Goal: Information Seeking & Learning: Learn about a topic

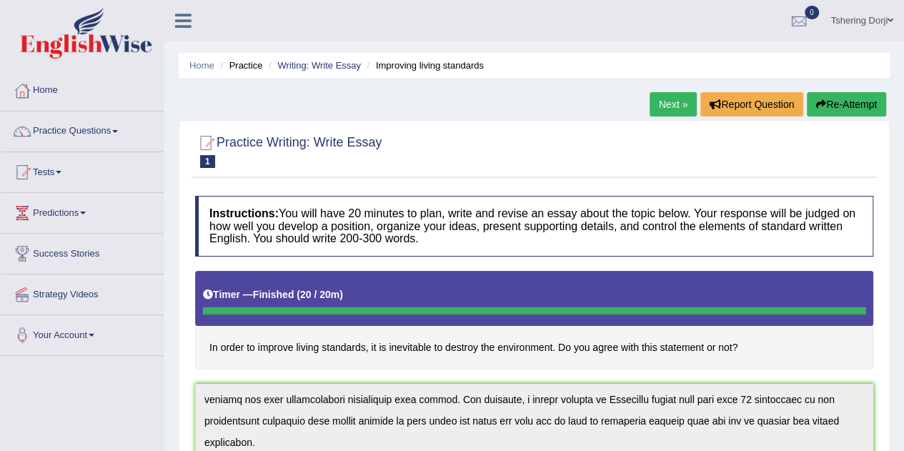
click at [74, 128] on link "Practice Questions" at bounding box center [82, 130] width 163 height 36
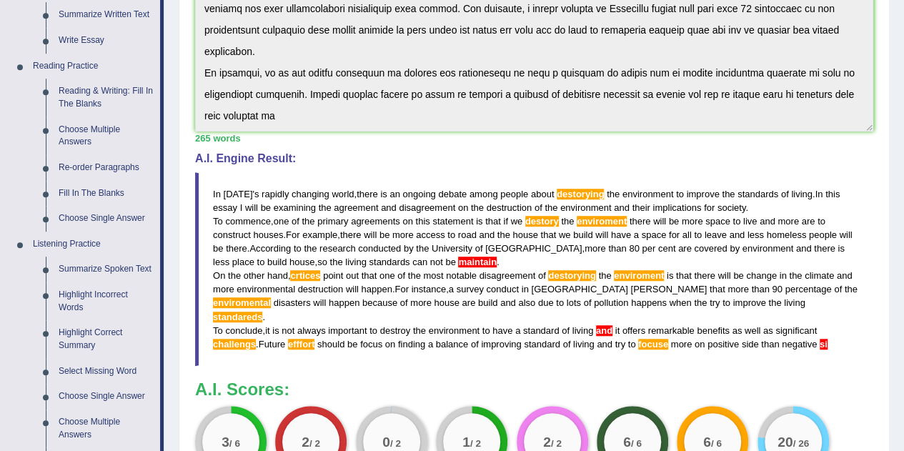
scroll to position [456, 0]
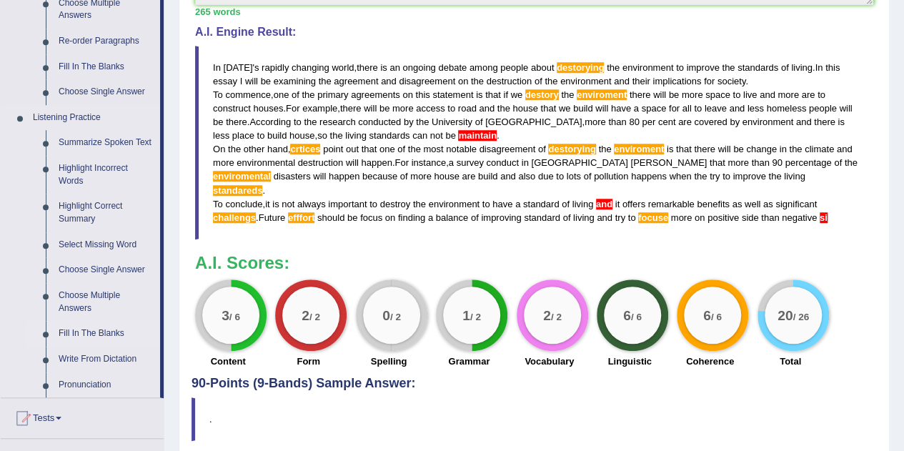
click at [80, 333] on link "Fill In The Blanks" at bounding box center [106, 334] width 108 height 26
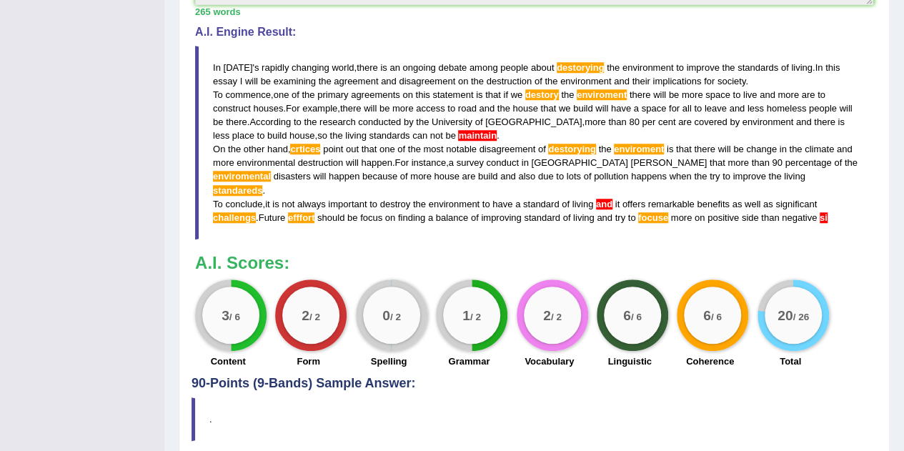
scroll to position [203, 0]
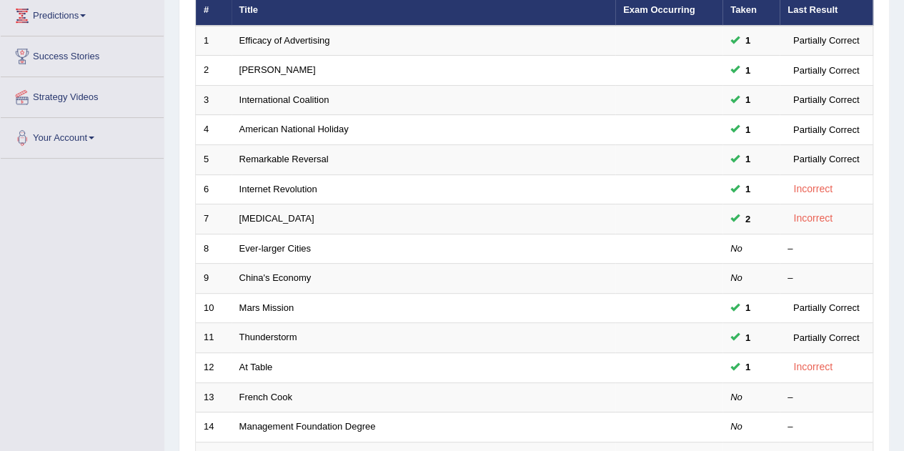
scroll to position [203, 0]
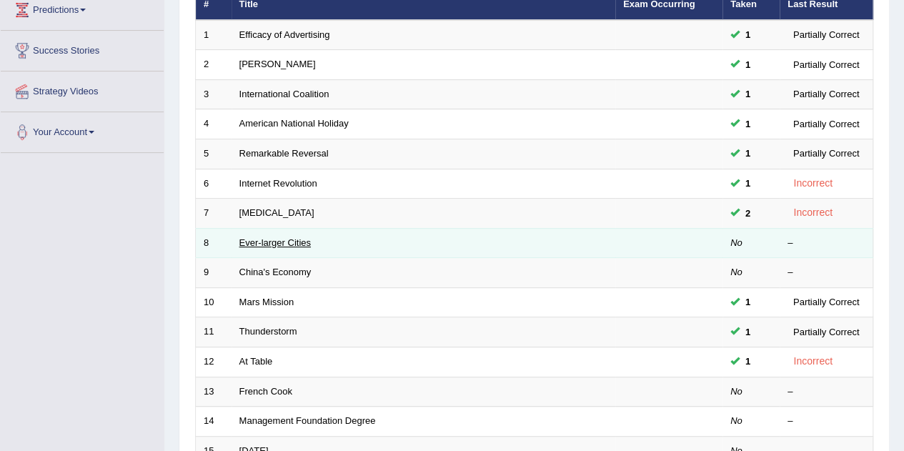
click at [269, 240] on link "Ever-larger Cities" at bounding box center [274, 242] width 71 height 11
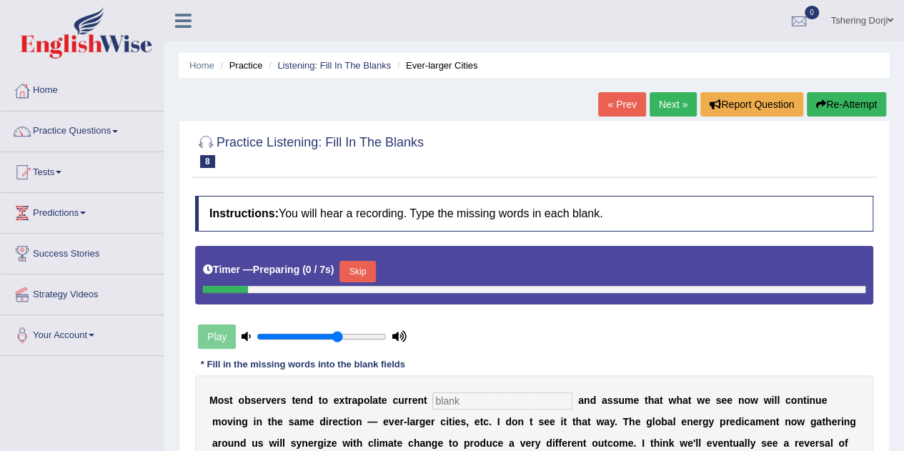
scroll to position [208, 0]
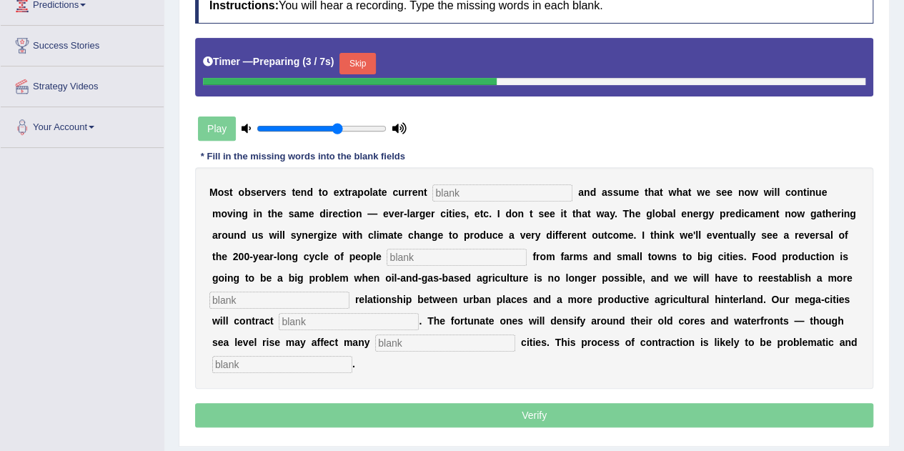
click at [512, 189] on input "text" at bounding box center [502, 192] width 140 height 17
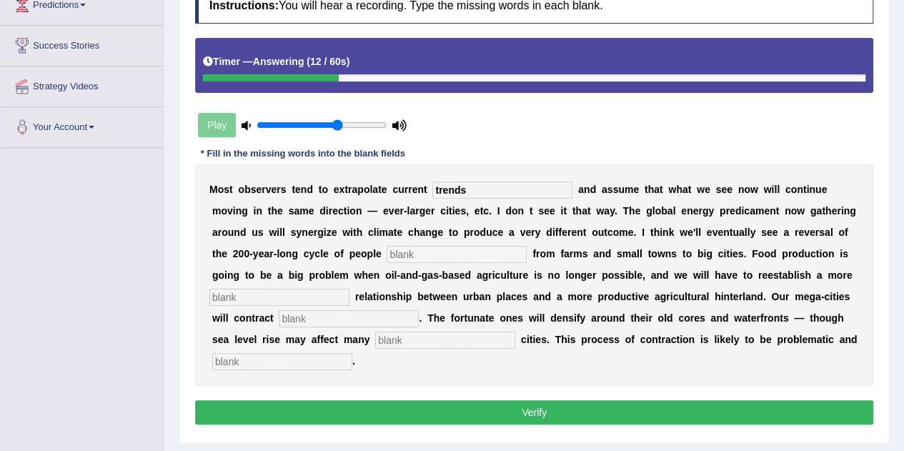
type input "trends"
click at [430, 249] on input "text" at bounding box center [457, 254] width 140 height 17
type input "moving"
click at [360, 284] on div "M o s t o b s e r v e r s t e n d t o e x t r a p o l a t e c u r r e n t trend…" at bounding box center [534, 275] width 678 height 222
click at [330, 305] on div "M o s t o b s e r v e r s t e n d t o e x t r a p o l a t e c u r r e n t trend…" at bounding box center [534, 275] width 678 height 222
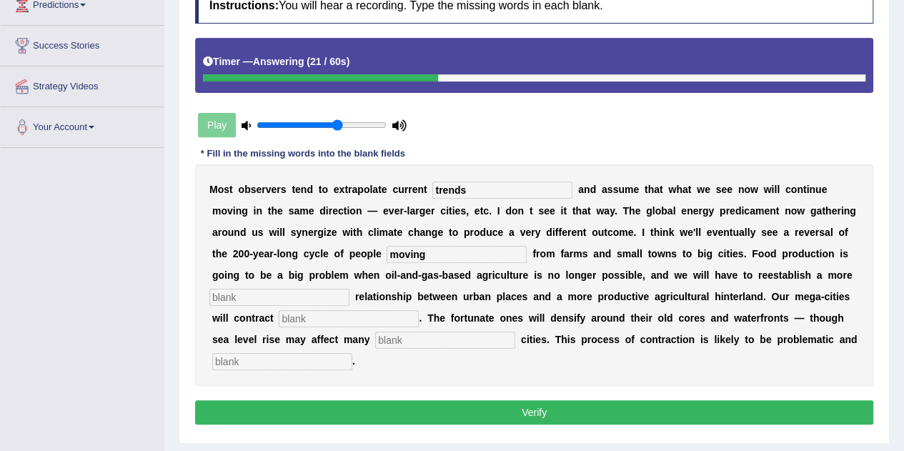
click at [297, 295] on input "text" at bounding box center [279, 297] width 140 height 17
type input "meaningfull"
click at [314, 322] on input "text" at bounding box center [349, 318] width 140 height 17
type input "stablence"
click at [405, 339] on input "text" at bounding box center [445, 340] width 140 height 17
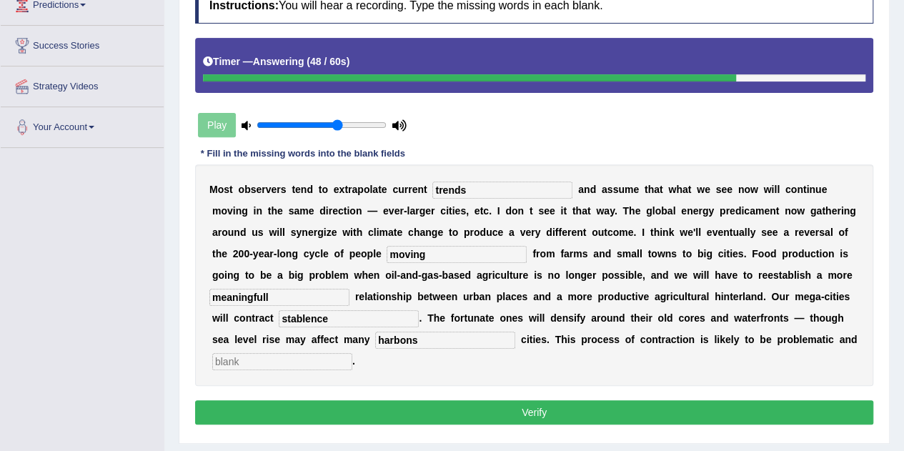
type input "harbons"
click at [312, 365] on input "text" at bounding box center [282, 361] width 140 height 17
type input "disordealy"
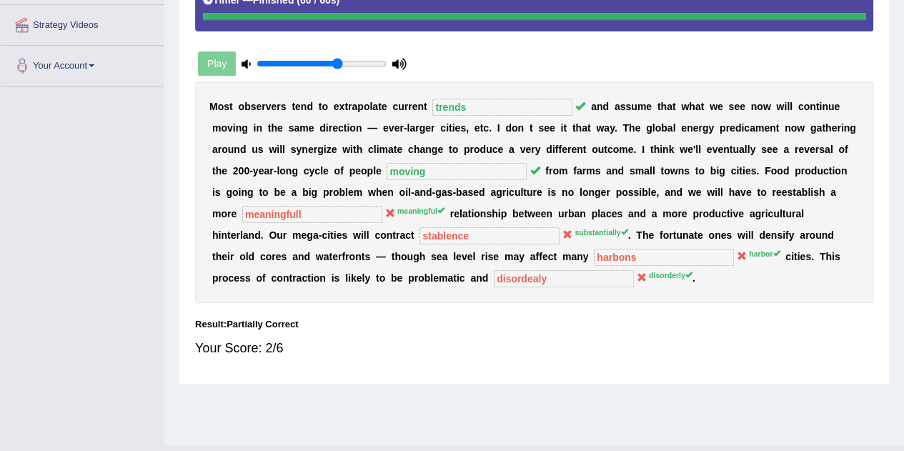
scroll to position [273, 0]
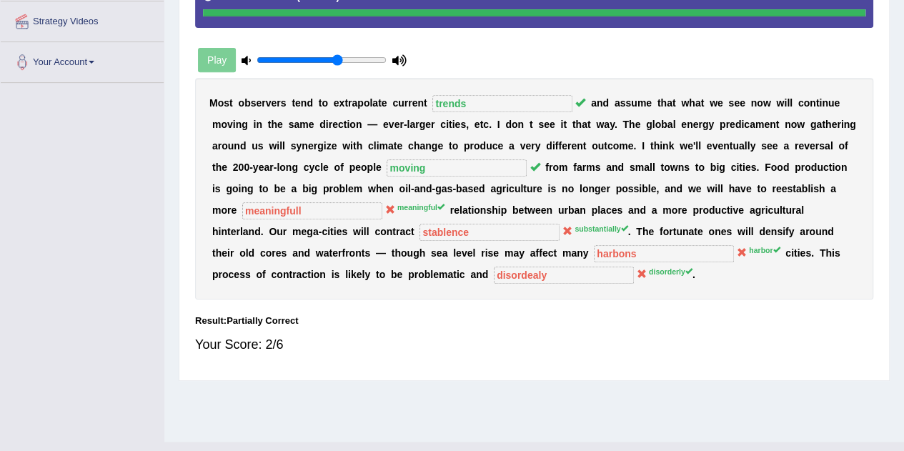
click at [740, 330] on div "Your Score: 2/6" at bounding box center [534, 344] width 678 height 34
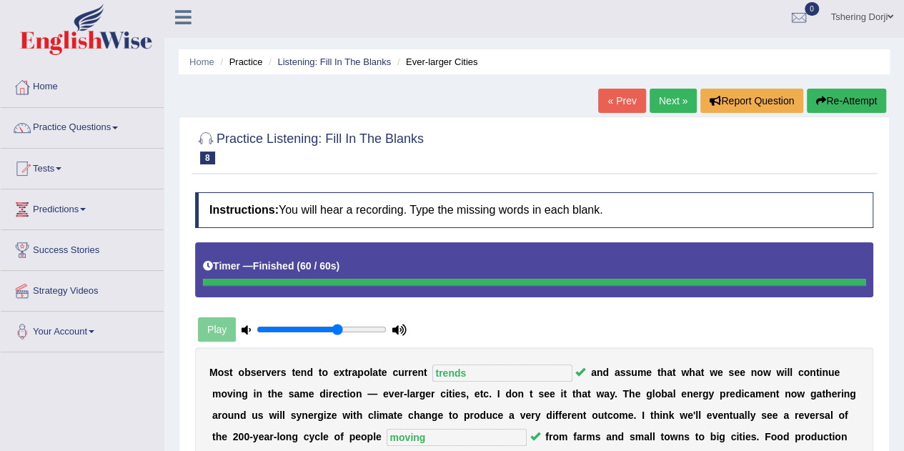
scroll to position [1, 0]
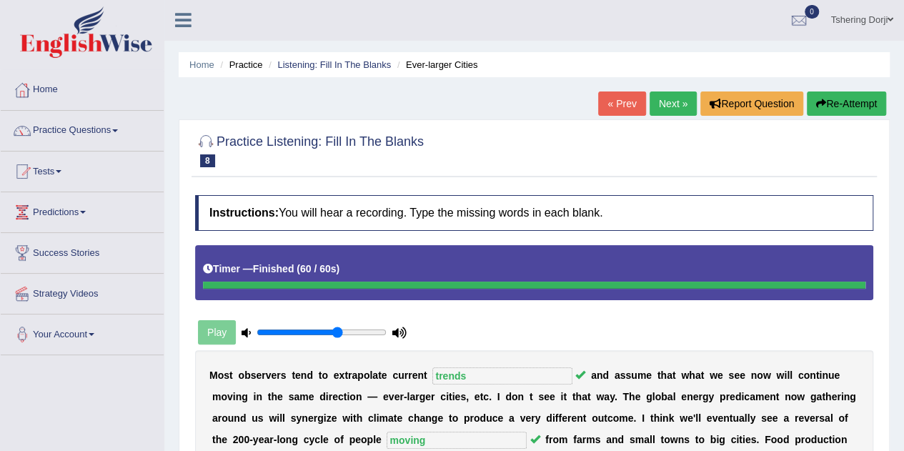
click at [668, 100] on link "Next »" at bounding box center [673, 103] width 47 height 24
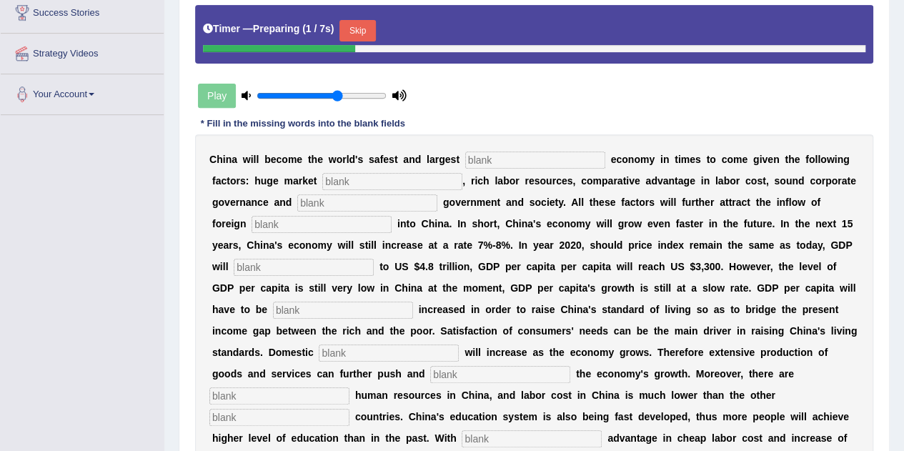
click at [537, 163] on input "text" at bounding box center [535, 160] width 140 height 17
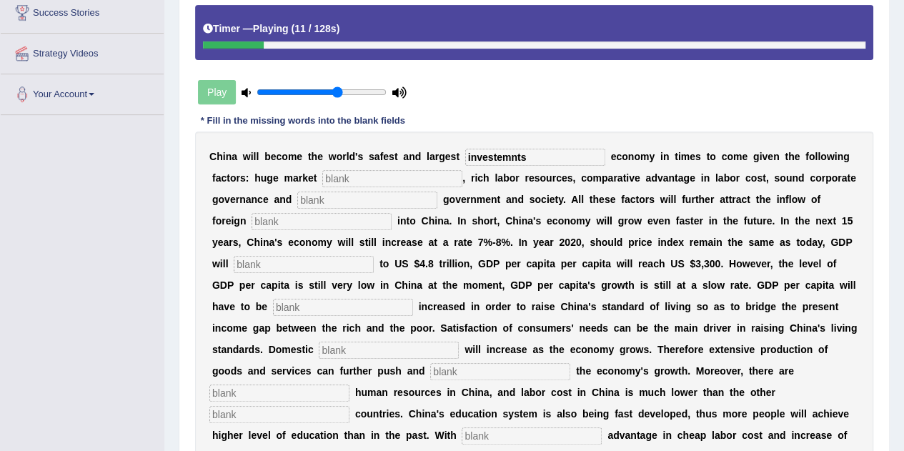
type input "investemnts"
click at [365, 179] on input "text" at bounding box center [392, 178] width 140 height 17
type input "potentailes"
click at [337, 201] on input "text" at bounding box center [367, 200] width 140 height 17
click at [533, 156] on input "investemnts" at bounding box center [535, 157] width 140 height 17
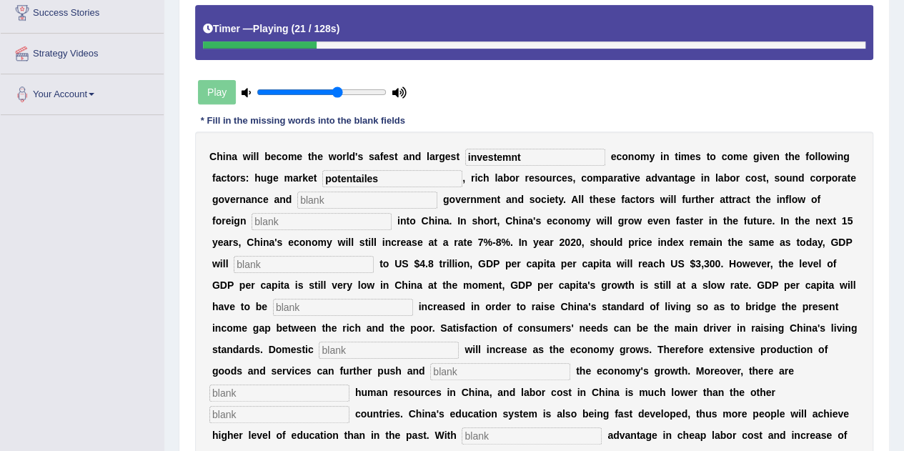
type input "investemnt"
click at [323, 200] on input "text" at bounding box center [367, 200] width 140 height 17
type input "socety"
click at [297, 224] on input "text" at bounding box center [322, 221] width 140 height 17
click at [284, 257] on input "text" at bounding box center [304, 264] width 140 height 17
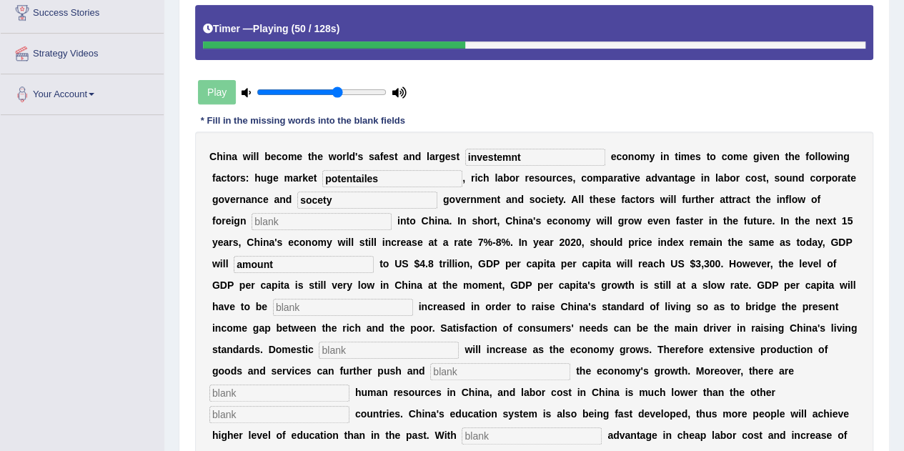
type input "amount"
click at [294, 304] on input "text" at bounding box center [343, 307] width 140 height 17
type input "future"
click at [356, 353] on input "text" at bounding box center [389, 350] width 140 height 17
type input "demands"
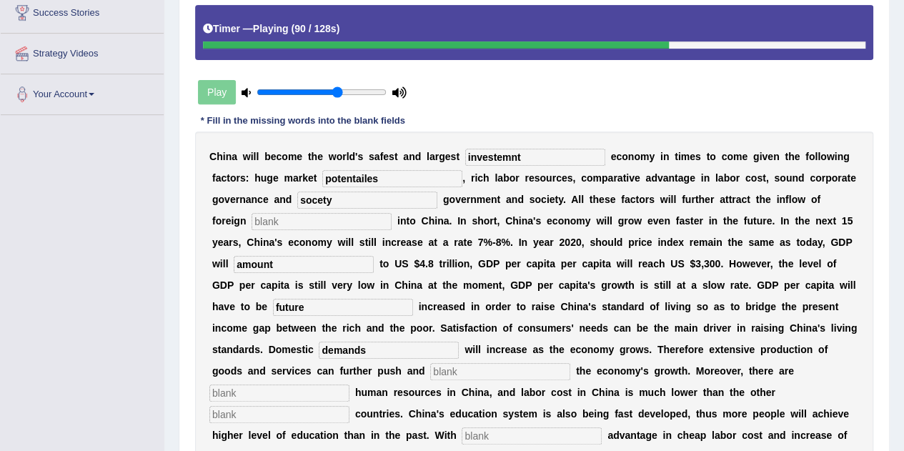
click at [466, 368] on input "text" at bounding box center [500, 371] width 140 height 17
type input "s"
type input "sustand"
click at [294, 391] on input "text" at bounding box center [279, 393] width 140 height 17
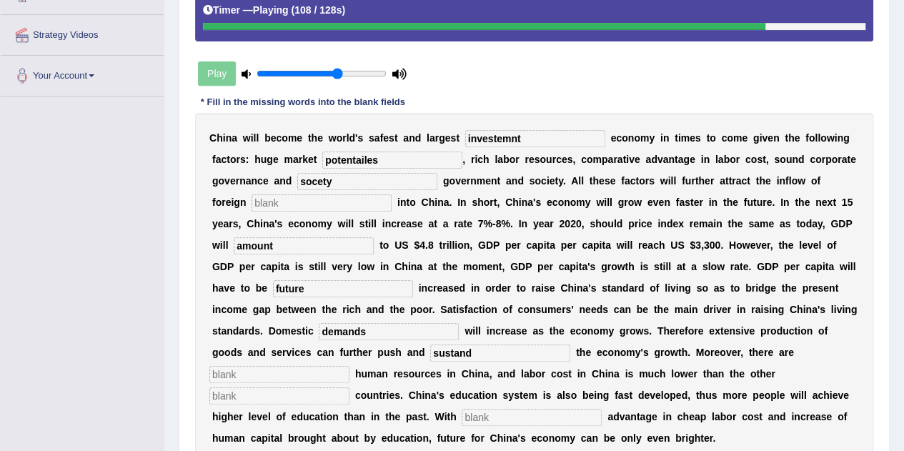
scroll to position [287, 0]
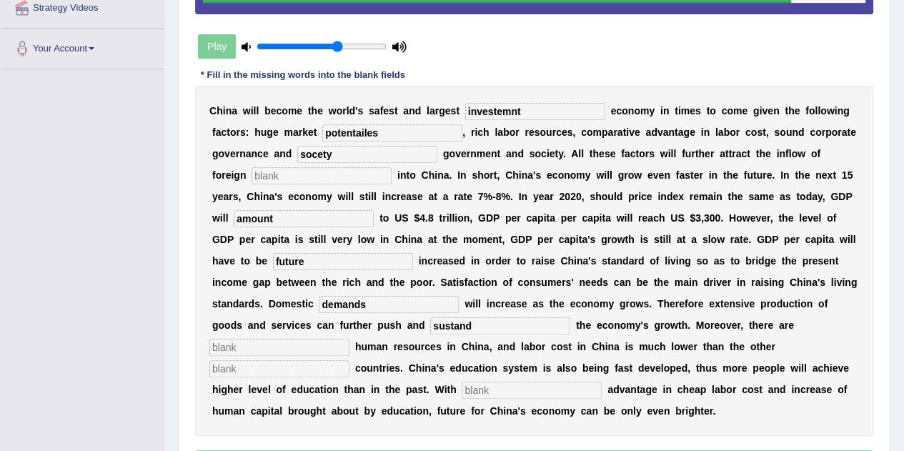
click at [514, 391] on input "text" at bounding box center [532, 390] width 140 height 17
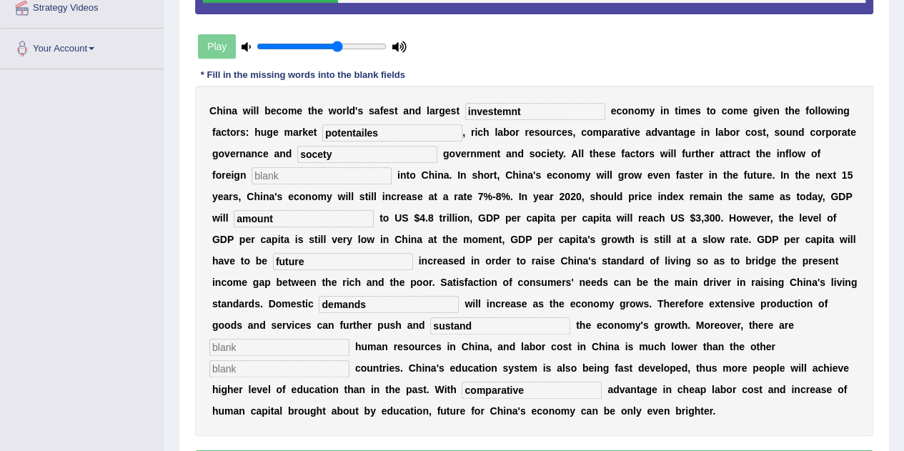
type input "comparative"
click at [522, 112] on input "investemnt" at bounding box center [535, 111] width 140 height 17
type input "investment"
click at [395, 137] on input "potentailes" at bounding box center [392, 132] width 140 height 17
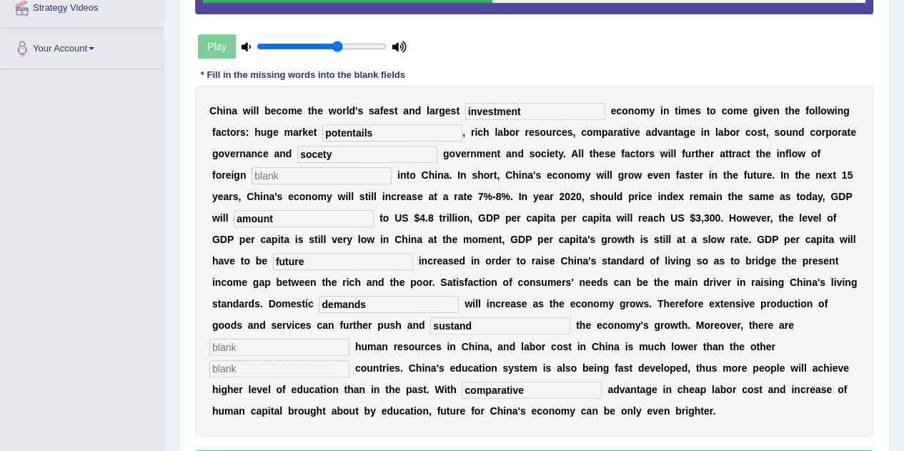
type input "potentails"
click at [348, 155] on input "socety" at bounding box center [367, 154] width 140 height 17
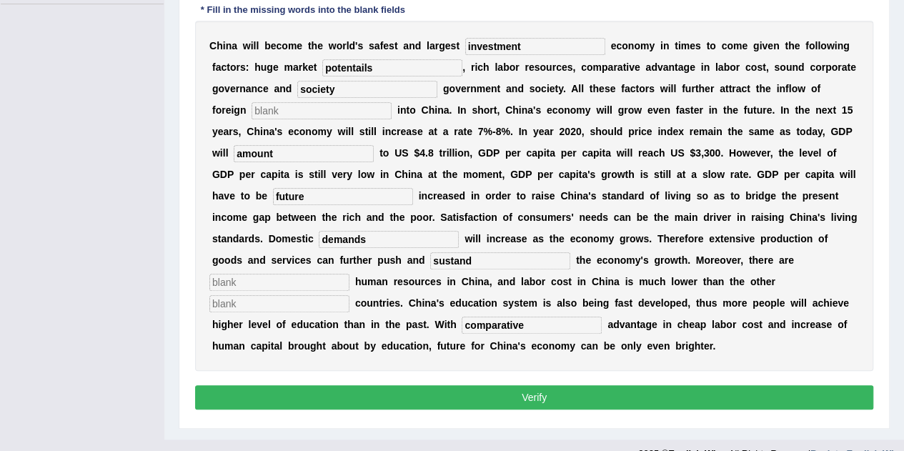
scroll to position [352, 0]
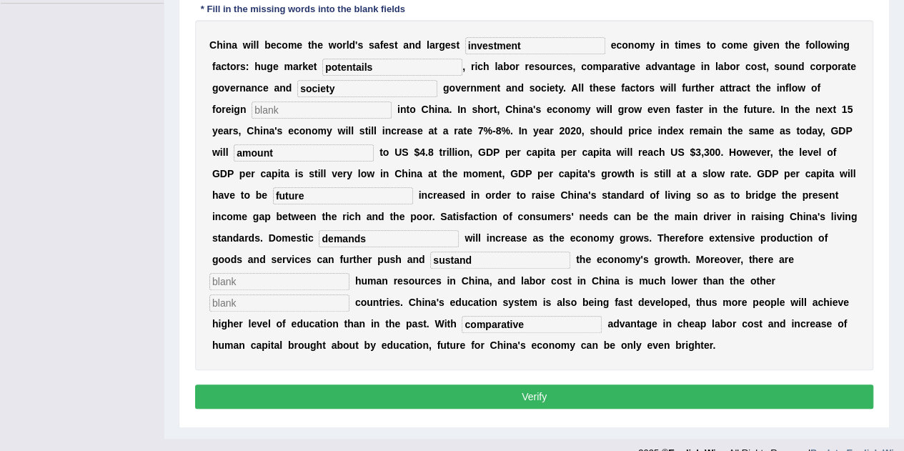
type input "society"
click at [588, 403] on button "Verify" at bounding box center [534, 397] width 678 height 24
click at [292, 291] on div "C h i n a w i l l b e c o m e t h e w o r l d ' s s a f e s t a n d l a r g e s…" at bounding box center [534, 195] width 678 height 350
click at [259, 273] on input "text" at bounding box center [279, 281] width 140 height 17
type input "ff"
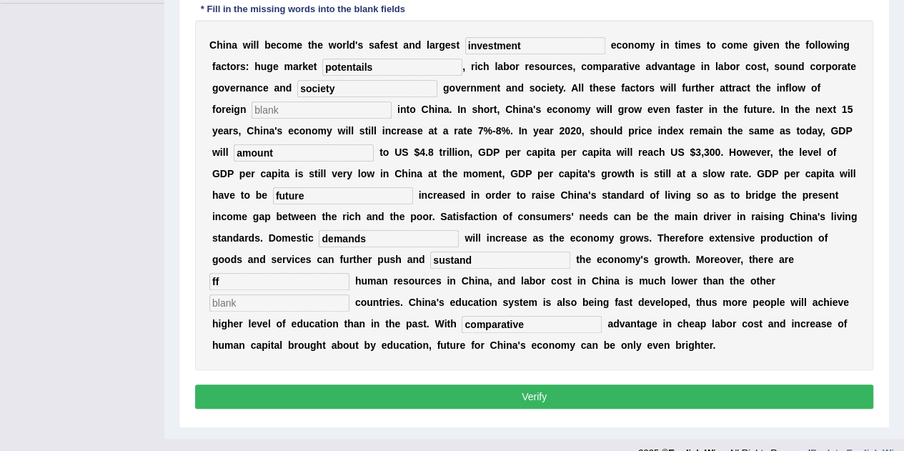
click at [266, 103] on input "text" at bounding box center [322, 109] width 140 height 17
type input "f"
click at [273, 310] on div "C h i n a w i l l b e c o m e t h e w o r l d ' s s a f e s t a n d l a r g e s…" at bounding box center [534, 195] width 678 height 350
click at [263, 299] on input "text" at bounding box center [279, 302] width 140 height 17
type input "f"
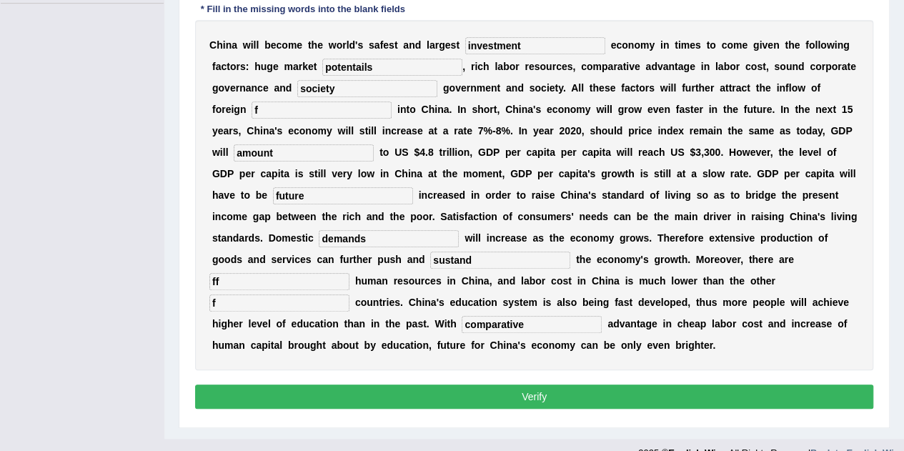
click at [516, 397] on button "Verify" at bounding box center [534, 397] width 678 height 24
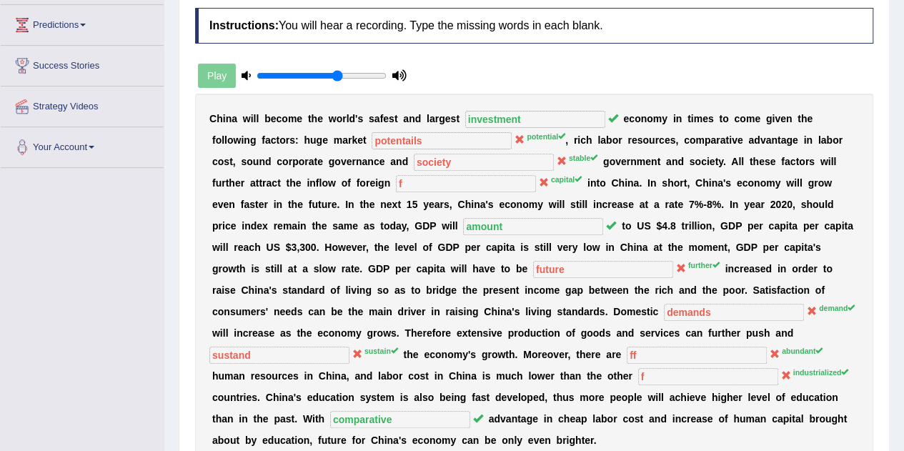
scroll to position [0, 0]
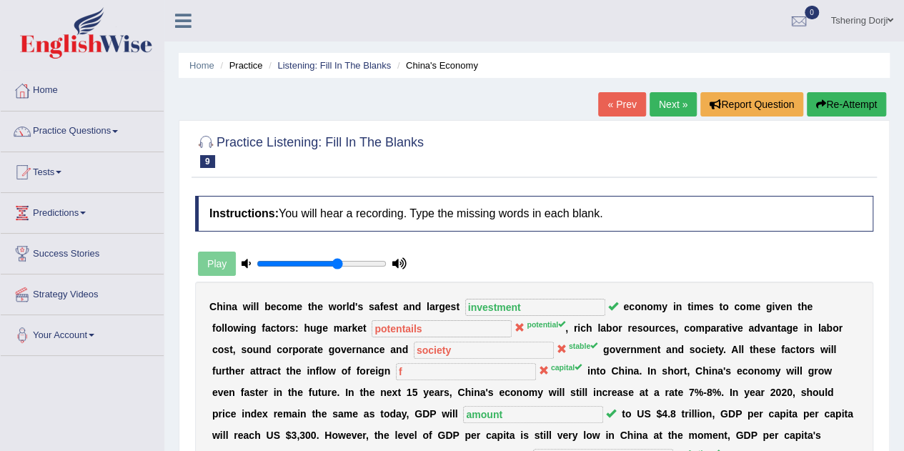
click at [668, 104] on link "Next »" at bounding box center [673, 104] width 47 height 24
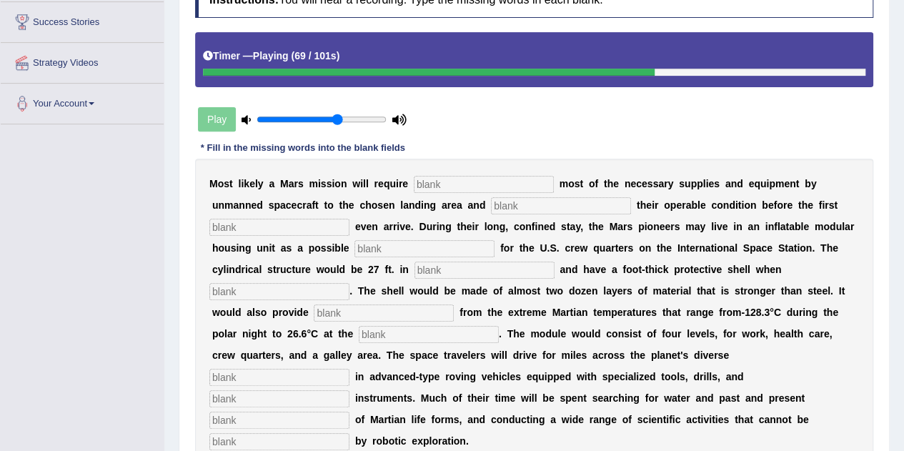
scroll to position [243, 0]
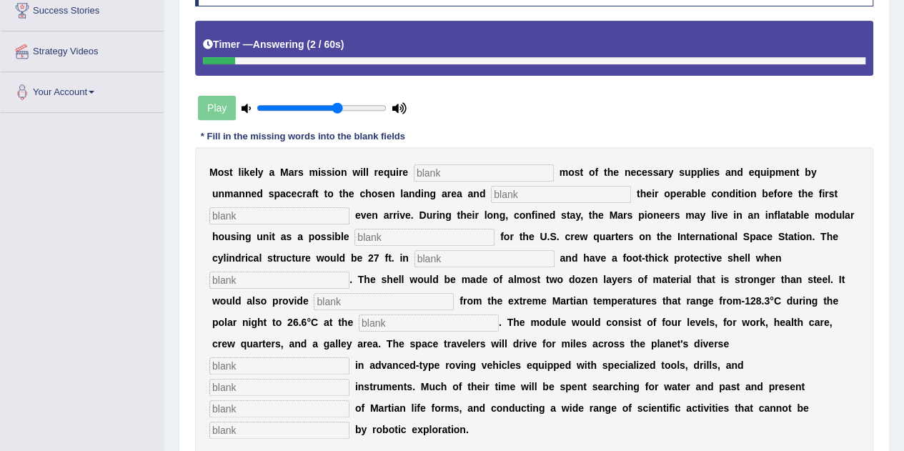
click at [469, 174] on input "text" at bounding box center [484, 172] width 140 height 17
type input "transport"
click at [531, 192] on input "text" at bounding box center [561, 194] width 140 height 17
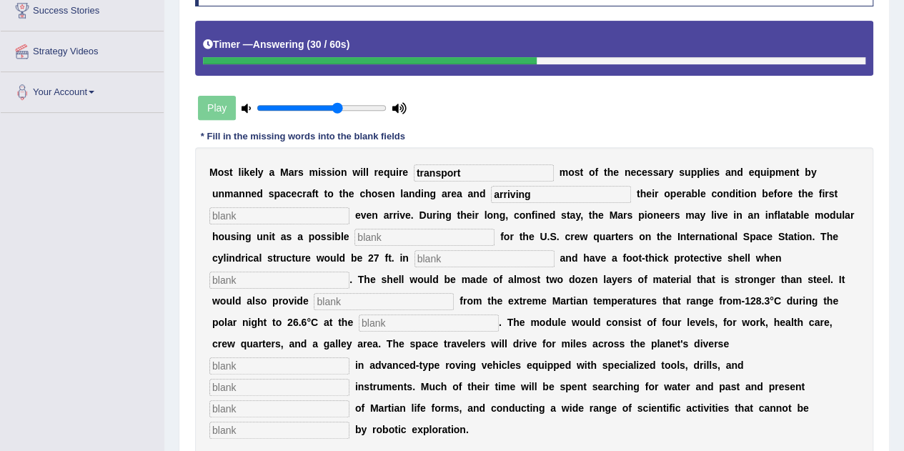
type input "arriving"
click at [383, 243] on input "text" at bounding box center [425, 237] width 140 height 17
type input "replacement"
click at [439, 254] on input "text" at bounding box center [485, 258] width 140 height 17
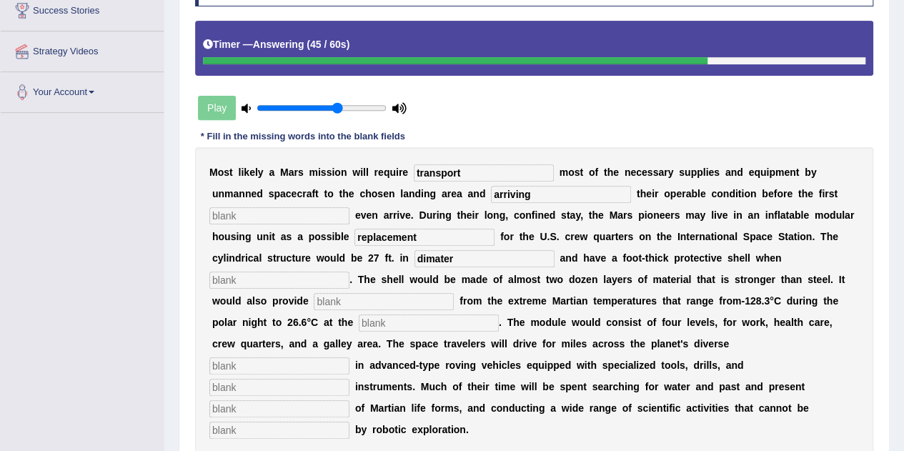
type input "dimater"
click at [402, 301] on input "text" at bounding box center [384, 301] width 140 height 17
click at [390, 321] on input "text" at bounding box center [429, 322] width 140 height 17
click at [322, 370] on input "text" at bounding box center [279, 365] width 140 height 17
type input "miles"
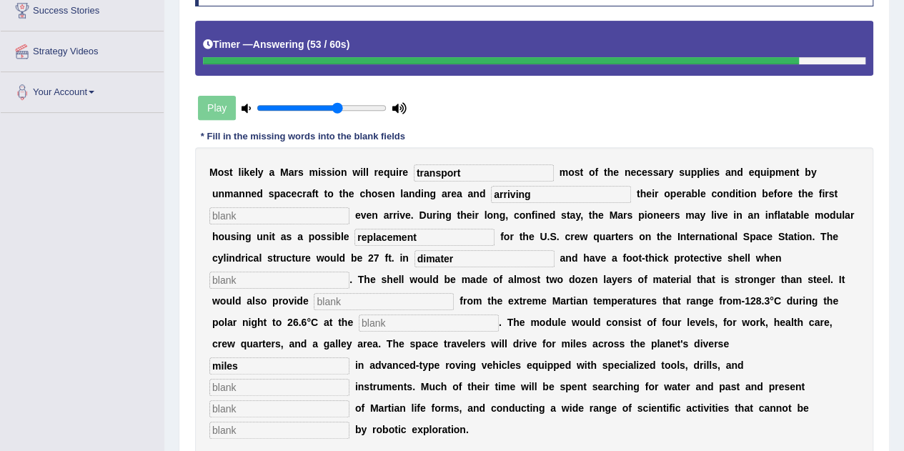
click at [263, 390] on input "text" at bounding box center [279, 387] width 140 height 17
click at [244, 410] on input "text" at bounding box center [279, 408] width 140 height 17
type input "ad"
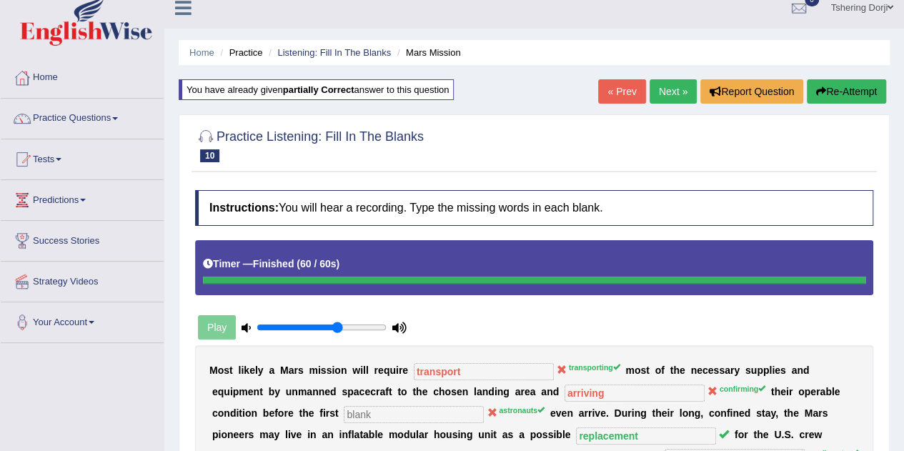
scroll to position [0, 0]
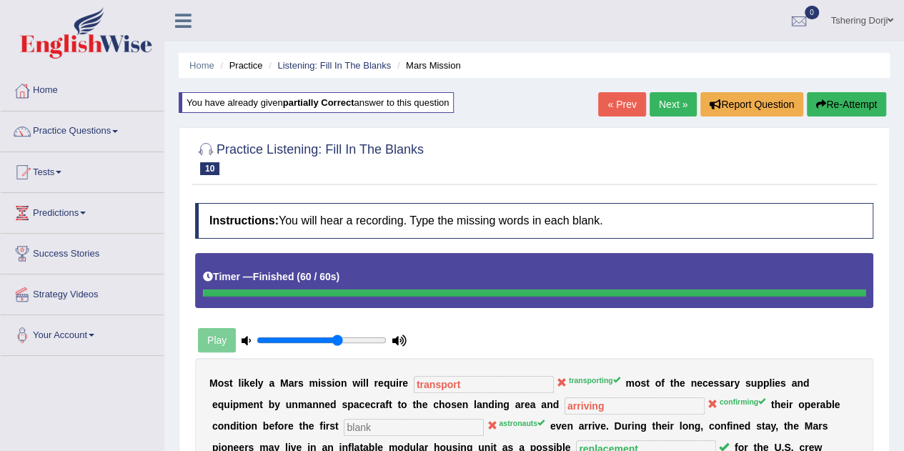
click at [666, 99] on link "Next »" at bounding box center [673, 104] width 47 height 24
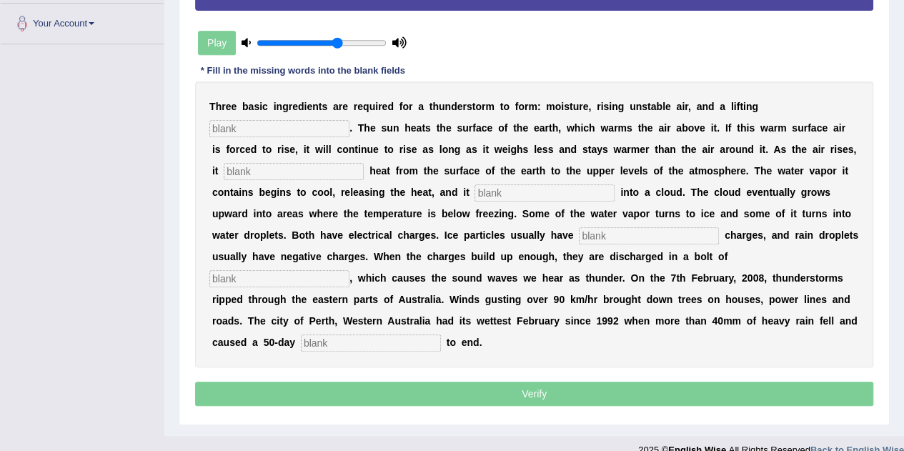
scroll to position [312, 0]
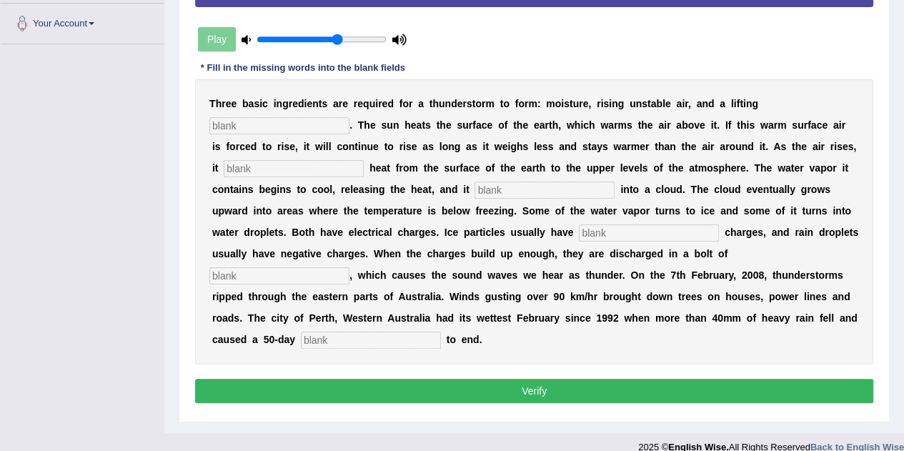
click at [229, 128] on input "text" at bounding box center [279, 125] width 140 height 17
type input "mechanisms"
click at [234, 169] on input "text" at bounding box center [294, 168] width 140 height 17
type input "transfer"
click at [497, 187] on input "text" at bounding box center [545, 190] width 140 height 17
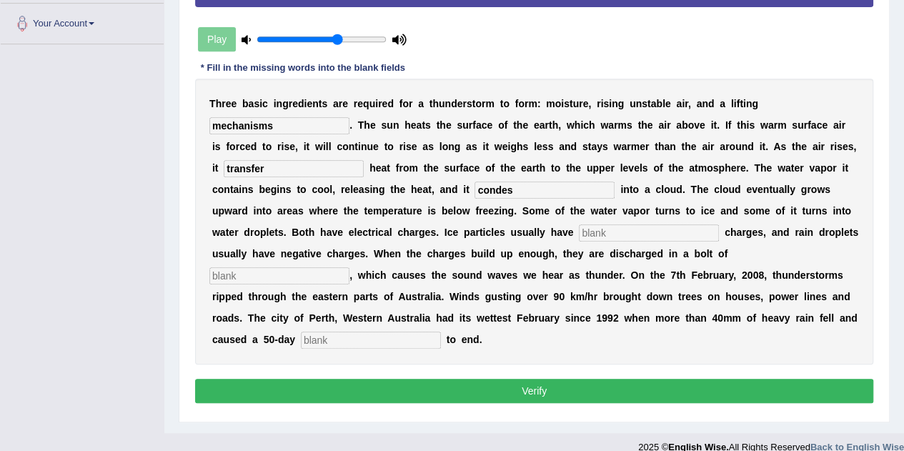
type input "condes"
click at [592, 232] on input "text" at bounding box center [649, 232] width 140 height 17
type input "positive"
click at [280, 274] on input "text" at bounding box center [279, 275] width 140 height 17
type input "lighting"
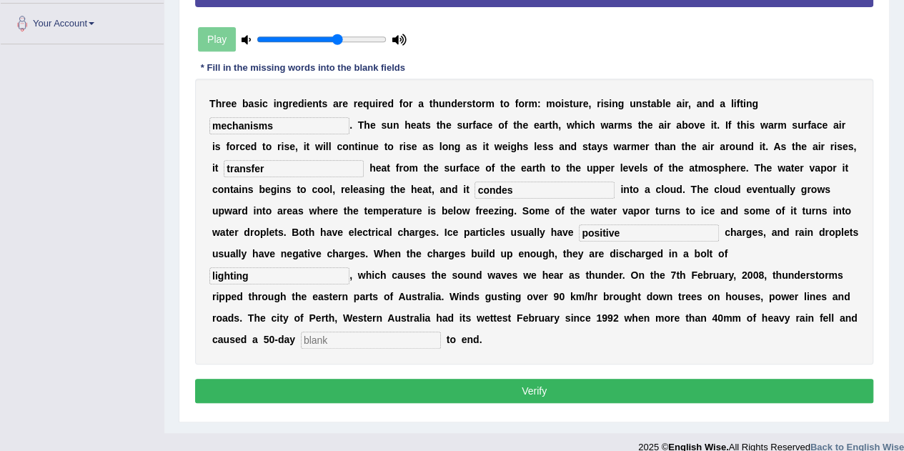
click at [347, 332] on input "text" at bounding box center [371, 340] width 140 height 17
type input "drouts"
click at [445, 396] on button "Verify" at bounding box center [534, 391] width 678 height 24
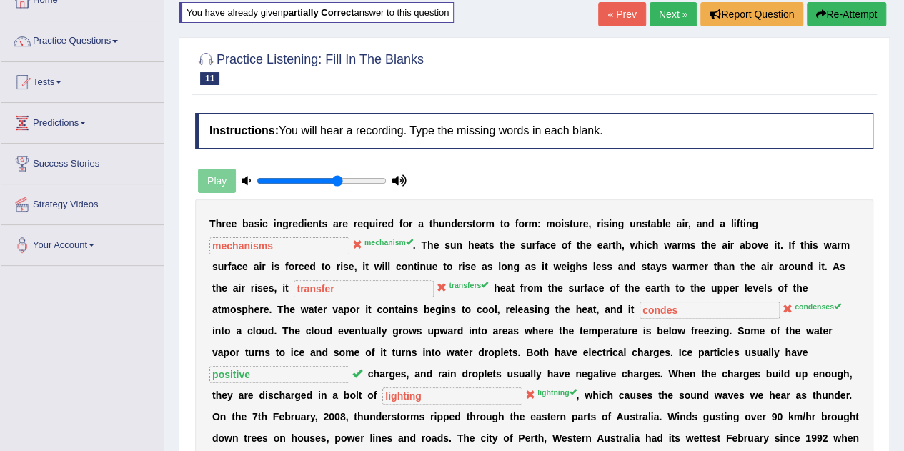
scroll to position [93, 0]
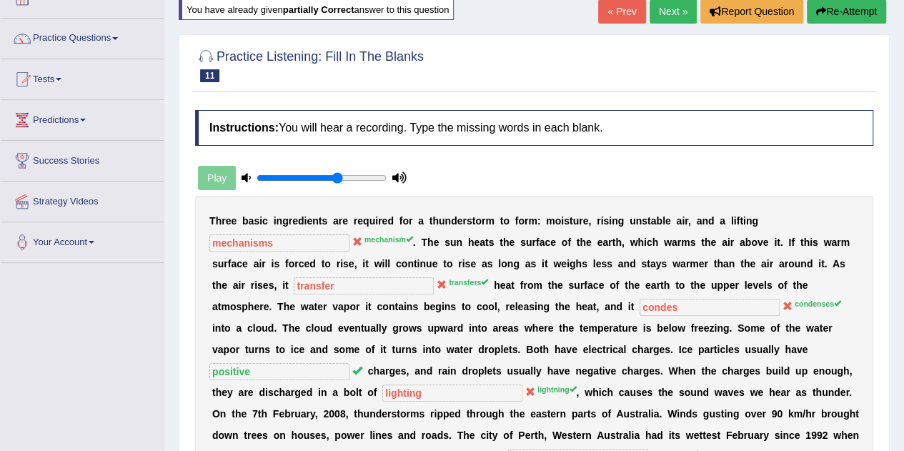
click at [678, 13] on link "Next »" at bounding box center [673, 11] width 47 height 24
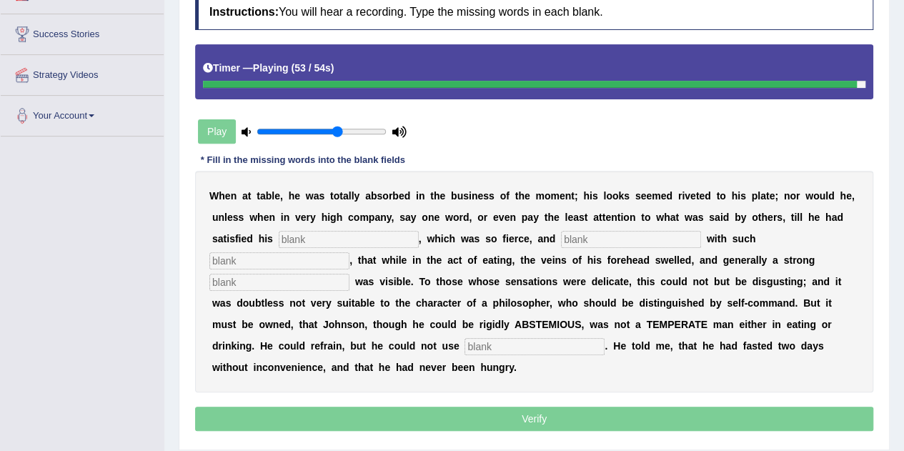
click at [333, 244] on input "text" at bounding box center [349, 239] width 140 height 17
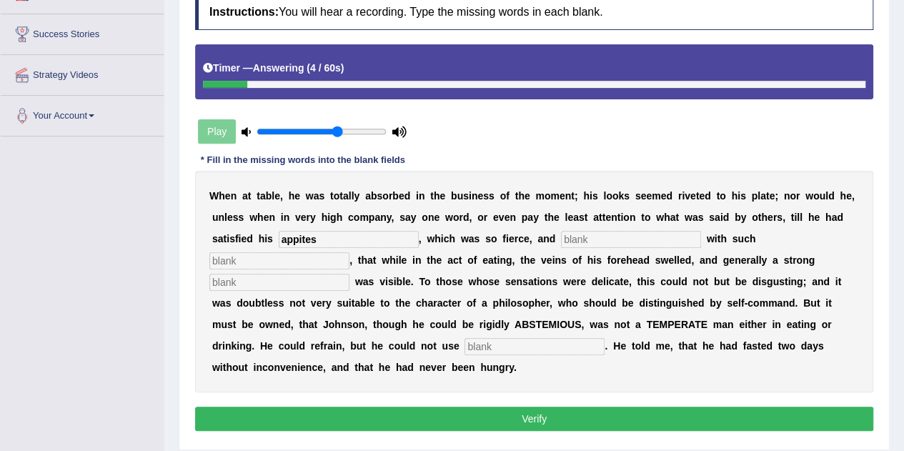
type input "appites"
click at [588, 238] on input "text" at bounding box center [631, 239] width 140 height 17
type input "intensive"
click at [260, 255] on input "text" at bounding box center [279, 260] width 140 height 17
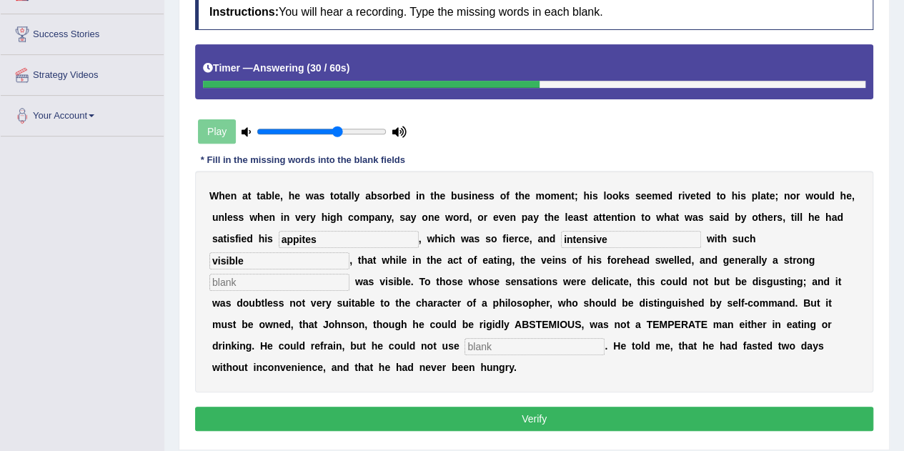
type input "visible"
click at [313, 282] on input "text" at bounding box center [279, 282] width 140 height 17
type input "s,as"
click at [480, 347] on input "text" at bounding box center [535, 346] width 140 height 17
type input "modrate"
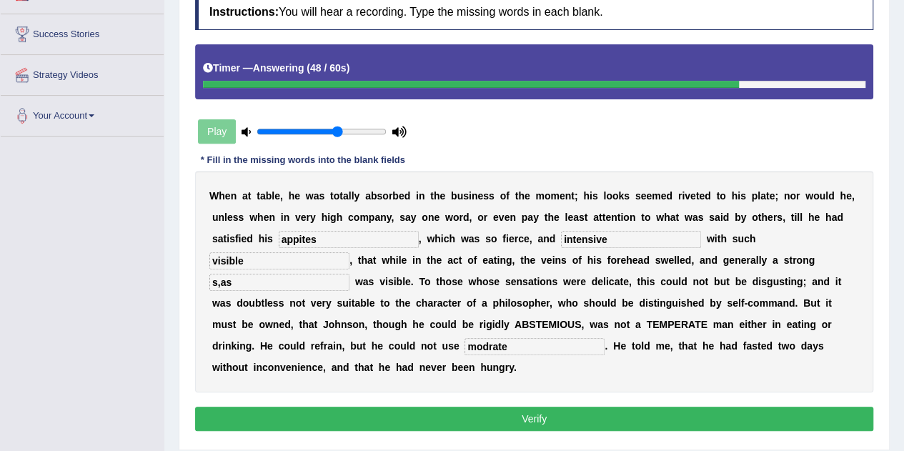
click at [537, 412] on button "Verify" at bounding box center [534, 419] width 678 height 24
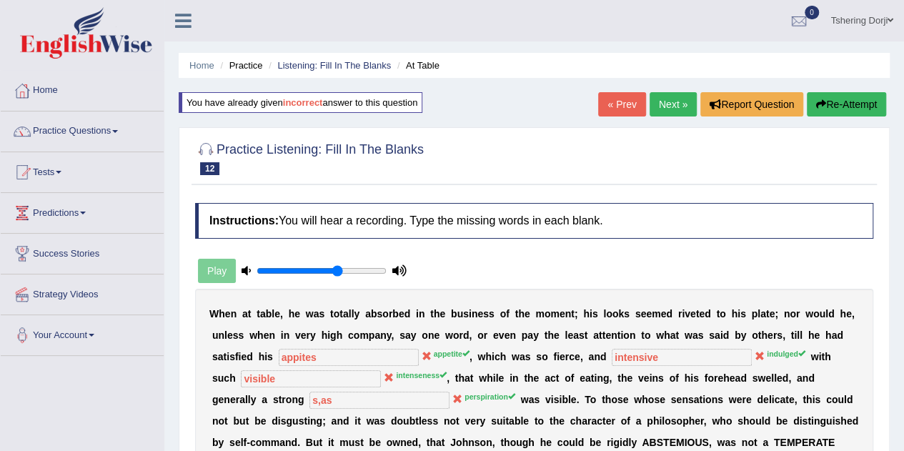
click at [104, 134] on link "Practice Questions" at bounding box center [82, 130] width 163 height 36
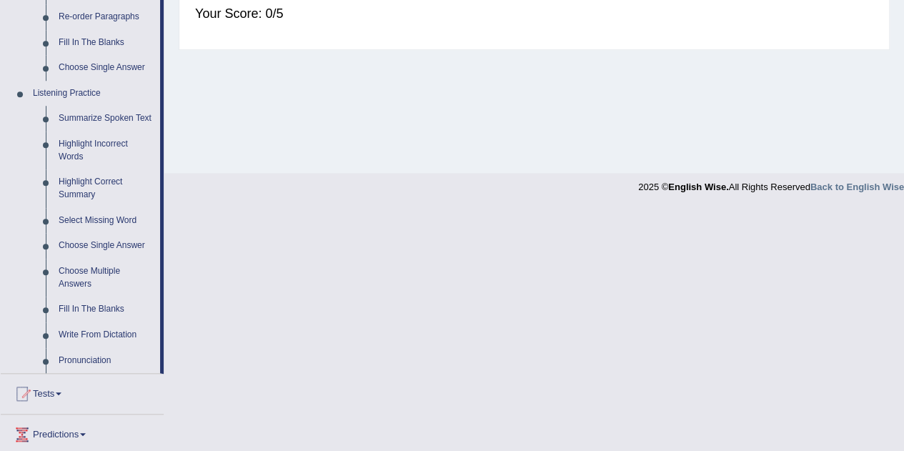
scroll to position [543, 0]
click at [114, 339] on link "Write From Dictation" at bounding box center [106, 334] width 108 height 26
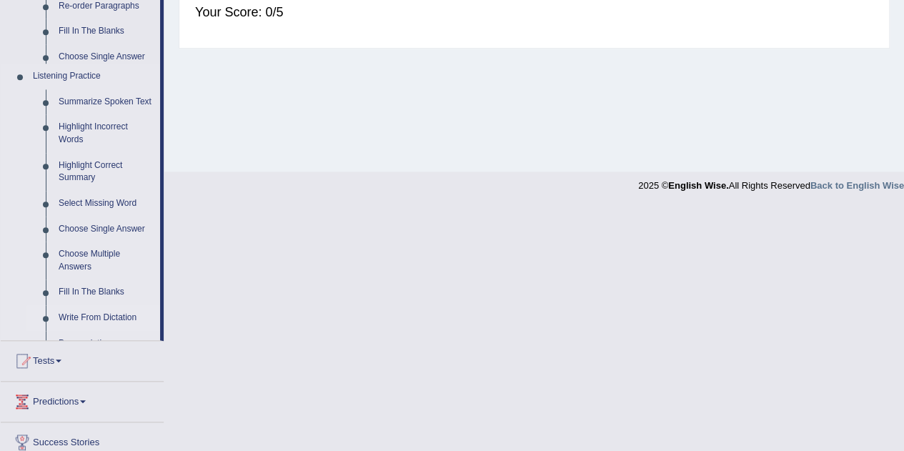
scroll to position [299, 0]
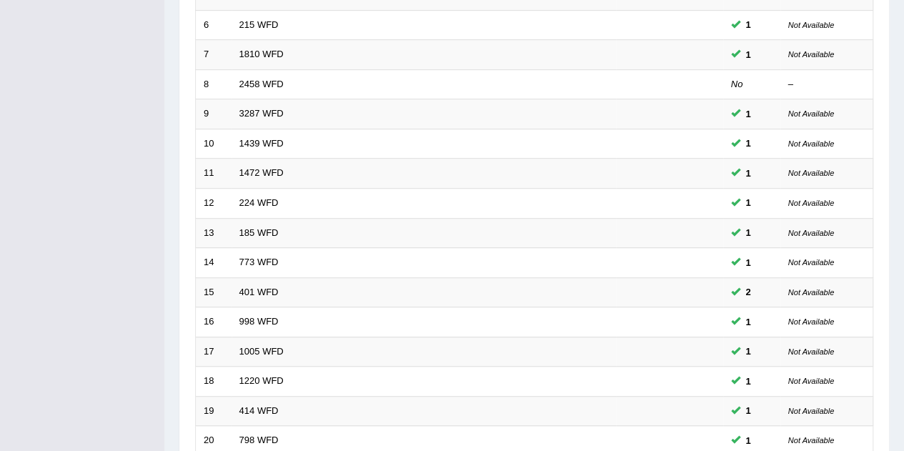
scroll to position [357, 0]
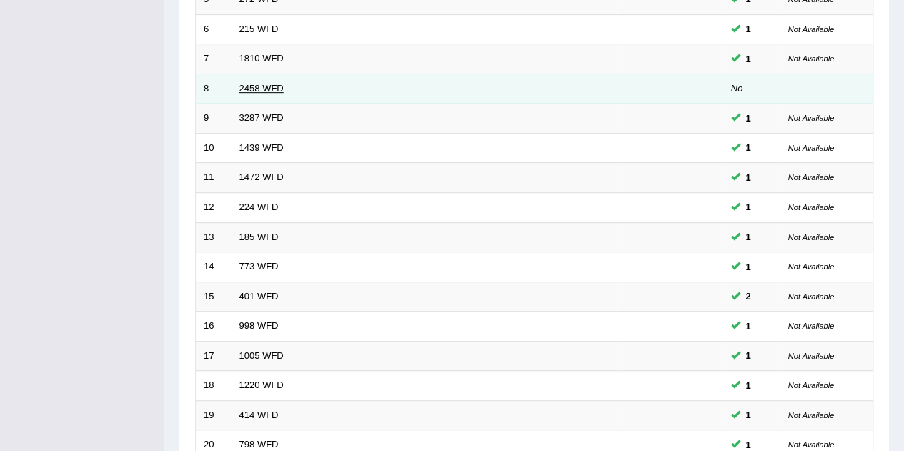
click at [272, 87] on link "2458 WFD" at bounding box center [261, 88] width 44 height 11
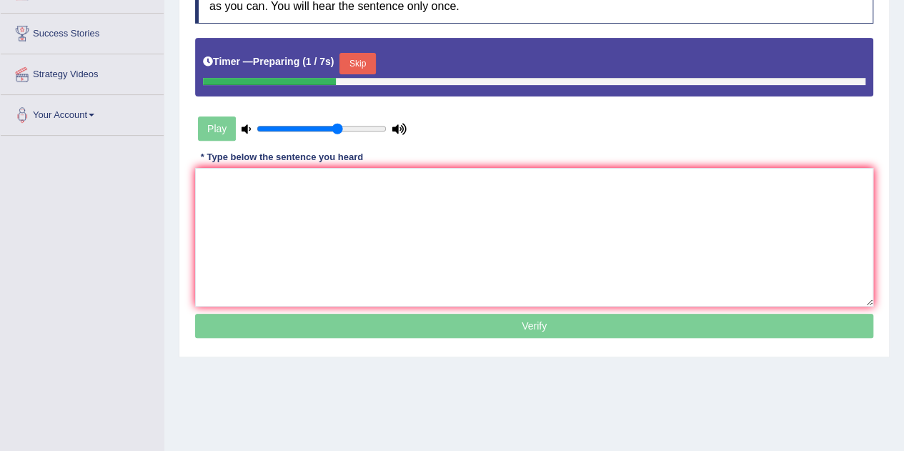
scroll to position [214, 0]
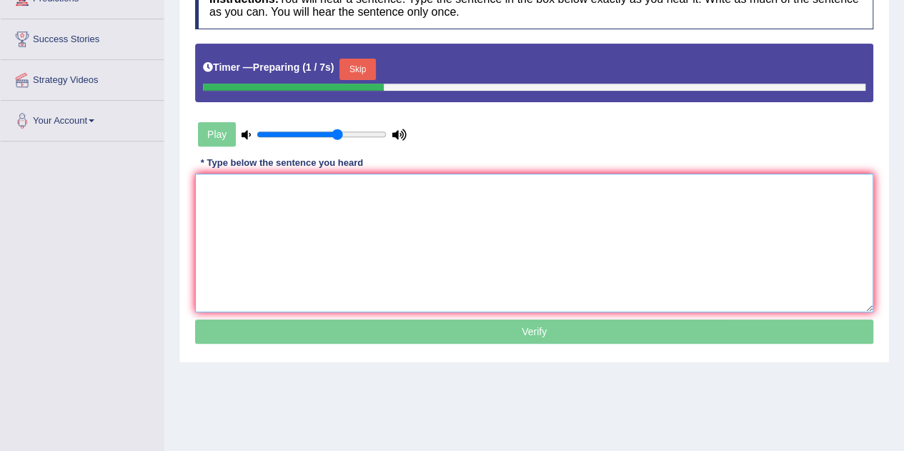
click at [482, 227] on textarea at bounding box center [534, 243] width 678 height 139
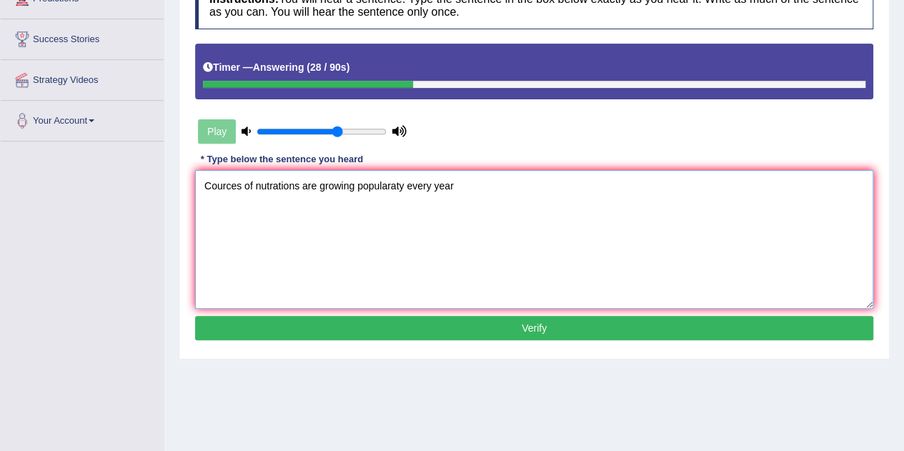
click at [243, 184] on textarea "Cources of nutrations are growing popularaty every year" at bounding box center [534, 239] width 678 height 139
click at [281, 248] on textarea "Cources cources of nutrations are growing popularaty every year" at bounding box center [534, 239] width 678 height 139
click at [219, 187] on textarea "Cources cources of nutrations are growing popularaty every year" at bounding box center [534, 239] width 678 height 139
click at [326, 184] on textarea "Cources Courses of nutrations are growing popularaty every year" at bounding box center [534, 239] width 678 height 139
click at [416, 185] on textarea "Cources Courses of nutrition are growing popularaty every year" at bounding box center [534, 239] width 678 height 139
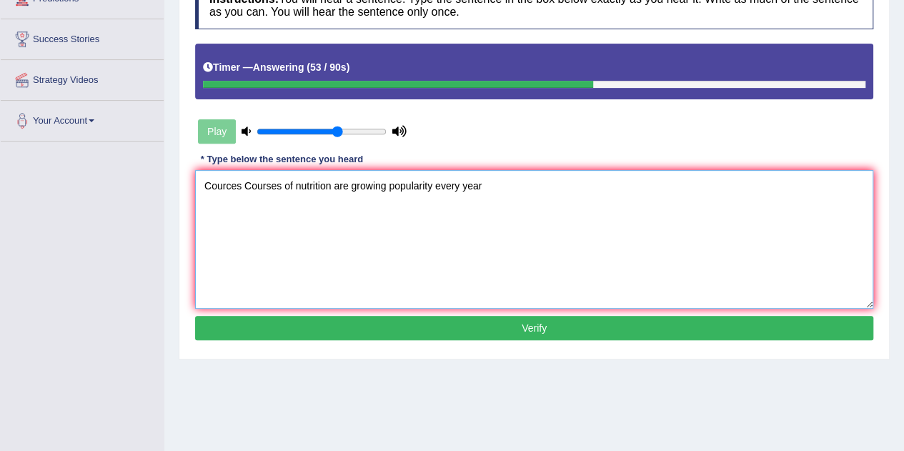
click at [497, 189] on textarea "Cources Courses of nutrition are growing popularity every year" at bounding box center [534, 239] width 678 height 139
type textarea "Cources Courses of nutrition are growing popularity every year."
click at [530, 329] on button "Verify" at bounding box center [534, 328] width 678 height 24
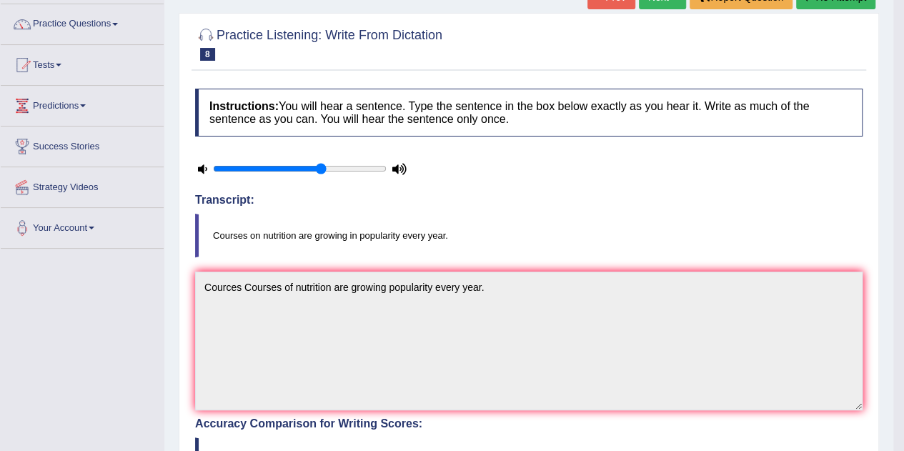
scroll to position [0, 0]
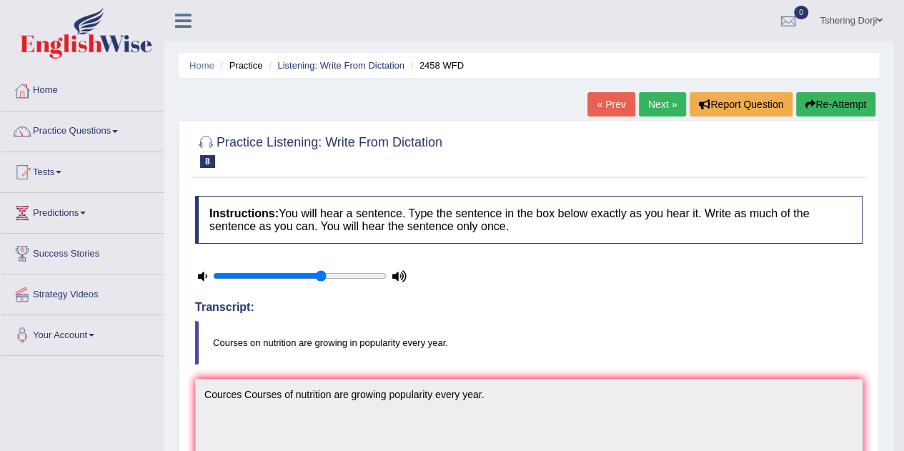
click at [662, 110] on link "Next »" at bounding box center [662, 104] width 47 height 24
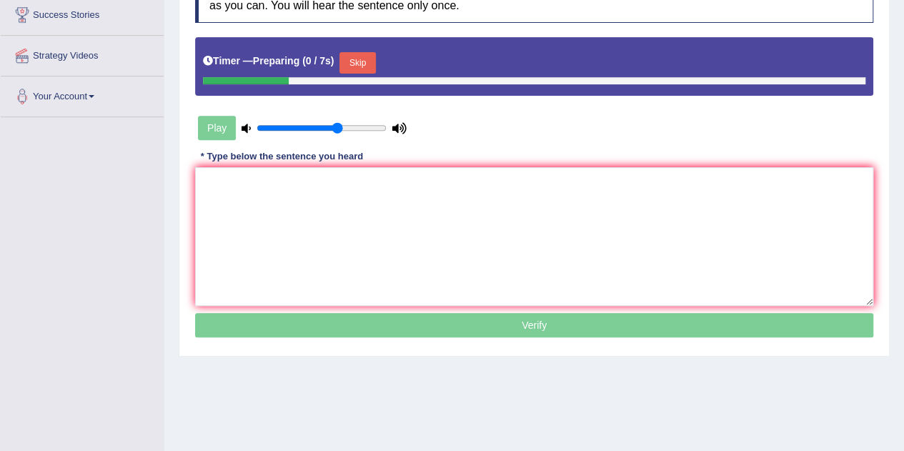
scroll to position [252, 0]
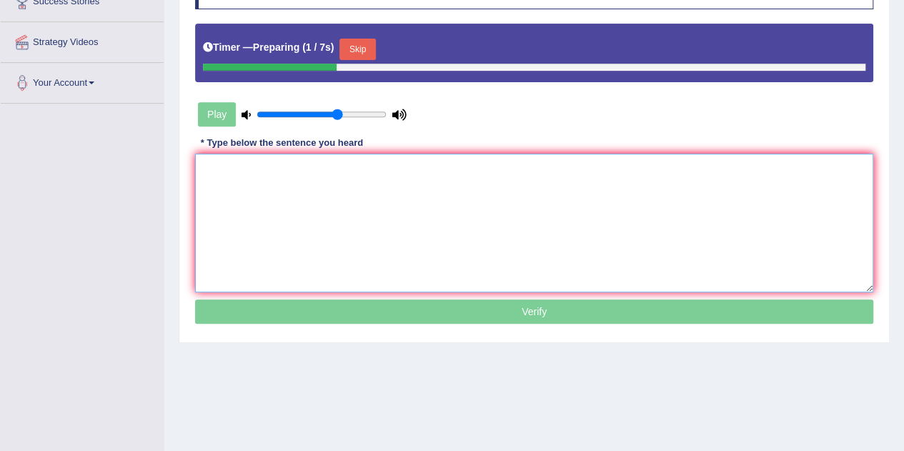
click at [555, 200] on textarea at bounding box center [534, 223] width 678 height 139
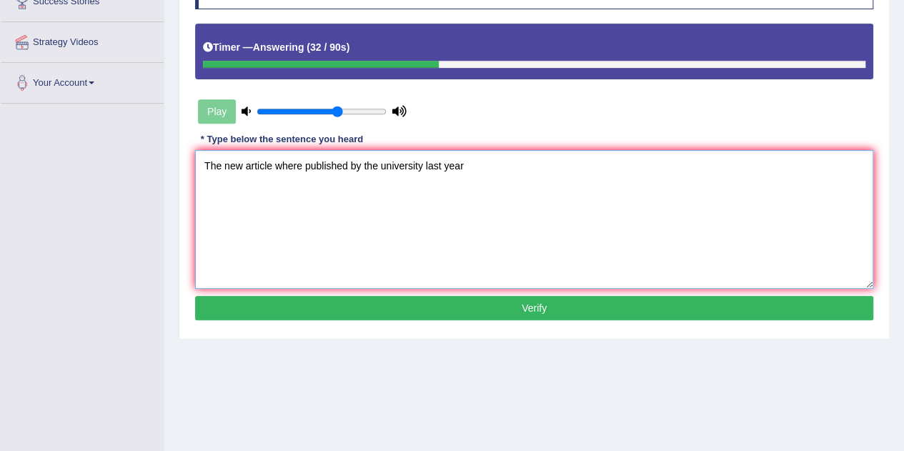
click at [244, 167] on textarea "The new article where published by the university last year" at bounding box center [534, 219] width 678 height 139
drag, startPoint x: 329, startPoint y: 164, endPoint x: 305, endPoint y: 177, distance: 27.5
click at [305, 177] on textarea "The new articles were article where published by the university last year" at bounding box center [534, 219] width 678 height 139
click at [244, 165] on textarea "The new articles were where published by the university last year" at bounding box center [534, 219] width 678 height 139
paste textarea "article"
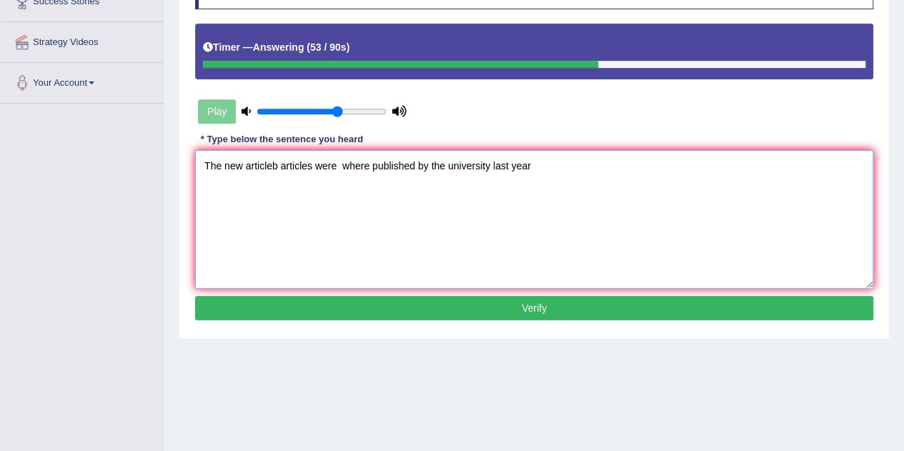
click at [533, 162] on textarea "The new articleb articles were where published by the university last year" at bounding box center [534, 219] width 678 height 139
type textarea "The new articleb articles were where published by the university last year on t…"
click at [580, 302] on button "Verify" at bounding box center [534, 308] width 678 height 24
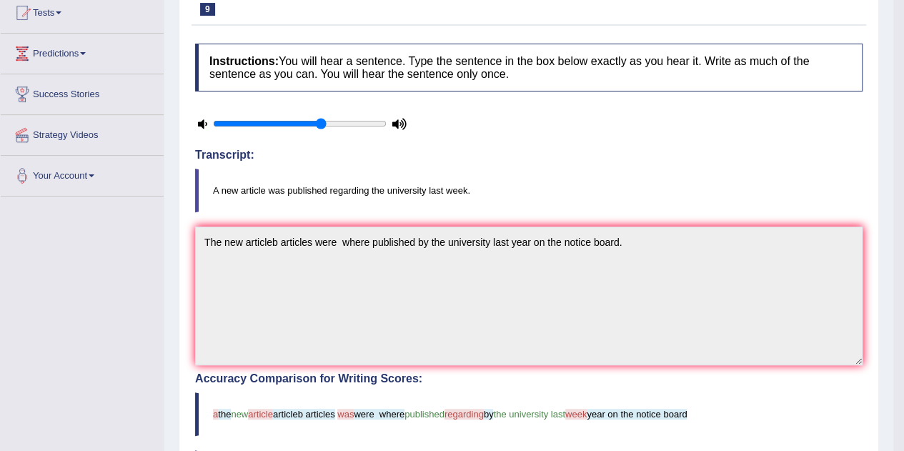
scroll to position [0, 0]
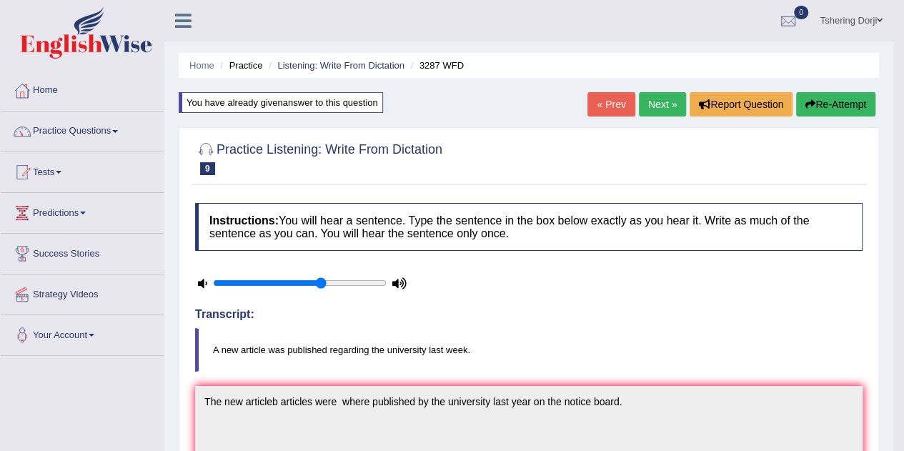
click at [670, 108] on link "Next »" at bounding box center [662, 104] width 47 height 24
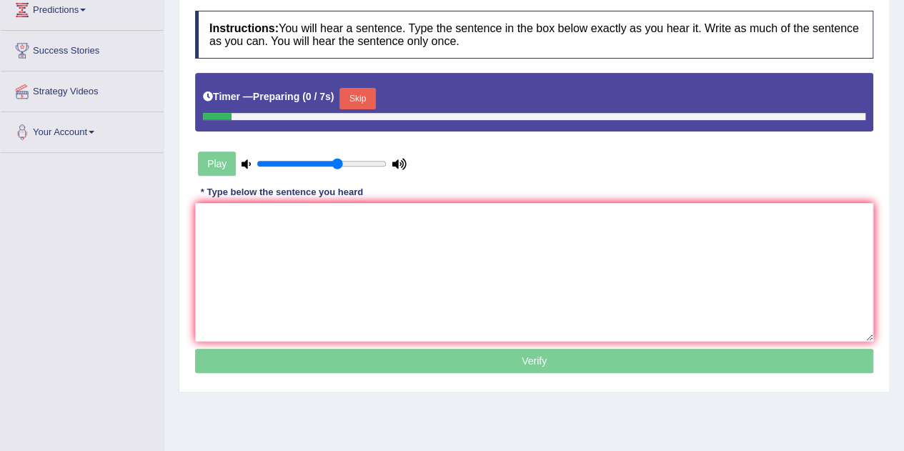
scroll to position [218, 0]
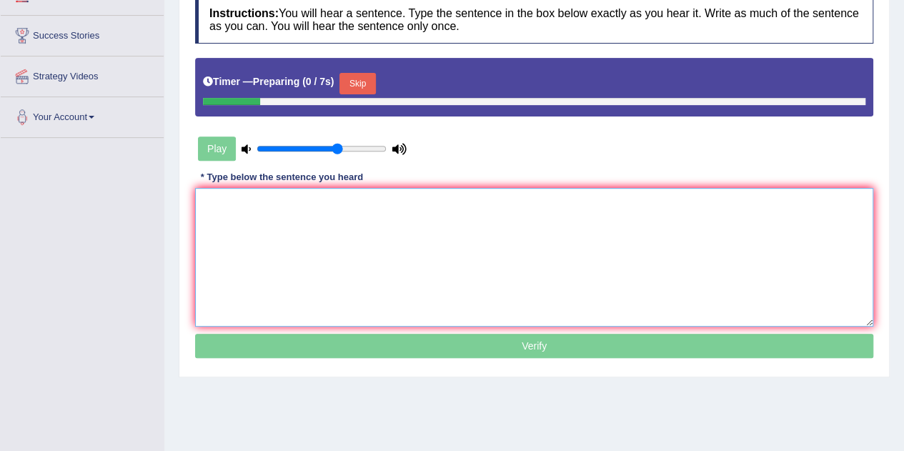
click at [447, 207] on textarea at bounding box center [534, 257] width 678 height 139
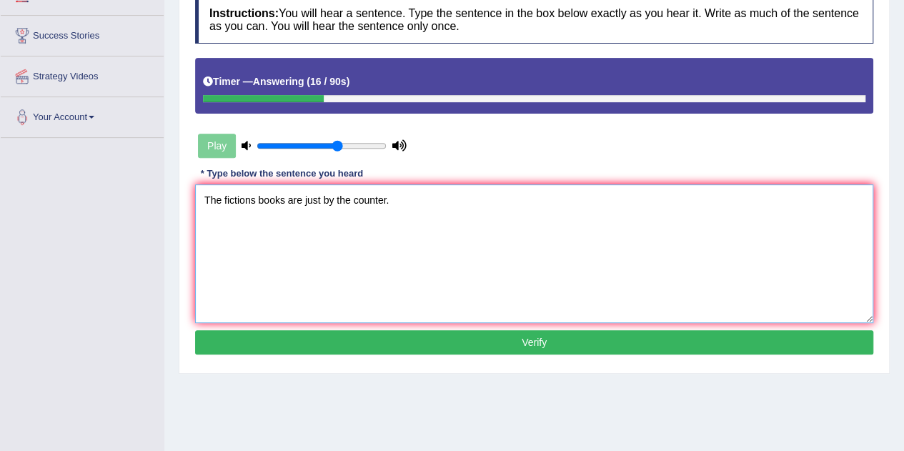
click at [257, 197] on textarea "The fictions books are just by the counter." at bounding box center [534, 253] width 678 height 139
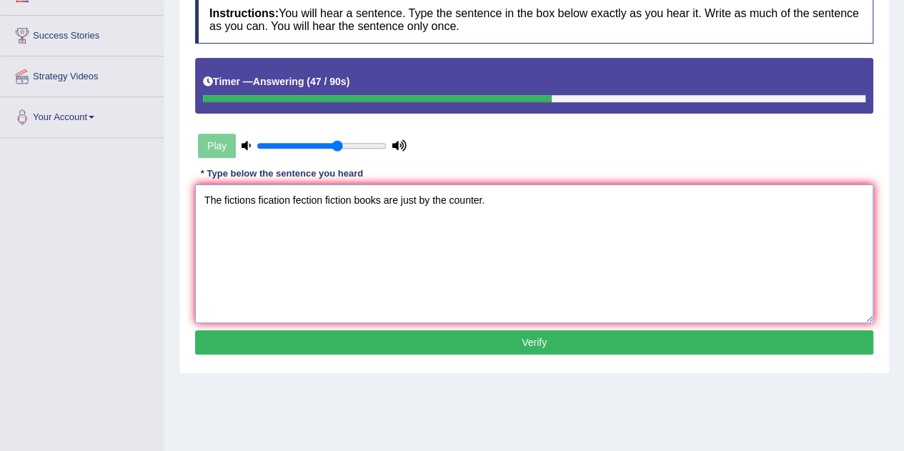
type textarea "The fictions fication fection fiction books are just by the counter."
click at [535, 346] on button "Verify" at bounding box center [534, 342] width 678 height 24
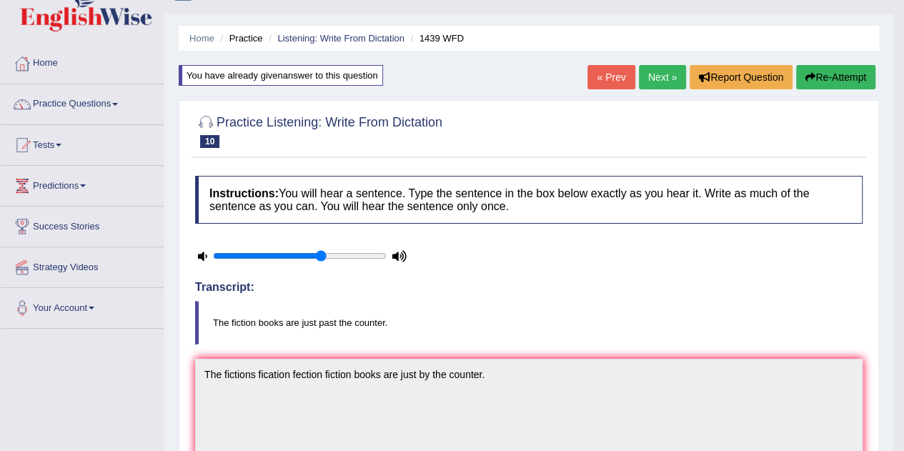
scroll to position [0, 0]
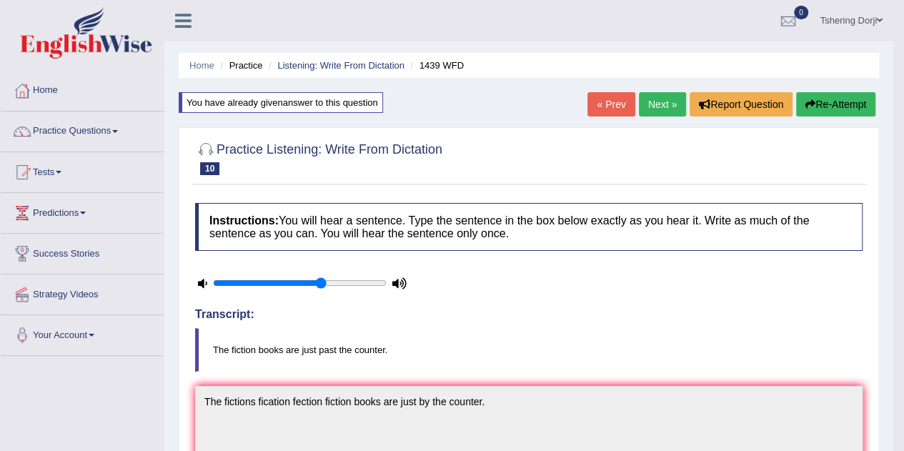
click at [660, 103] on link "Next »" at bounding box center [662, 104] width 47 height 24
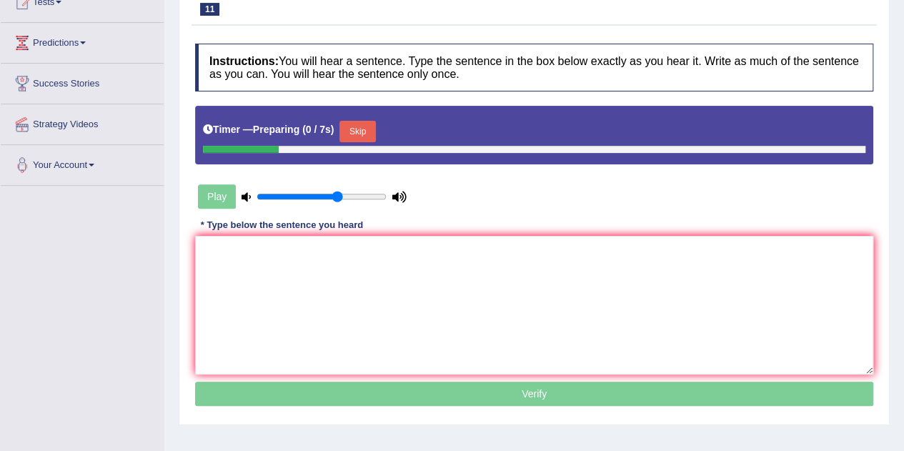
scroll to position [176, 0]
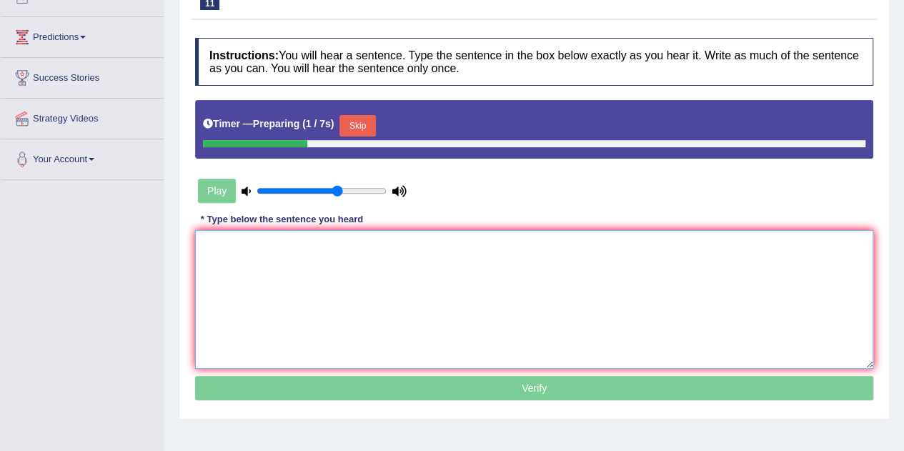
click at [556, 277] on textarea at bounding box center [534, 299] width 678 height 139
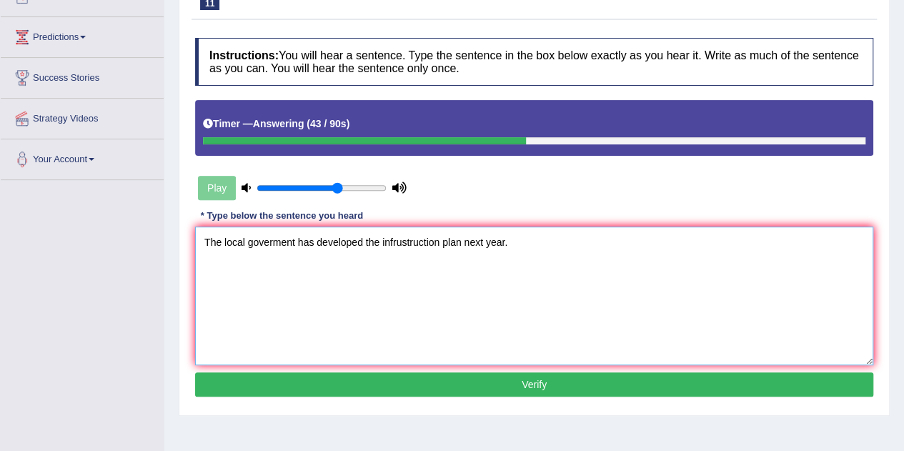
click at [294, 239] on textarea "The local goverment has developed the infrustruction plan next year." at bounding box center [534, 296] width 678 height 139
click at [579, 289] on textarea "The local goverment goverment has developed the infrustruction plan next year." at bounding box center [534, 296] width 678 height 139
click at [495, 245] on textarea "The local goverment goverment has developed the infrustruction plan next year." at bounding box center [534, 296] width 678 height 139
click at [559, 242] on textarea "The local goverment goverment has developed the infrustruction infructure plan …" at bounding box center [534, 296] width 678 height 139
type textarea "The local goverment goverment has developed the infrustruction infructure plan …"
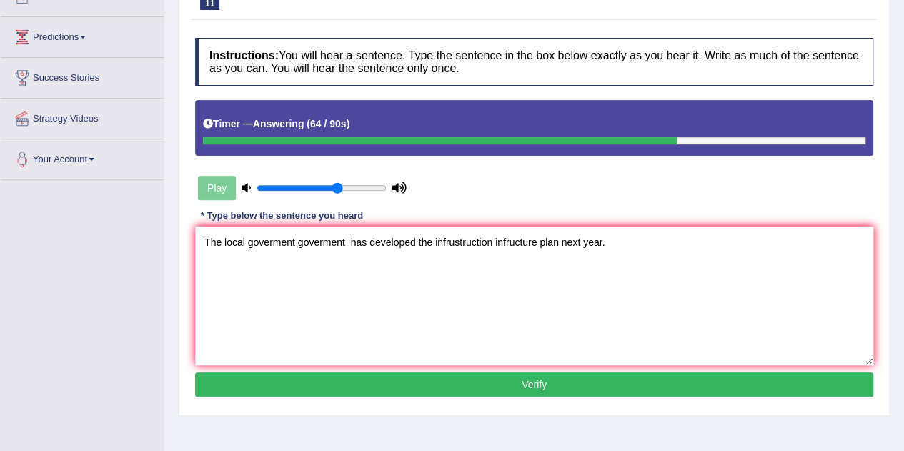
click at [551, 394] on div "Instructions: You will hear a sentence. Type the sentence in the box below exac…" at bounding box center [534, 219] width 685 height 377
click at [552, 390] on button "Verify" at bounding box center [534, 384] width 678 height 24
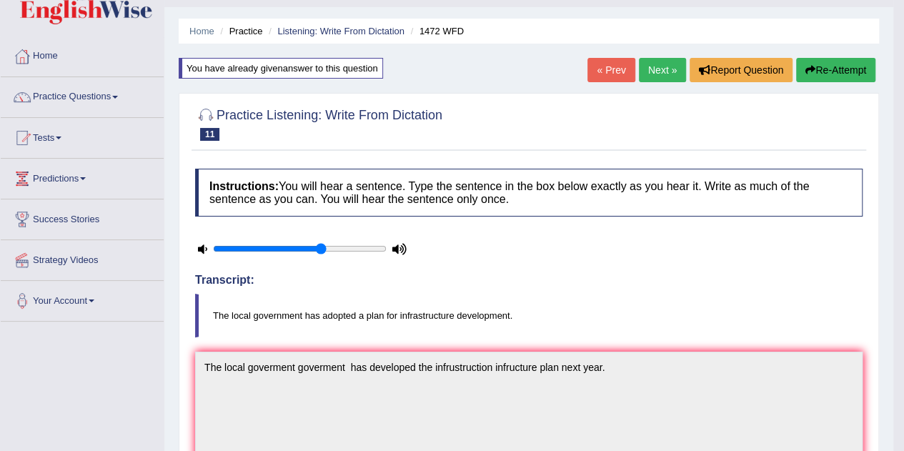
scroll to position [0, 0]
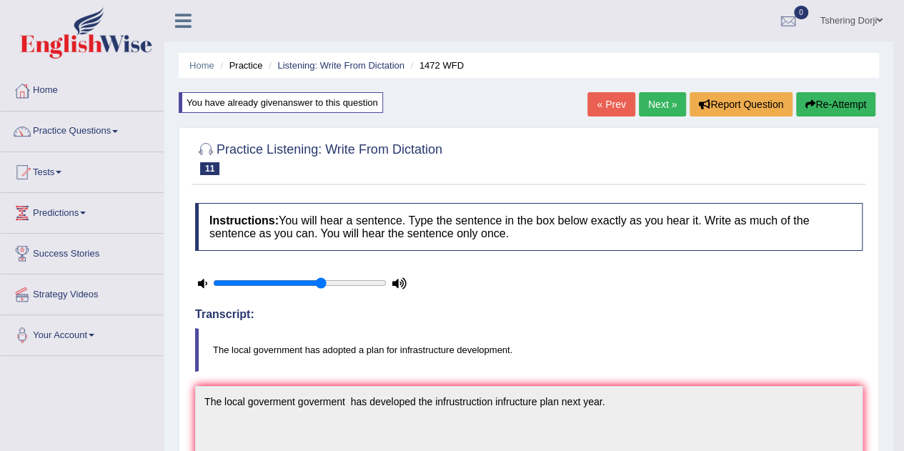
click at [668, 104] on link "Next »" at bounding box center [662, 104] width 47 height 24
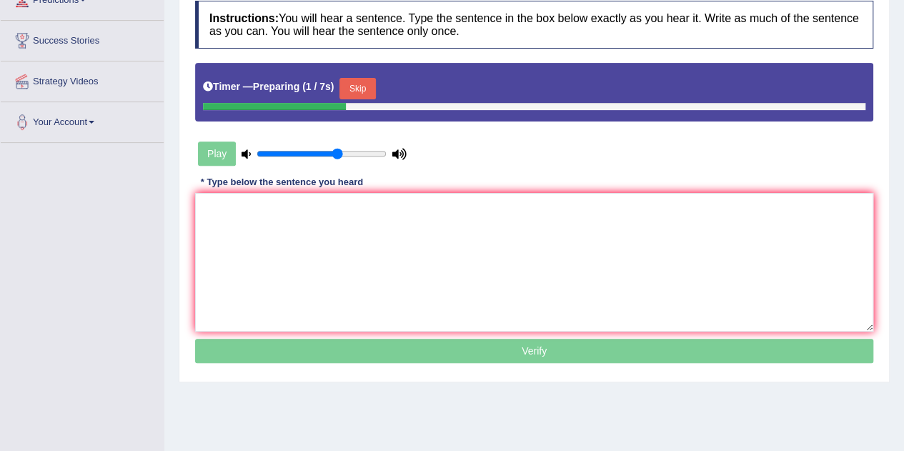
scroll to position [213, 0]
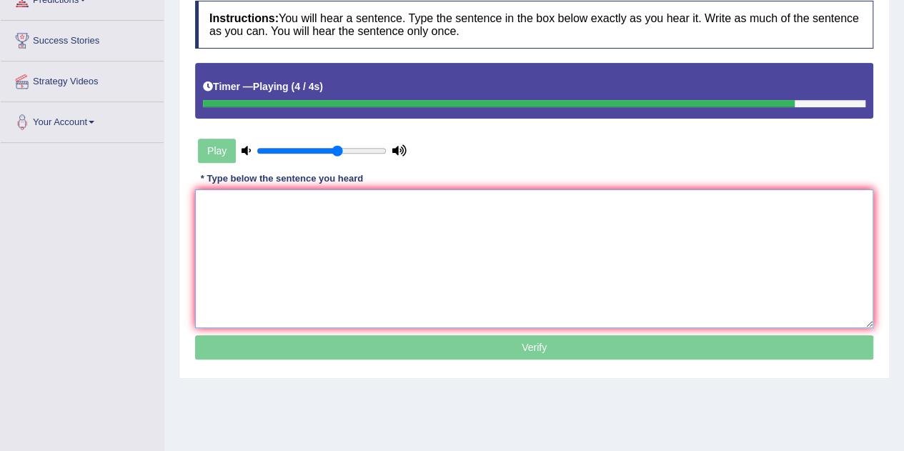
click at [349, 212] on textarea at bounding box center [534, 258] width 678 height 139
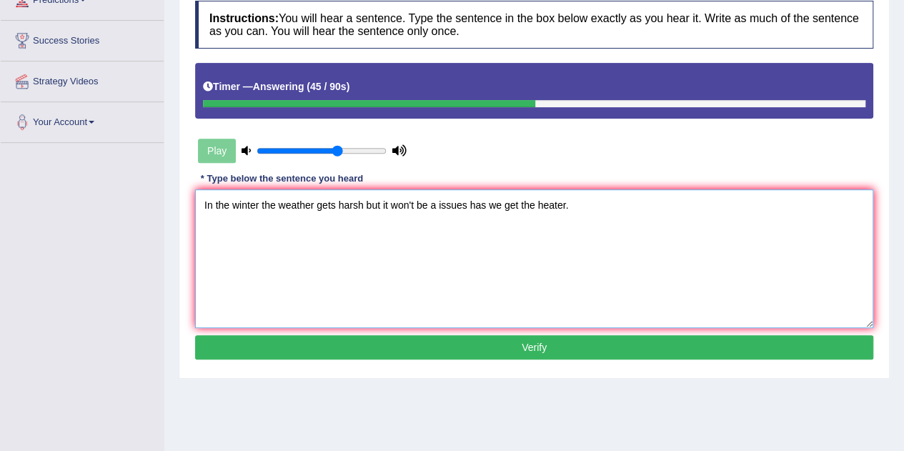
click at [415, 204] on textarea "In the winter the weather gets harsh but it won't be a issues has we get the he…" at bounding box center [534, 258] width 678 height 139
click at [478, 201] on textarea "In the winter the weather gets harsh but it won't would not be a issues has we …" at bounding box center [534, 258] width 678 height 139
type textarea "In the winter the weather gets harsh but it won't would not be an issue a issue…"
click at [581, 345] on button "Verify" at bounding box center [534, 347] width 678 height 24
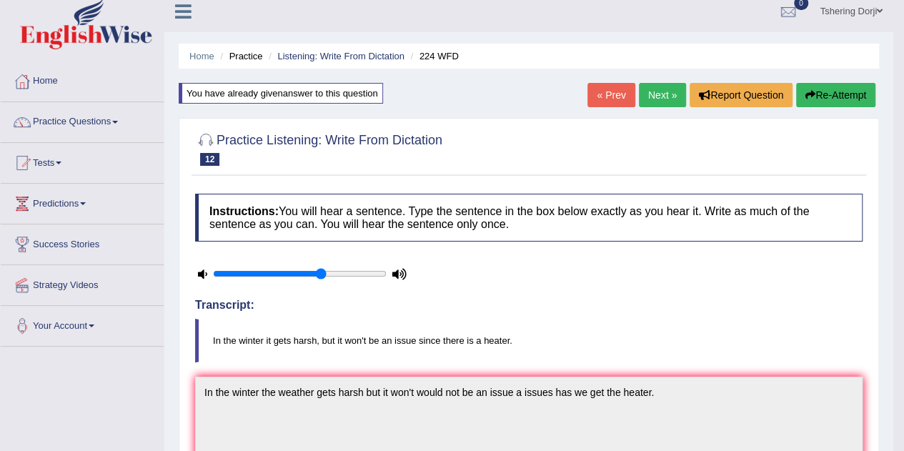
scroll to position [9, 0]
click at [648, 94] on link "Next »" at bounding box center [662, 96] width 47 height 24
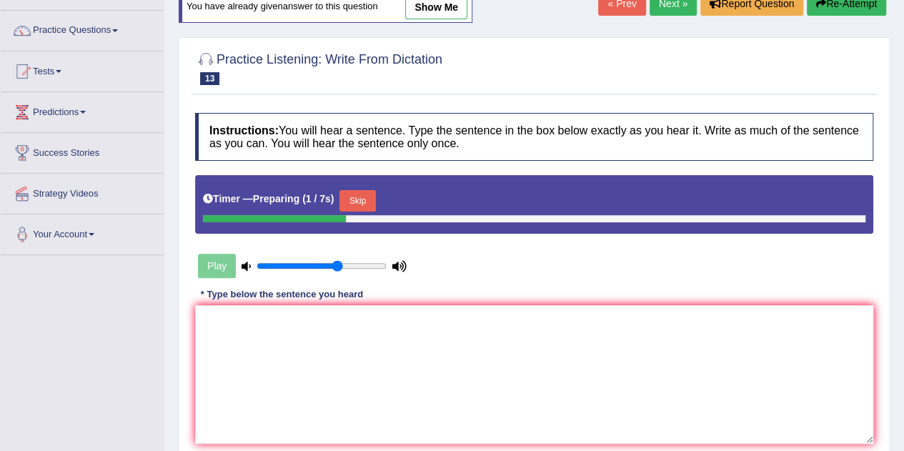
scroll to position [102, 0]
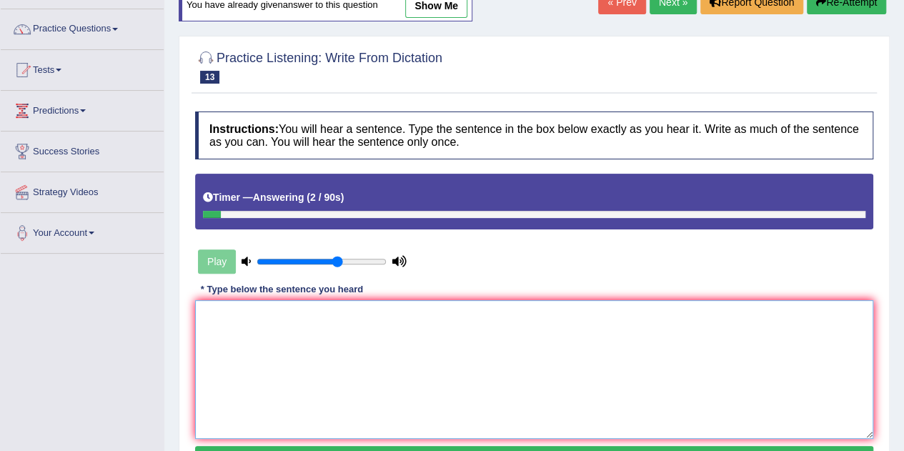
click at [415, 301] on textarea at bounding box center [534, 369] width 678 height 139
type textarea "t"
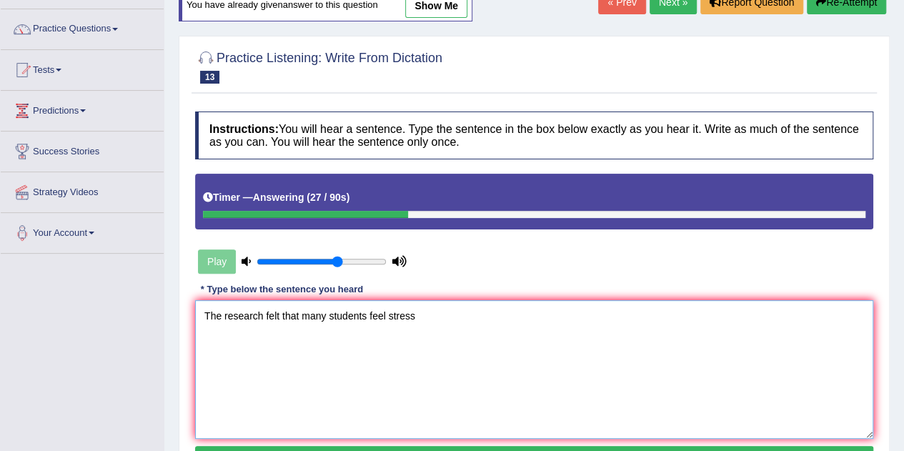
click at [280, 319] on textarea "The research felt that many students feel stress" at bounding box center [534, 369] width 678 height 139
click at [433, 307] on textarea "The research feel that many students feel stress" at bounding box center [534, 369] width 678 height 139
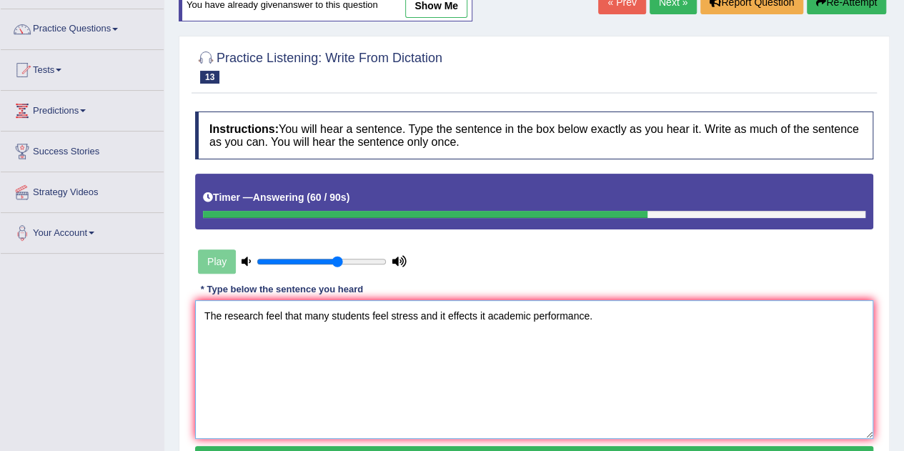
click at [447, 314] on textarea "The research feel that many students feel stress and it effects it academic per…" at bounding box center [534, 369] width 678 height 139
click at [517, 317] on textarea "The research feel that many students feel stress and it affects effects it acad…" at bounding box center [534, 369] width 678 height 139
click at [522, 314] on textarea "The research feel that many students feel stress and it affects effects itits a…" at bounding box center [534, 369] width 678 height 139
click at [565, 312] on textarea "The research feel that many students feel stress and it affects effects it it's…" at bounding box center [534, 369] width 678 height 139
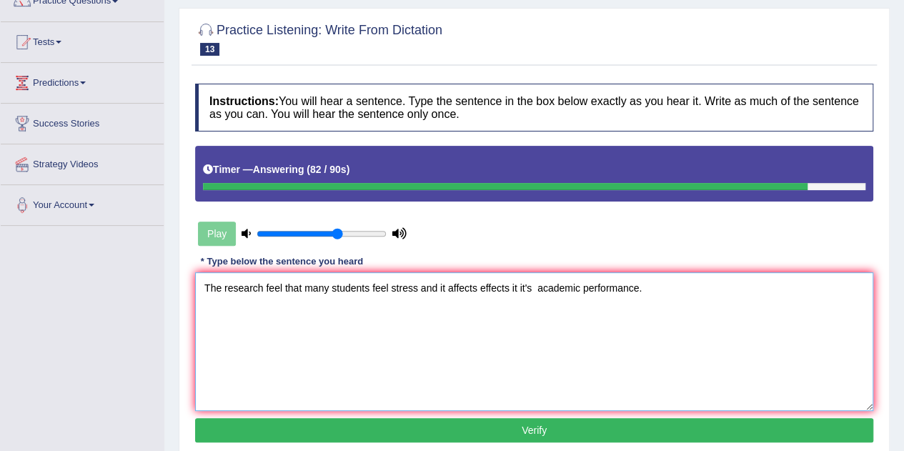
scroll to position [141, 0]
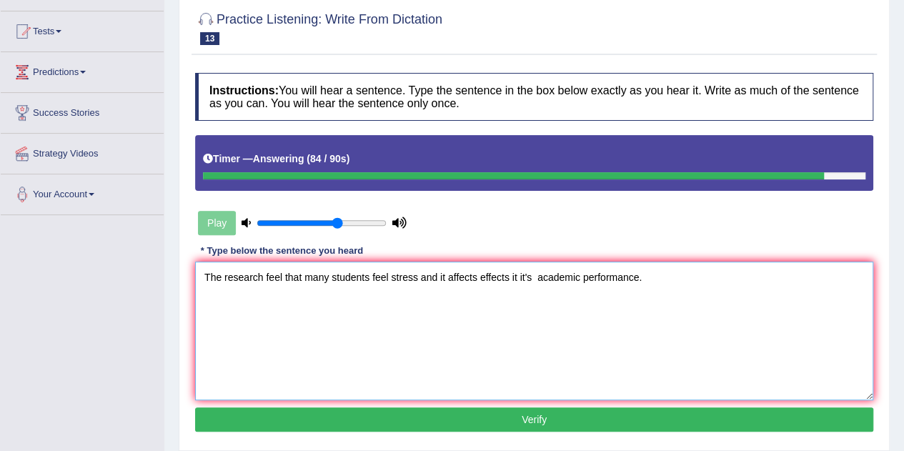
click at [253, 284] on textarea "The research feel that many students feel stress and it affects effects it it's…" at bounding box center [534, 331] width 678 height 139
type textarea "The research study feel that many students feel stress and it affects effects i…"
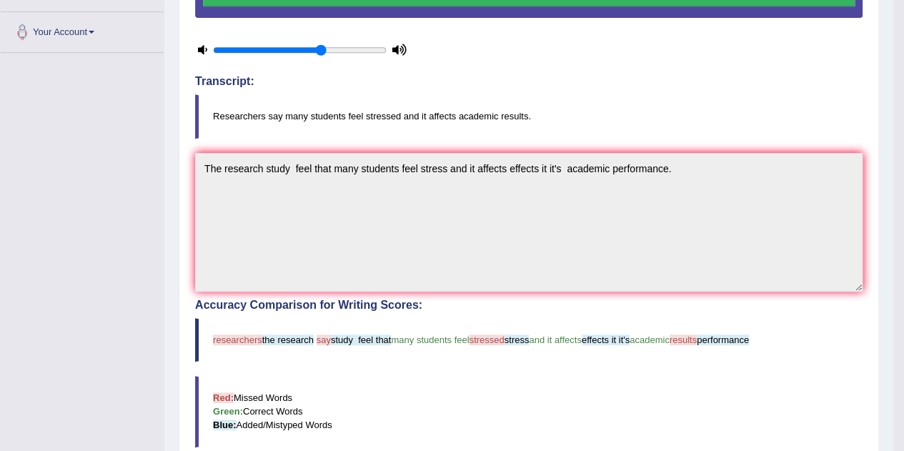
scroll to position [21, 0]
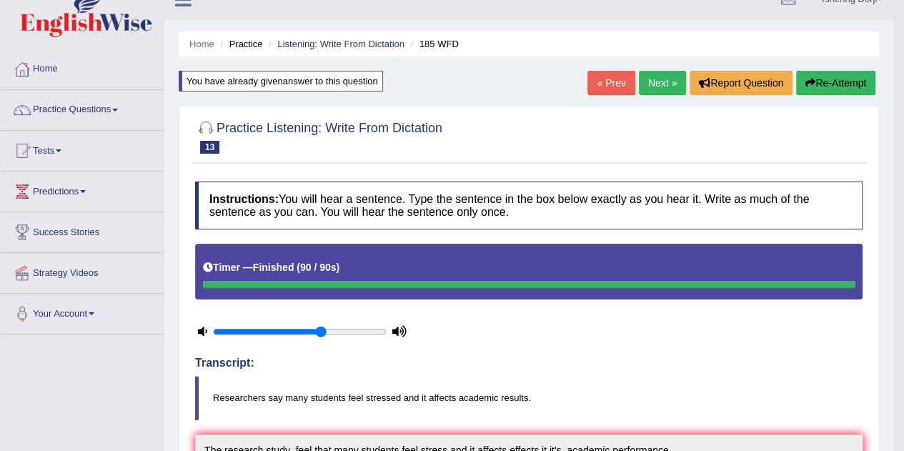
click at [668, 71] on link "Next »" at bounding box center [662, 83] width 47 height 24
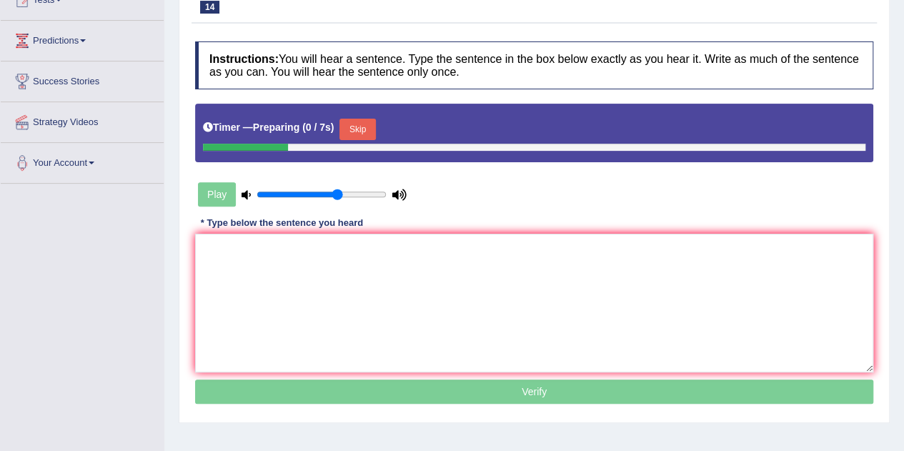
scroll to position [182, 0]
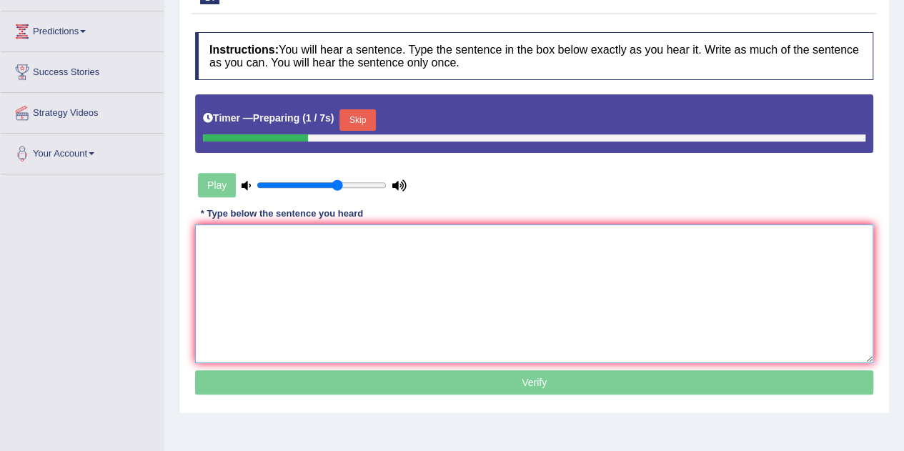
click at [460, 245] on textarea at bounding box center [534, 293] width 678 height 139
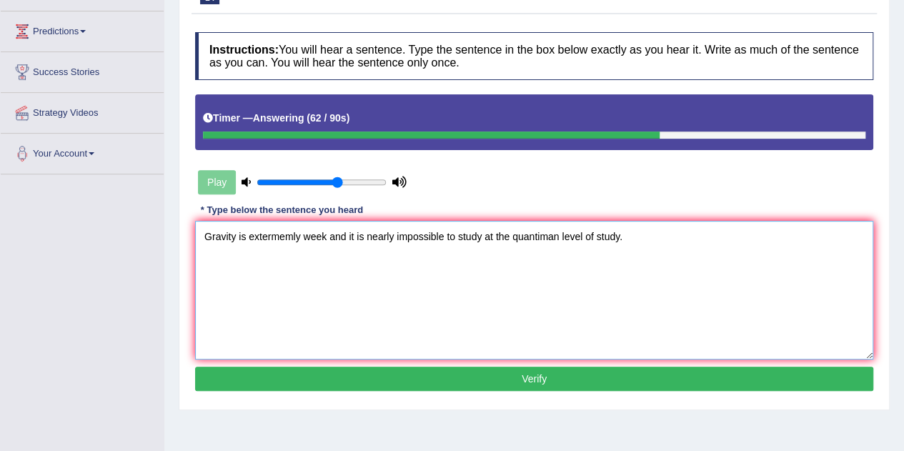
click at [329, 236] on textarea "Gravity is extermemly week and it is nearly impossible to study at the quantima…" at bounding box center [534, 290] width 678 height 139
click at [537, 240] on textarea "Gravity is extermemly week weak and it is nearly impossible to study at the qua…" at bounding box center [534, 290] width 678 height 139
click at [628, 298] on textarea "Gravity is extermemly week weak and it is nearly impossible to study at the qua…" at bounding box center [534, 290] width 678 height 139
click at [547, 238] on textarea "Gravity is extermemly week weak and it is nearly impossible to study at the qua…" at bounding box center [534, 290] width 678 height 139
type textarea "Gravity is extermemly week weak and it is nearly impossible to study at the qua…"
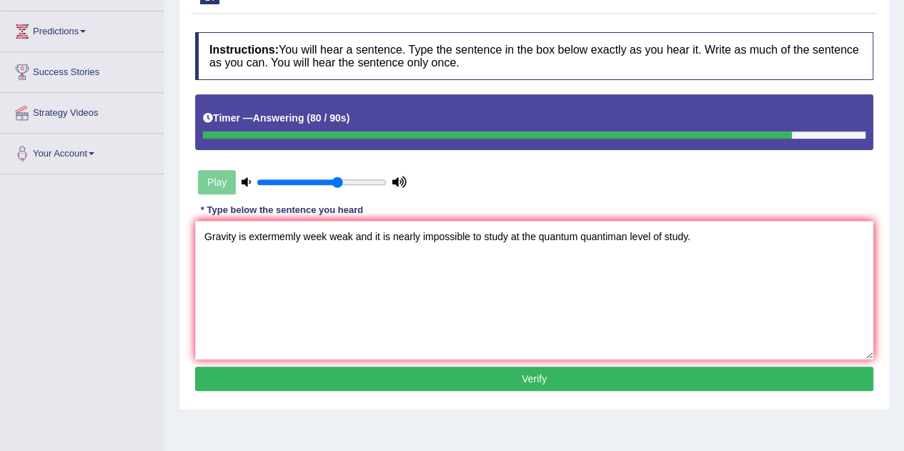
click at [595, 375] on button "Verify" at bounding box center [534, 379] width 678 height 24
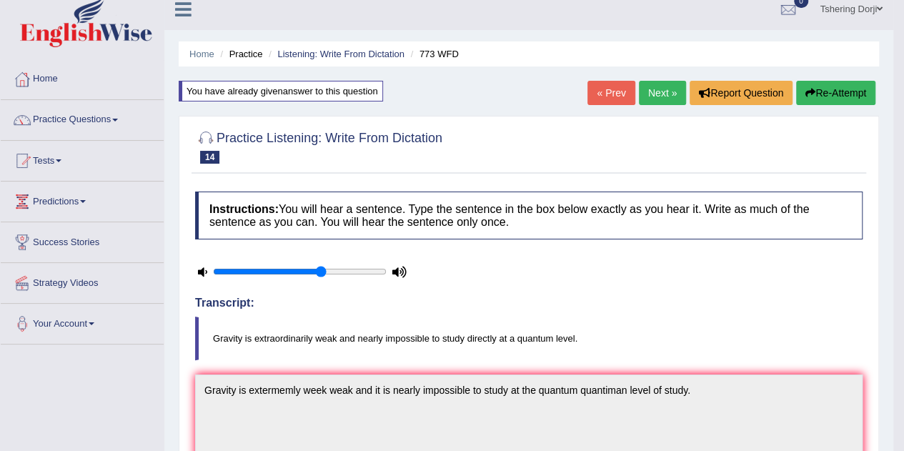
scroll to position [0, 0]
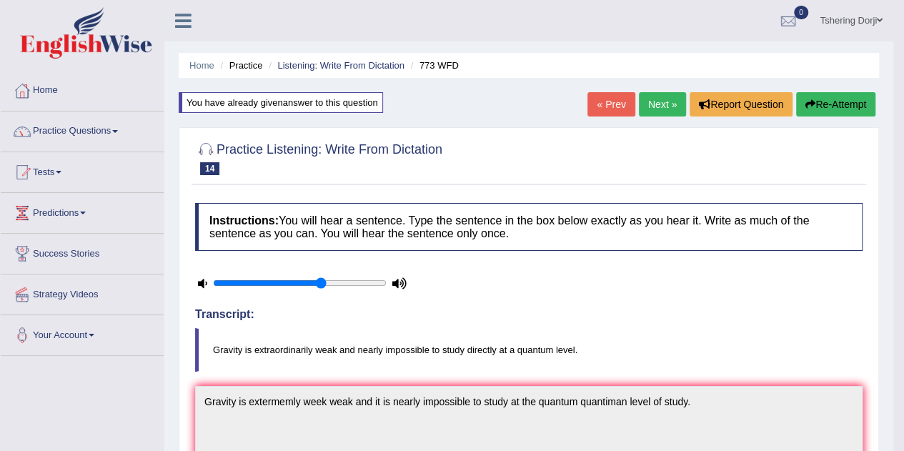
click at [106, 122] on link "Practice Questions" at bounding box center [82, 130] width 163 height 36
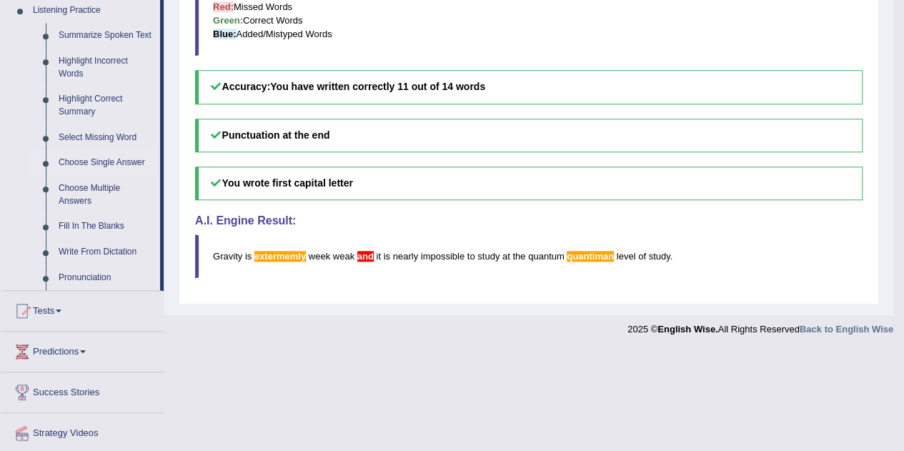
click at [113, 170] on link "Choose Single Answer" at bounding box center [106, 163] width 108 height 26
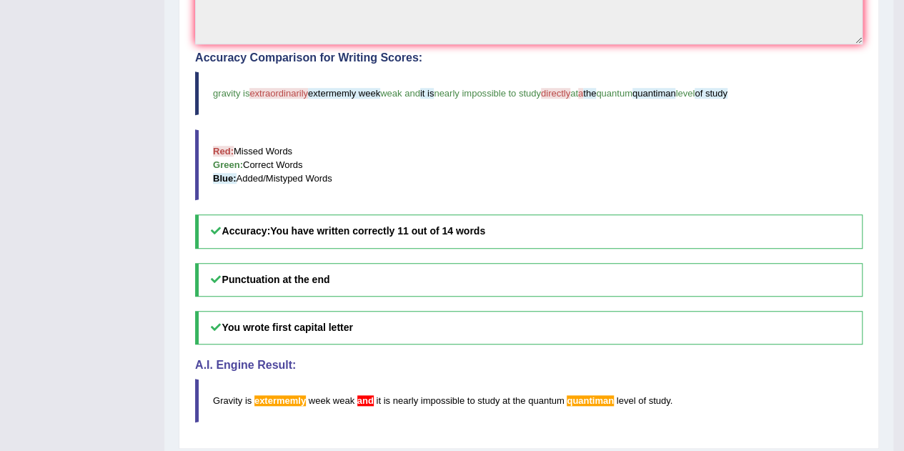
scroll to position [212, 0]
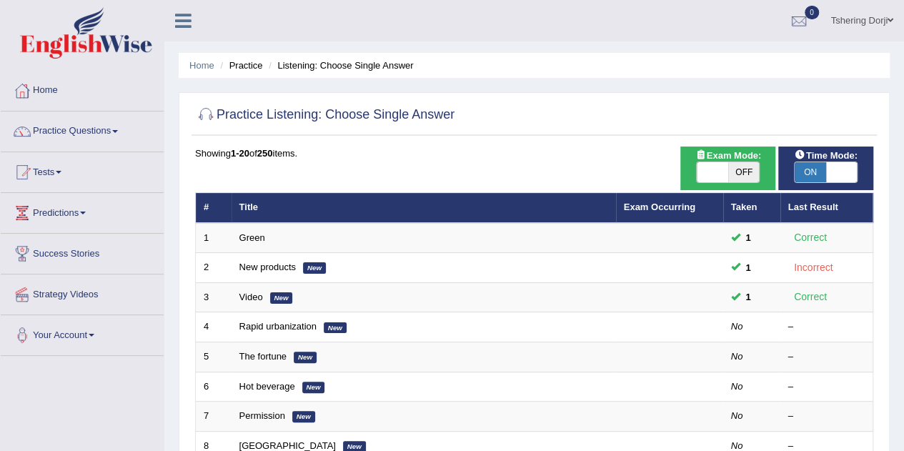
click at [104, 140] on link "Practice Questions" at bounding box center [82, 130] width 163 height 36
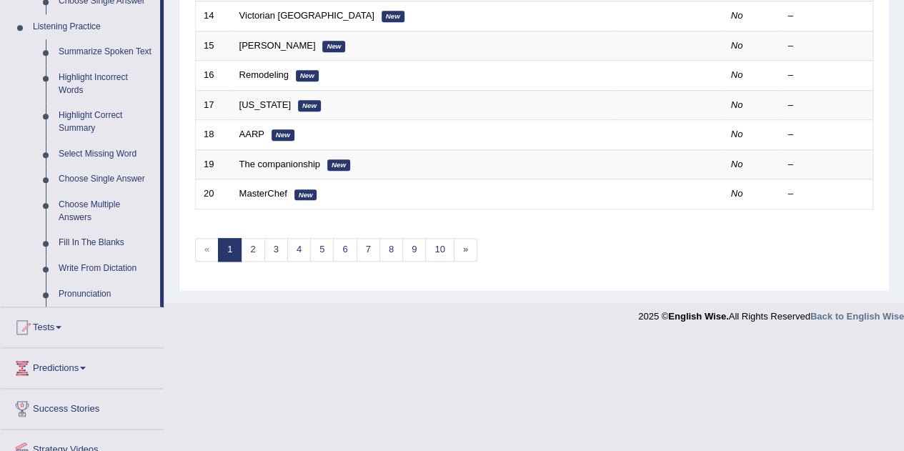
scroll to position [601, 0]
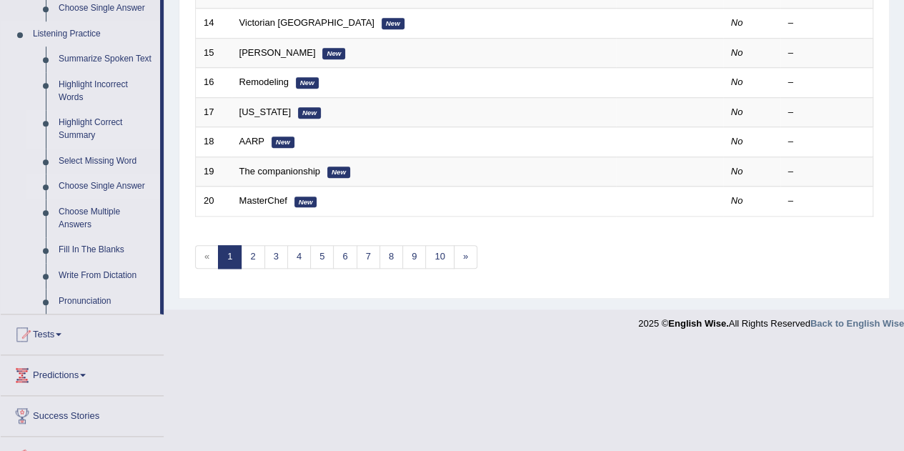
click at [90, 136] on link "Highlight Correct Summary" at bounding box center [106, 129] width 108 height 38
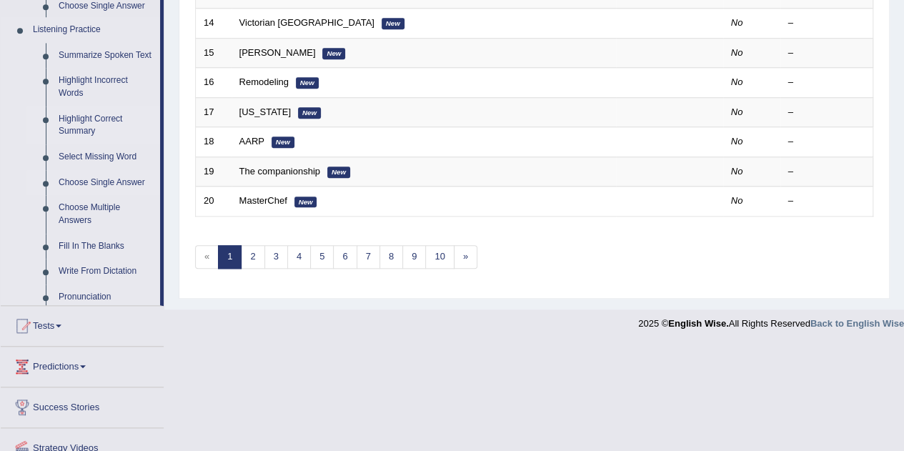
scroll to position [488, 0]
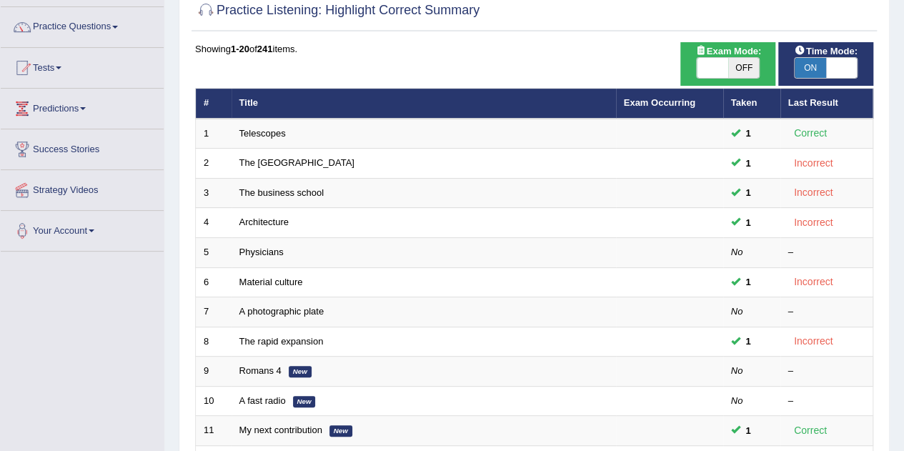
scroll to position [110, 0]
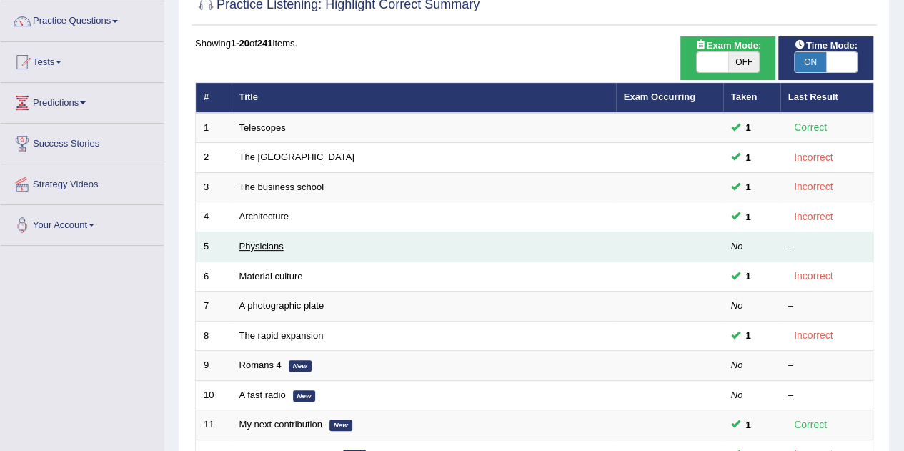
click at [274, 247] on link "Physicians" at bounding box center [261, 246] width 44 height 11
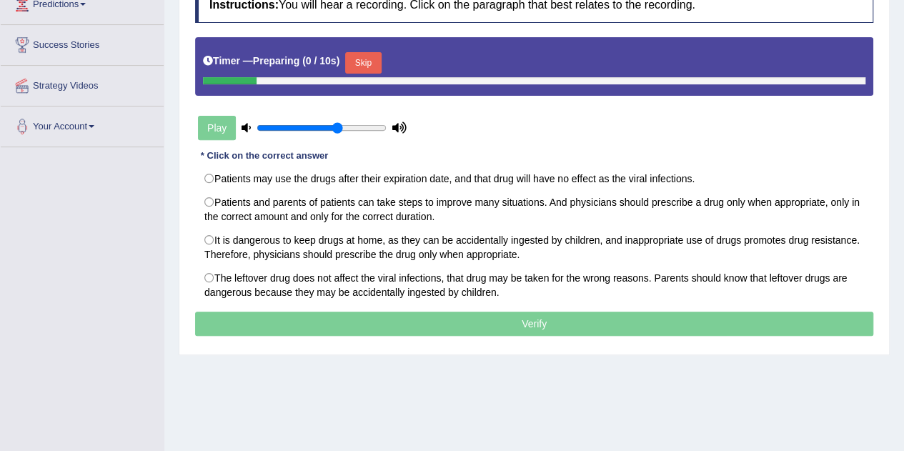
scroll to position [212, 0]
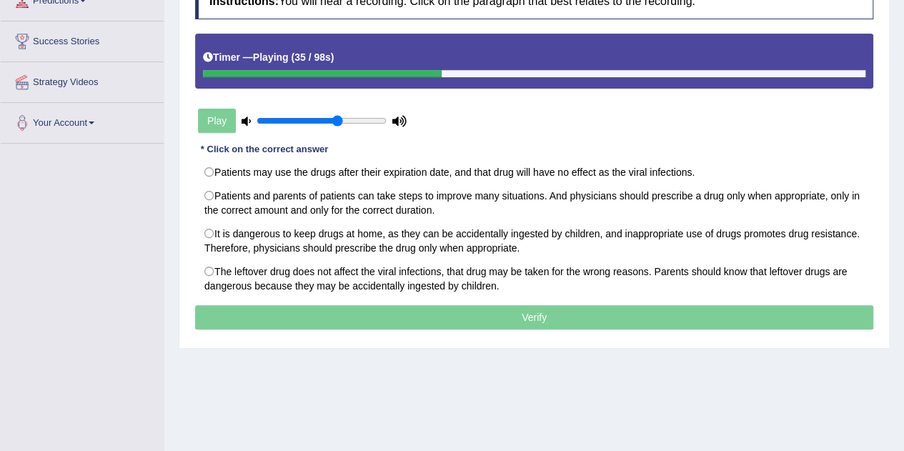
click at [543, 391] on div "Home Practice Listening: Highlight Correct Summary Physicians « Prev Next » Rep…" at bounding box center [534, 145] width 740 height 715
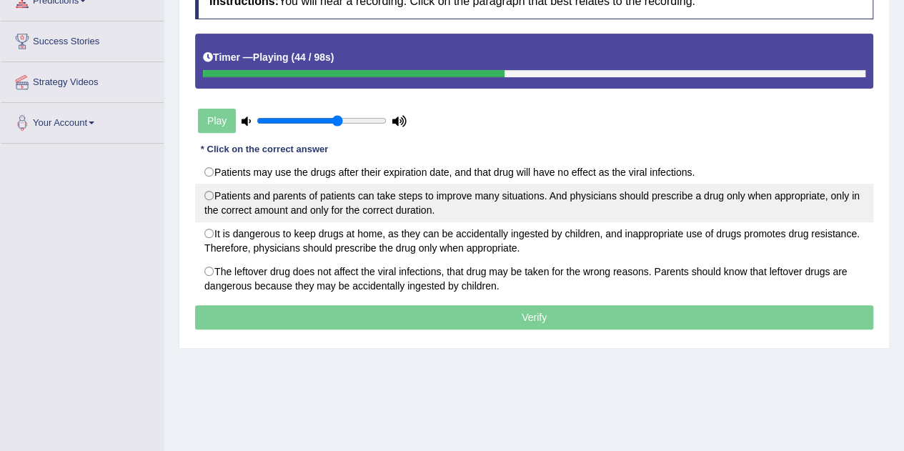
click at [397, 211] on label "Patients and parents of patients can take steps to improve many situations. And…" at bounding box center [534, 203] width 678 height 39
radio input "true"
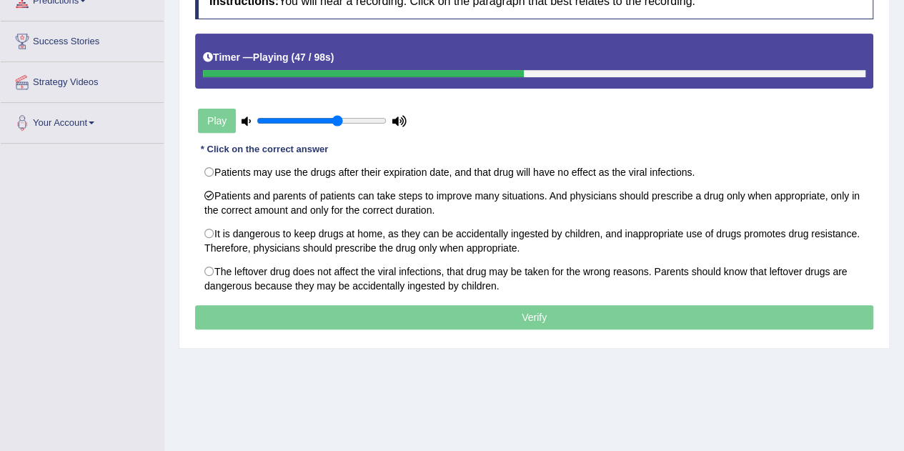
click at [568, 320] on p "Verify" at bounding box center [534, 317] width 678 height 24
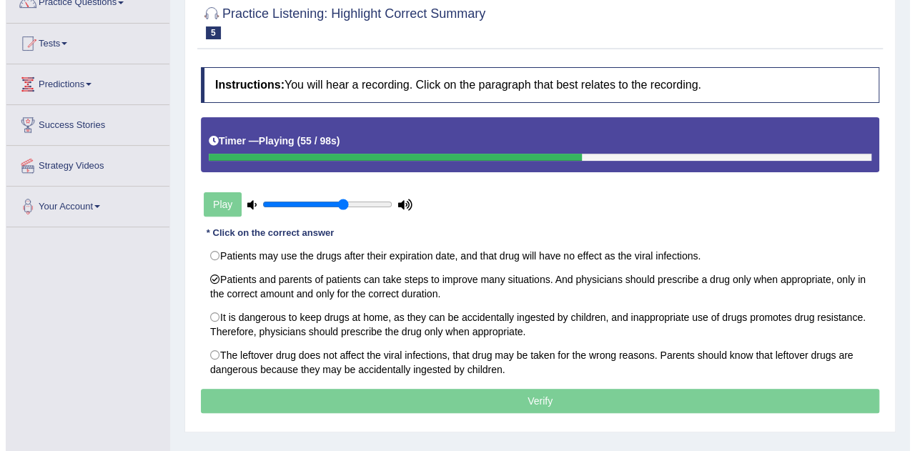
scroll to position [127, 0]
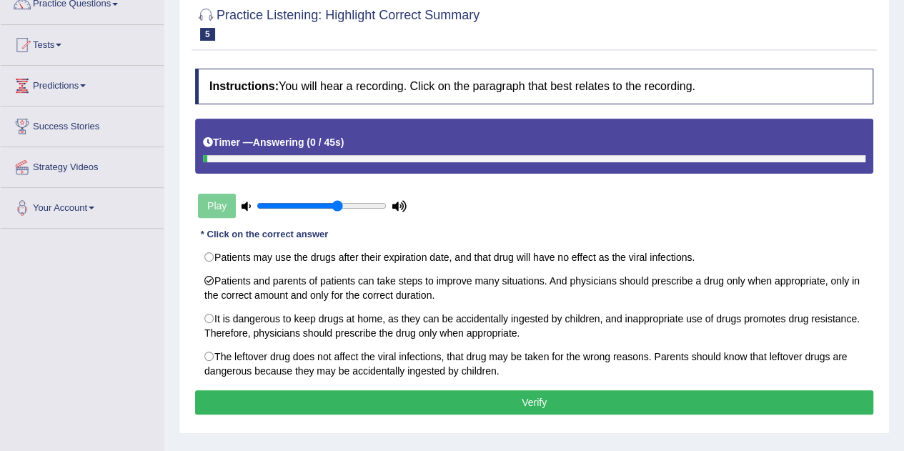
click at [628, 396] on button "Verify" at bounding box center [534, 402] width 678 height 24
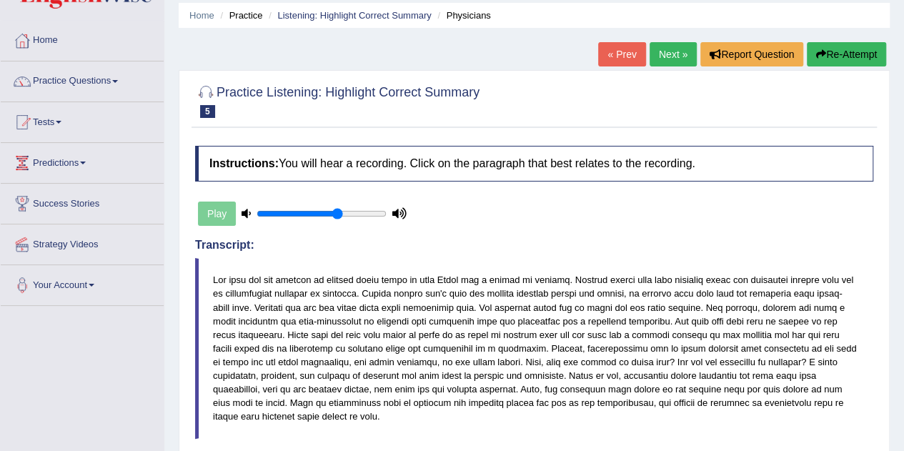
scroll to position [0, 0]
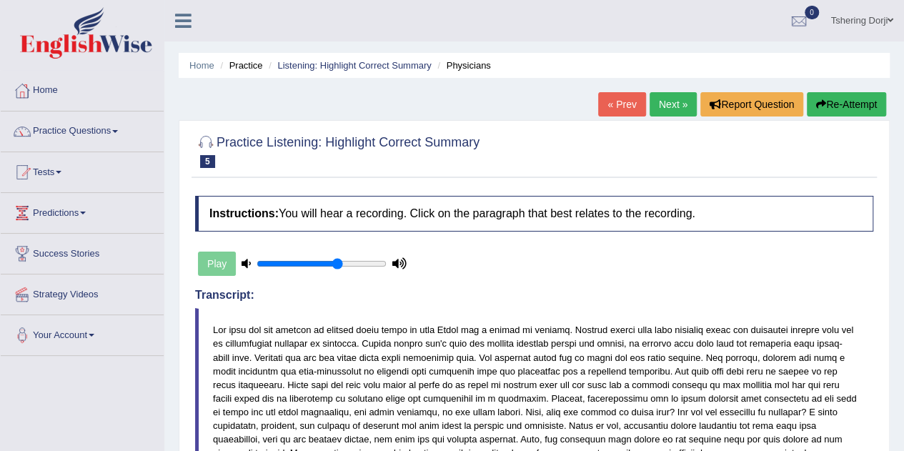
click at [678, 94] on link "Next »" at bounding box center [673, 104] width 47 height 24
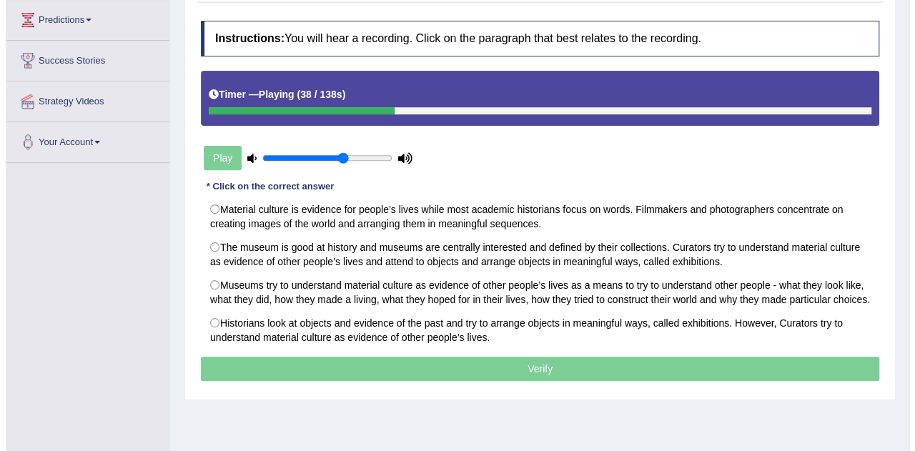
scroll to position [194, 0]
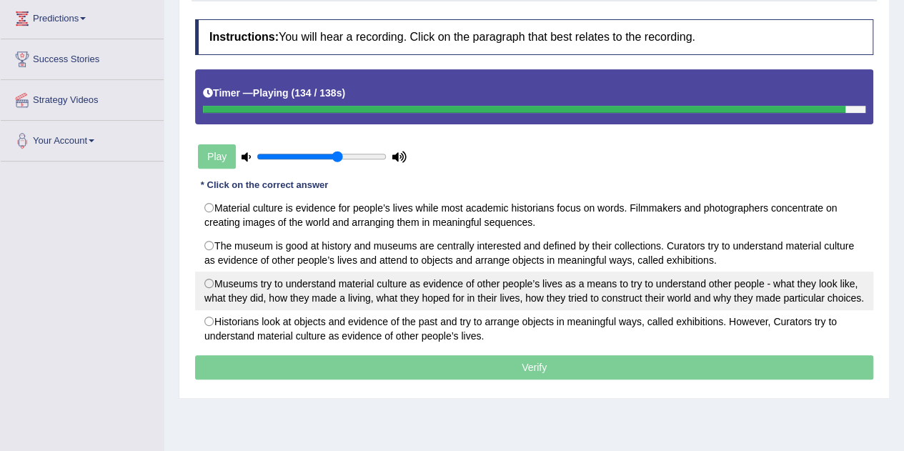
click at [619, 293] on label "Museums try to understand material culture as evidence of other people’s lives …" at bounding box center [534, 291] width 678 height 39
radio input "true"
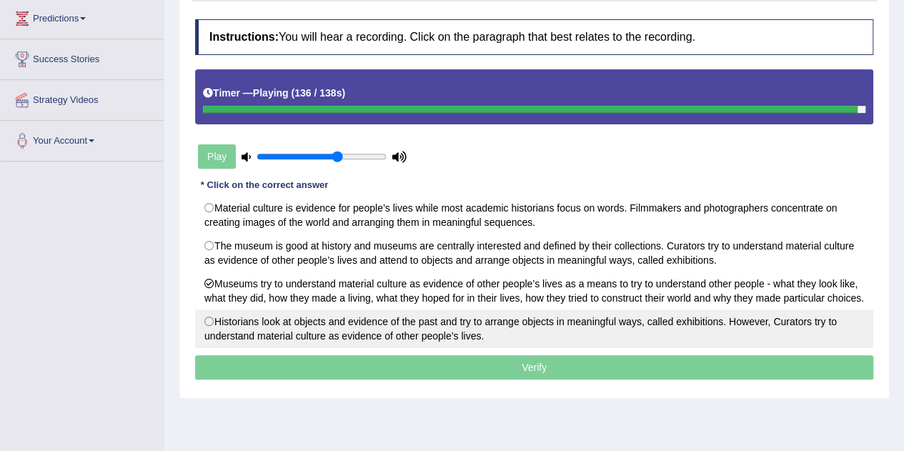
click at [588, 324] on label "Historians look at objects and evidence of the past and try to arrange objects …" at bounding box center [534, 328] width 678 height 39
radio input "true"
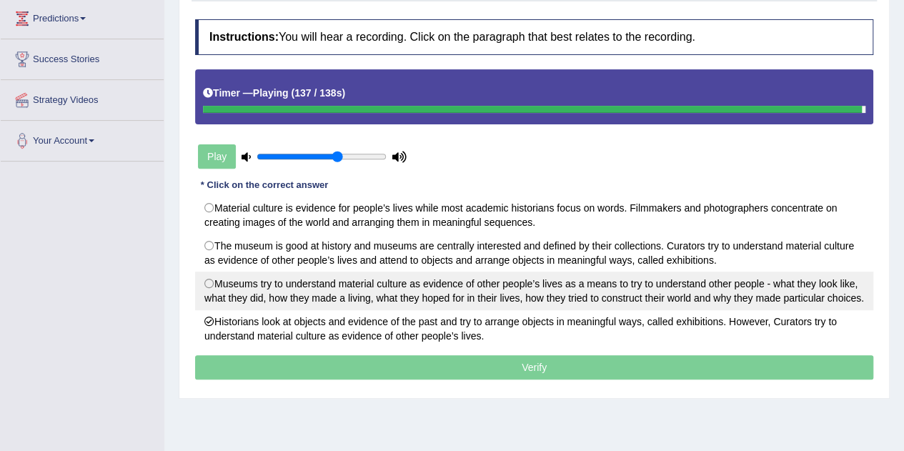
click at [623, 290] on label "Museums try to understand material culture as evidence of other people’s lives …" at bounding box center [534, 291] width 678 height 39
radio input "true"
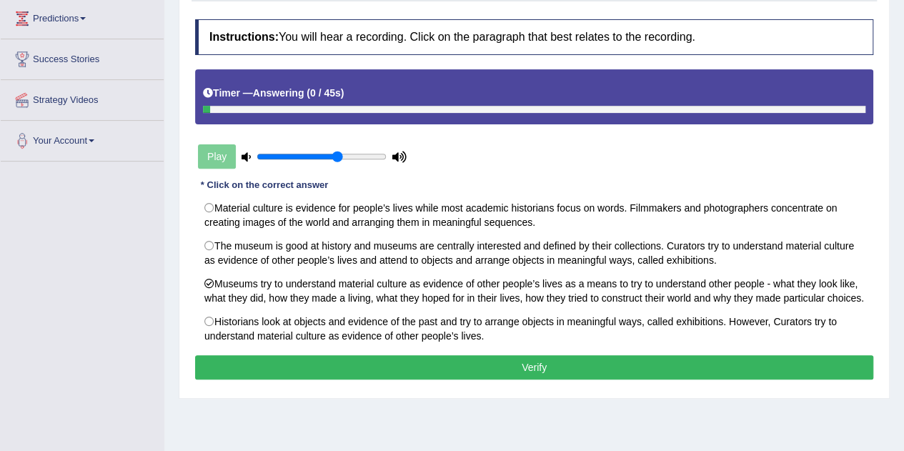
click at [568, 360] on button "Verify" at bounding box center [534, 367] width 678 height 24
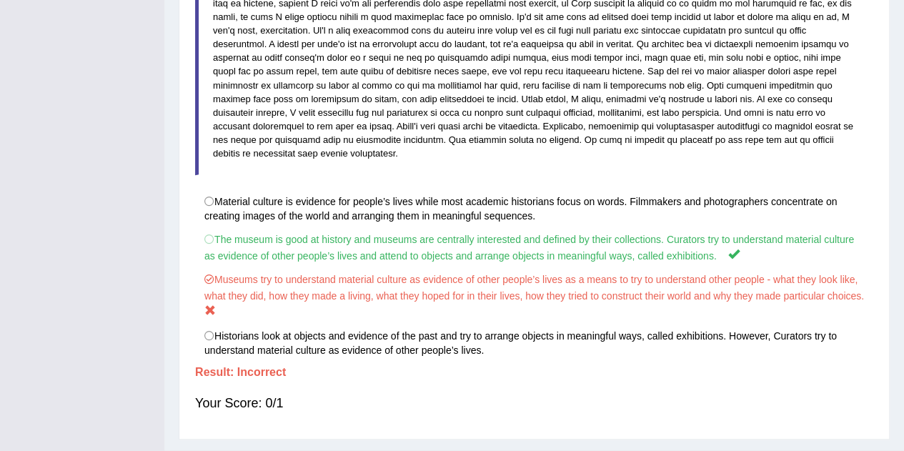
scroll to position [410, 0]
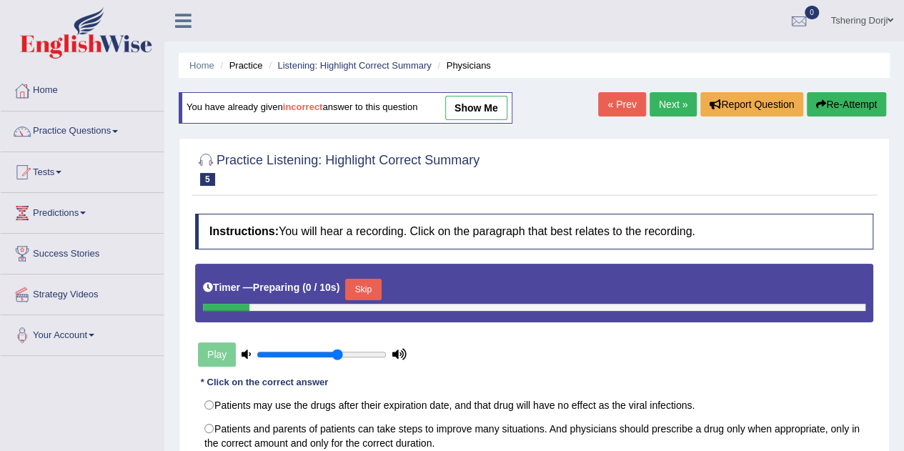
click at [117, 131] on span at bounding box center [115, 131] width 6 height 3
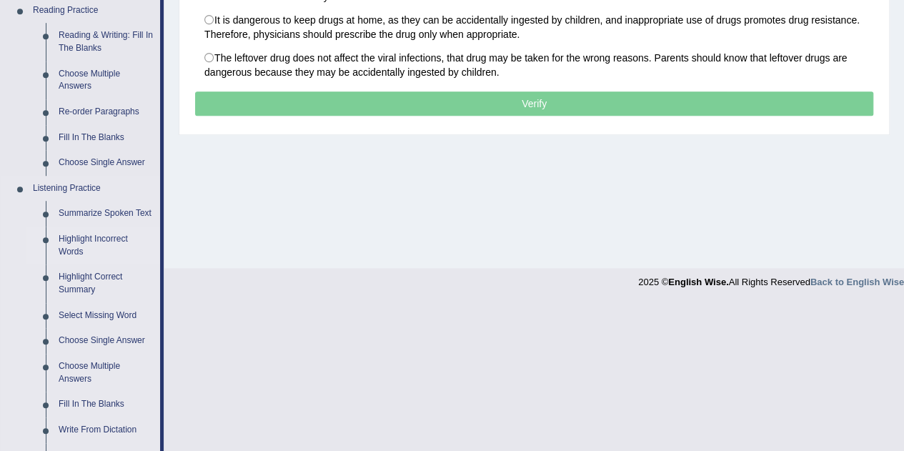
click at [112, 240] on link "Highlight Incorrect Words" at bounding box center [106, 246] width 108 height 38
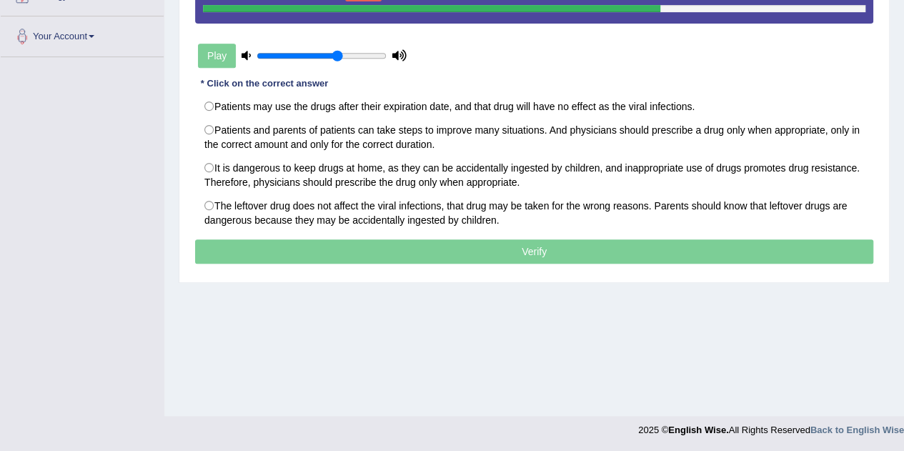
scroll to position [157, 0]
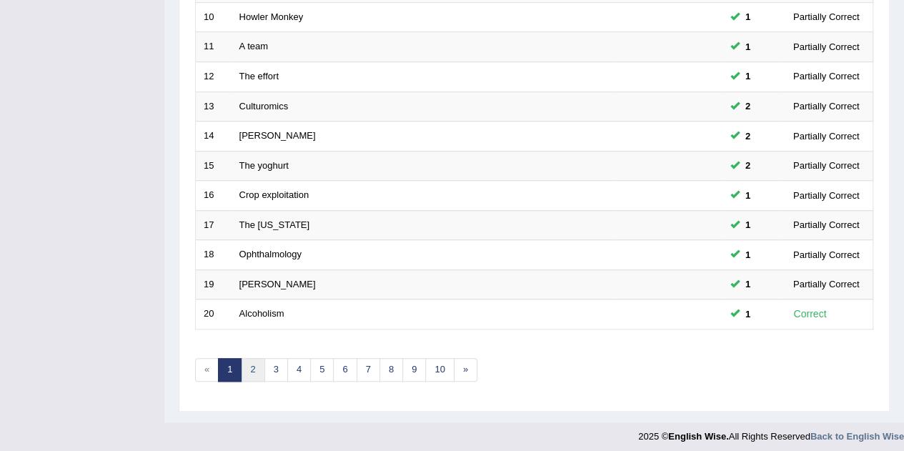
click at [257, 363] on link "2" at bounding box center [253, 370] width 24 height 24
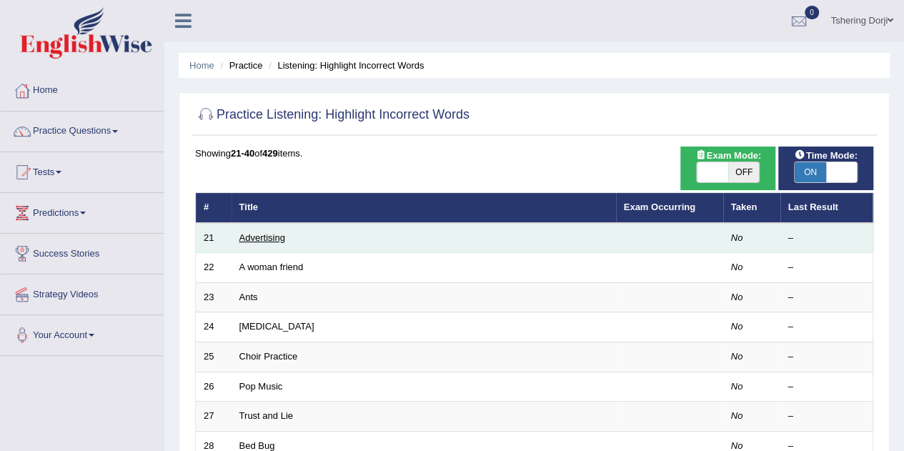
click at [277, 237] on link "Advertising" at bounding box center [262, 237] width 46 height 11
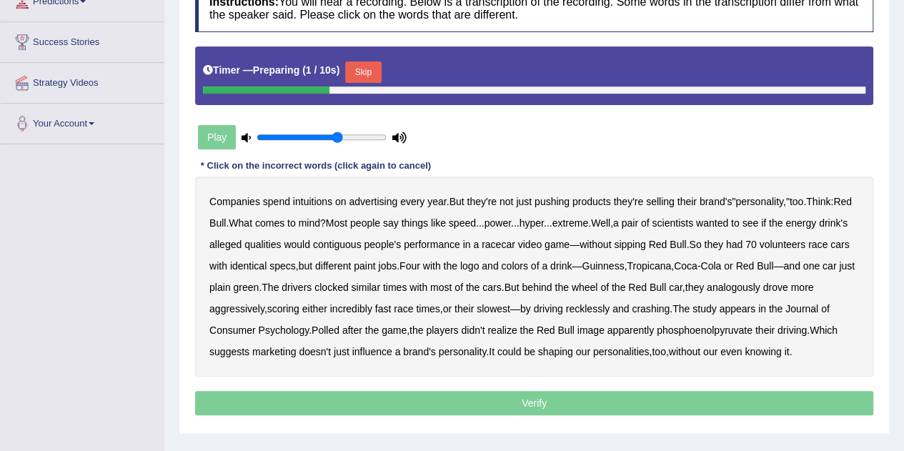
scroll to position [216, 0]
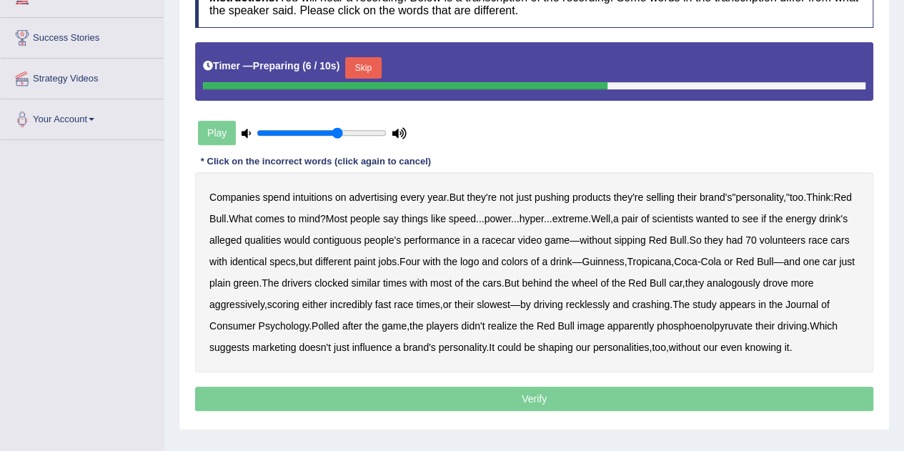
click at [349, 71] on div "Timer — Preparing ( 6 / 10s ) Skip" at bounding box center [534, 68] width 663 height 29
click at [360, 71] on button "Skip" at bounding box center [363, 67] width 36 height 21
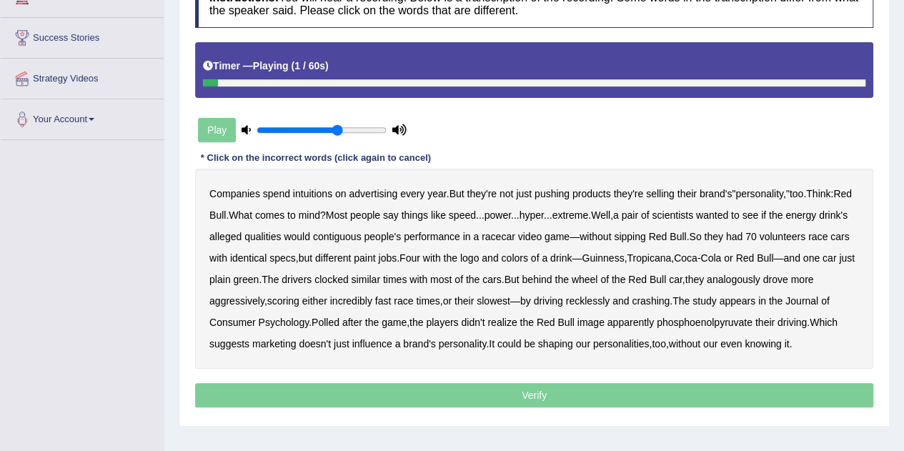
click at [316, 198] on div "Companies spend intuitions on advertising every year . But they're not just pus…" at bounding box center [534, 269] width 678 height 200
click at [313, 192] on b "intuitions" at bounding box center [312, 193] width 39 height 11
click at [362, 235] on b "contiguous" at bounding box center [337, 236] width 49 height 11
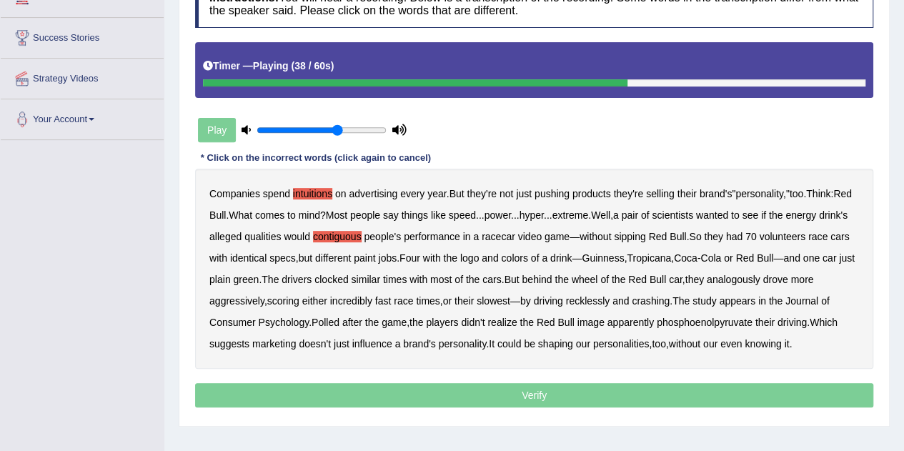
click at [760, 280] on b "analogously" at bounding box center [734, 279] width 54 height 11
click at [372, 300] on b "incredibly" at bounding box center [351, 300] width 42 height 11
click at [719, 323] on b "phosphoenolpyruvate" at bounding box center [705, 322] width 96 height 11
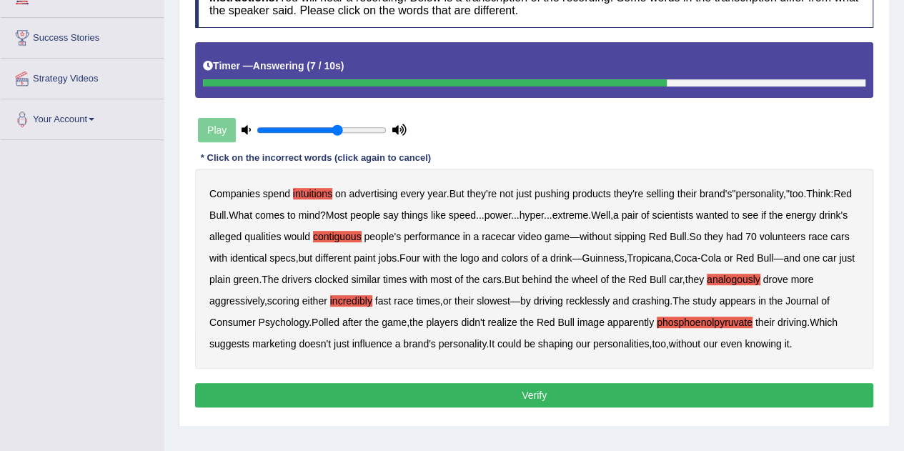
click at [520, 372] on div "Instructions: You will hear a recording. Below is a transcription of the record…" at bounding box center [534, 196] width 685 height 446
click at [527, 385] on button "Verify" at bounding box center [534, 395] width 678 height 24
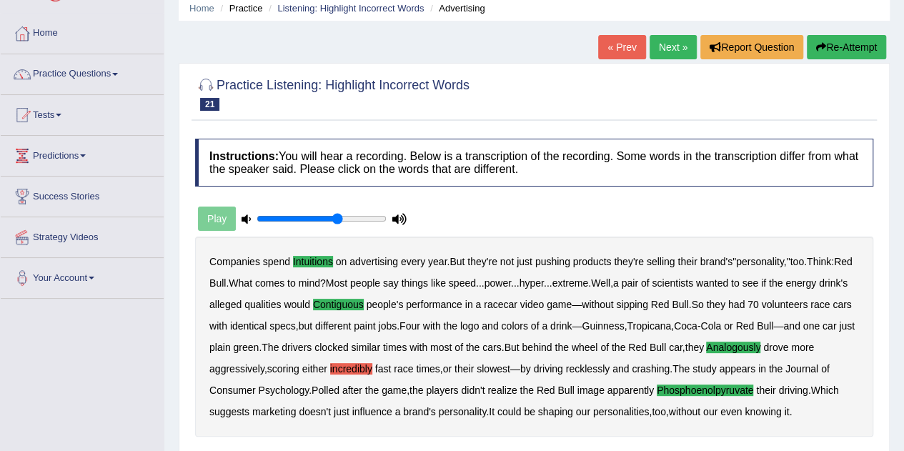
scroll to position [0, 0]
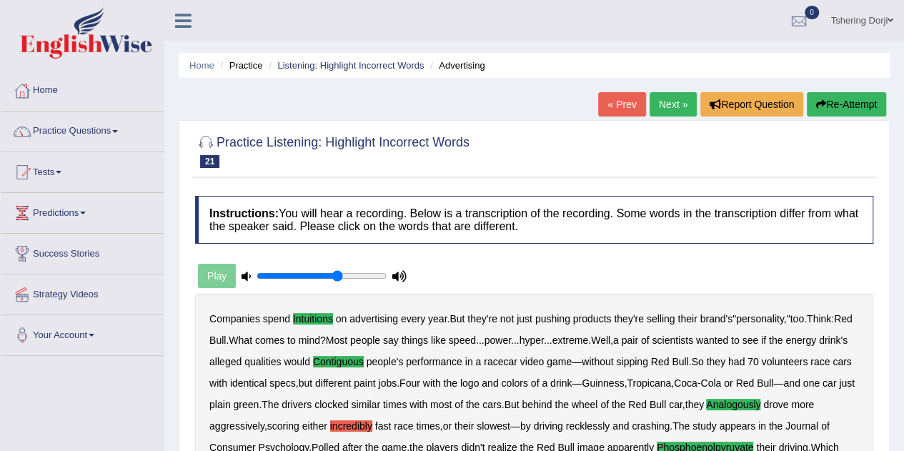
click at [676, 109] on link "Next »" at bounding box center [673, 104] width 47 height 24
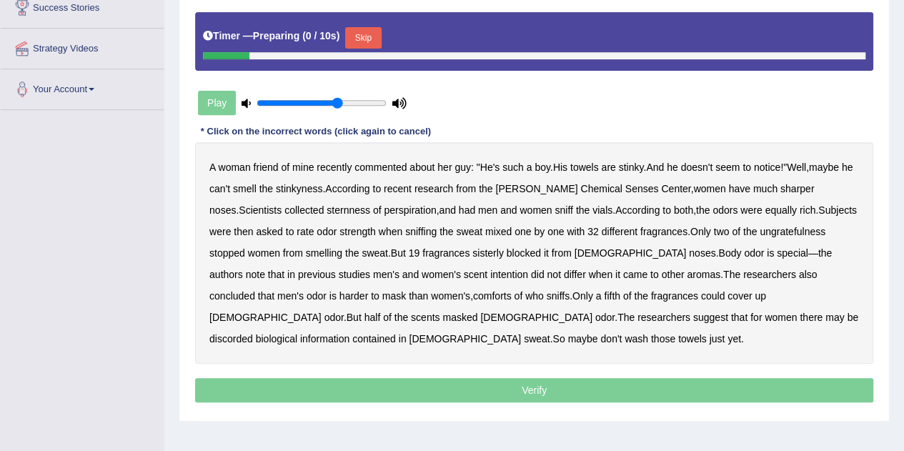
scroll to position [252, 0]
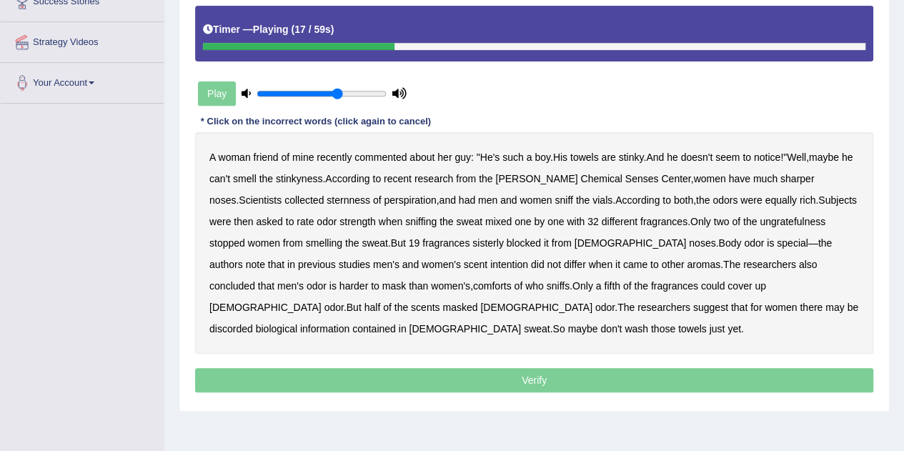
click at [327, 202] on b "sternness" at bounding box center [349, 199] width 44 height 11
click at [760, 221] on b "ungratefulness" at bounding box center [793, 221] width 66 height 11
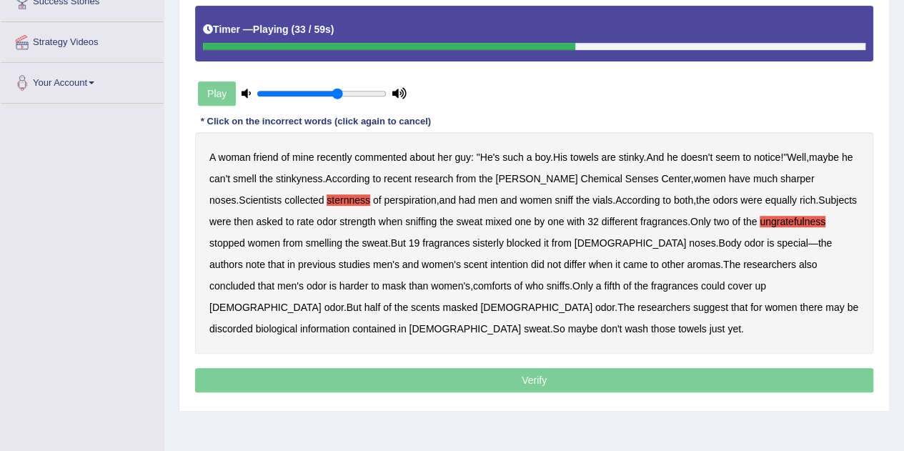
click at [472, 245] on b "sisterly" at bounding box center [487, 242] width 31 height 11
click at [490, 262] on b "intention" at bounding box center [509, 264] width 38 height 11
click at [464, 264] on b "scent" at bounding box center [476, 264] width 24 height 11
click at [490, 261] on b "intention" at bounding box center [509, 264] width 38 height 11
click at [253, 323] on b "discorded" at bounding box center [231, 328] width 44 height 11
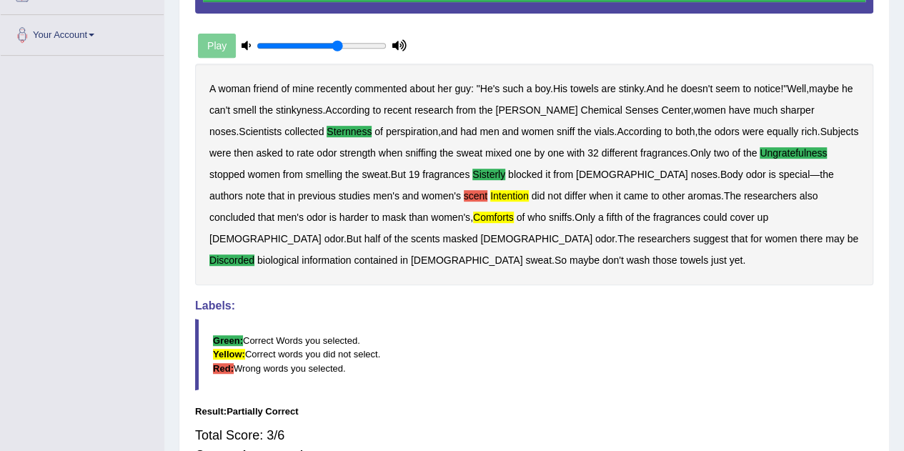
scroll to position [299, 0]
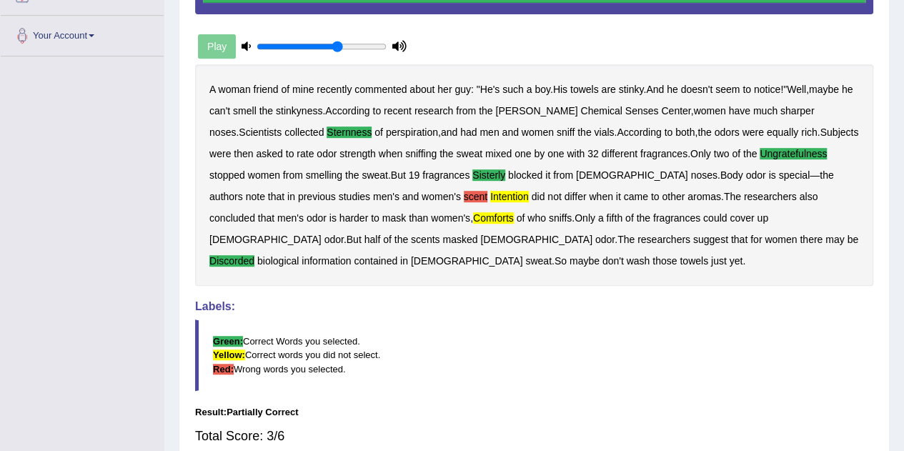
click at [578, 365] on blockquote "Green: Correct Words you selected. Yellow: Correct words you did not select. Re…" at bounding box center [534, 354] width 678 height 71
click at [593, 335] on blockquote "Green: Correct Words you selected. Yellow: Correct words you did not select. Re…" at bounding box center [534, 354] width 678 height 71
click at [594, 332] on blockquote "Green: Correct Words you selected. Yellow: Correct words you did not select. Re…" at bounding box center [534, 354] width 678 height 71
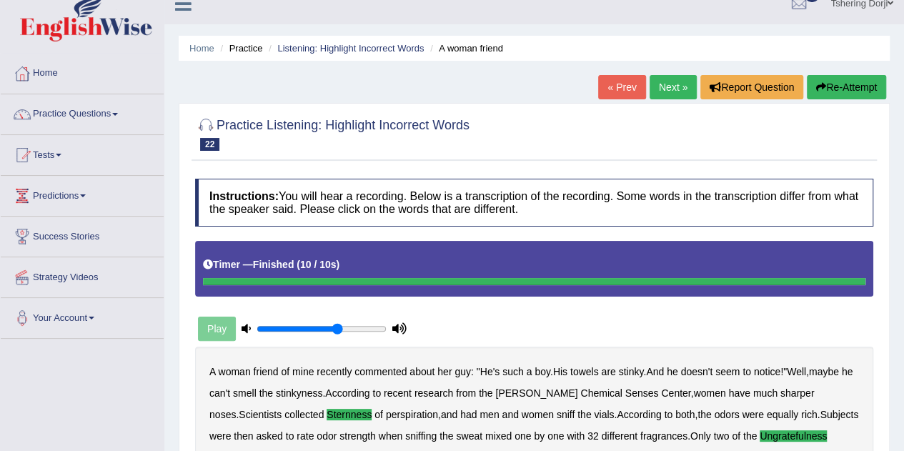
scroll to position [0, 0]
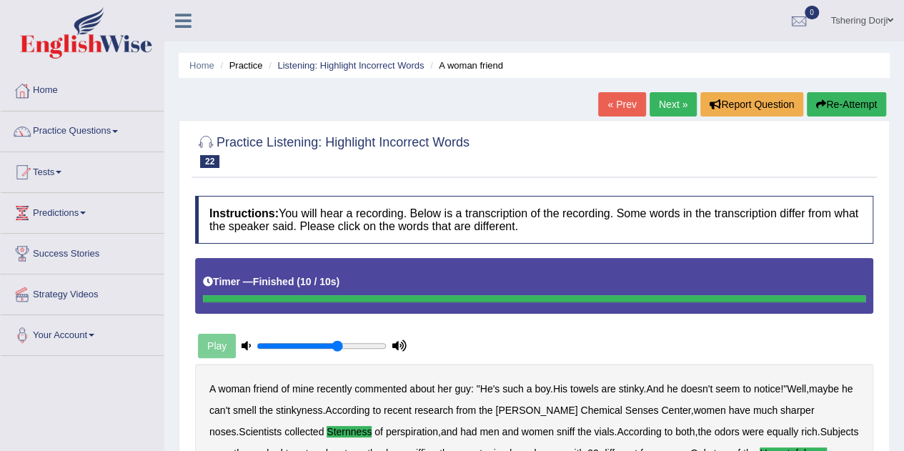
click at [677, 109] on link "Next »" at bounding box center [673, 104] width 47 height 24
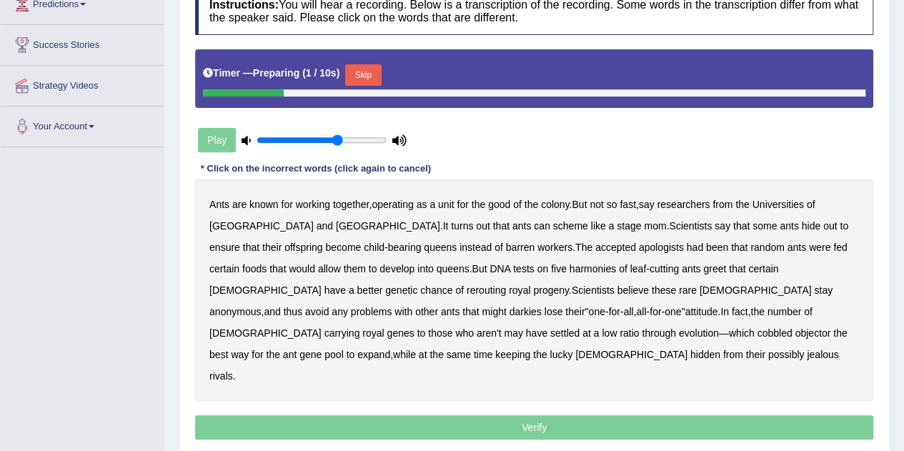
scroll to position [209, 0]
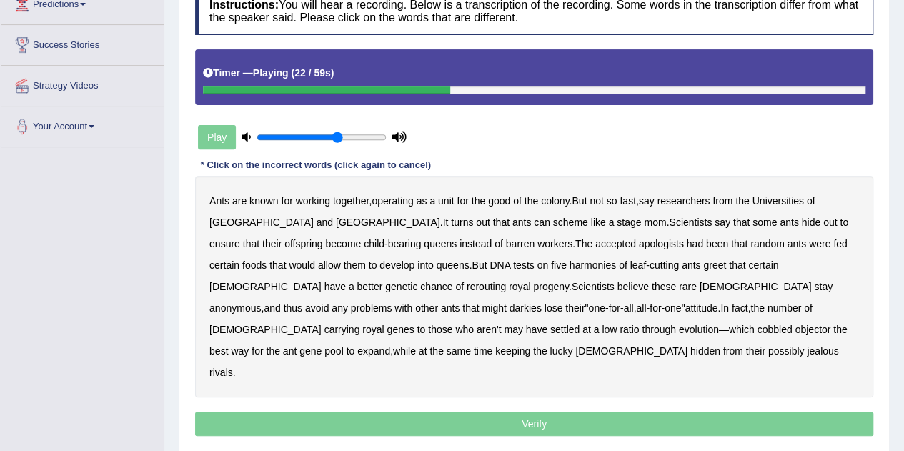
click at [639, 239] on b "apologists" at bounding box center [661, 243] width 45 height 11
click at [570, 262] on b "harmonies" at bounding box center [593, 264] width 46 height 11
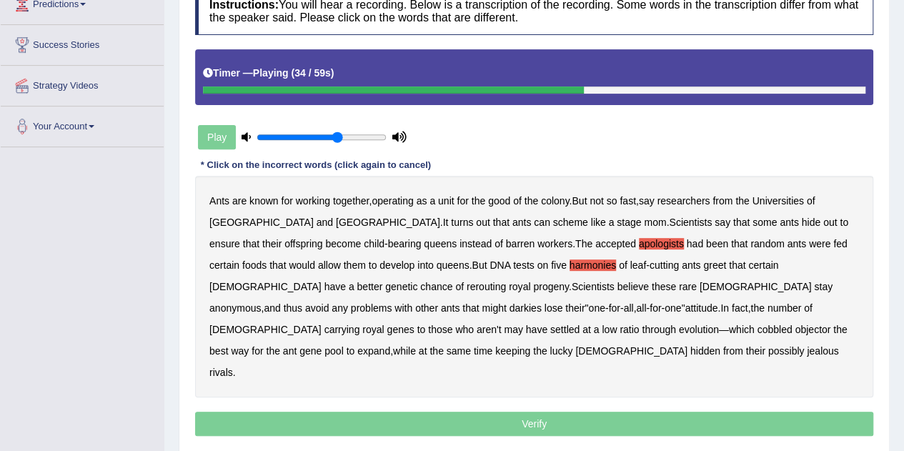
click at [506, 281] on b "rerouting" at bounding box center [486, 286] width 39 height 11
click at [542, 302] on b "darkies" at bounding box center [526, 307] width 32 height 11
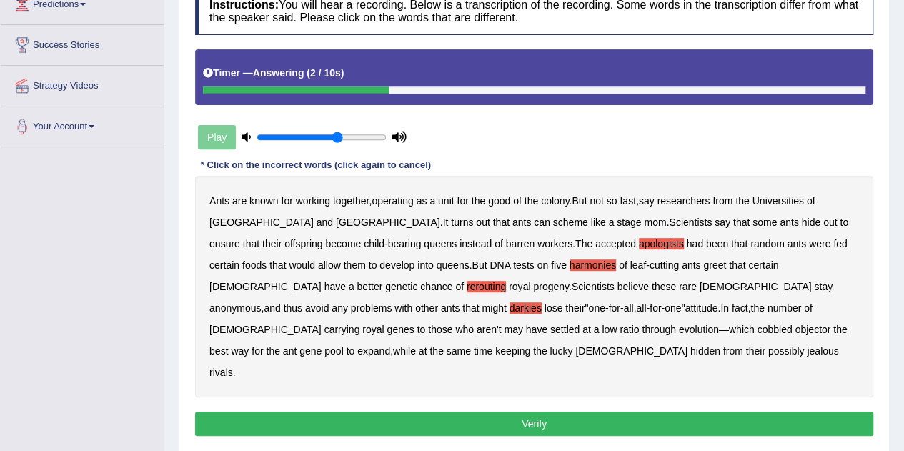
click at [547, 412] on button "Verify" at bounding box center [534, 424] width 678 height 24
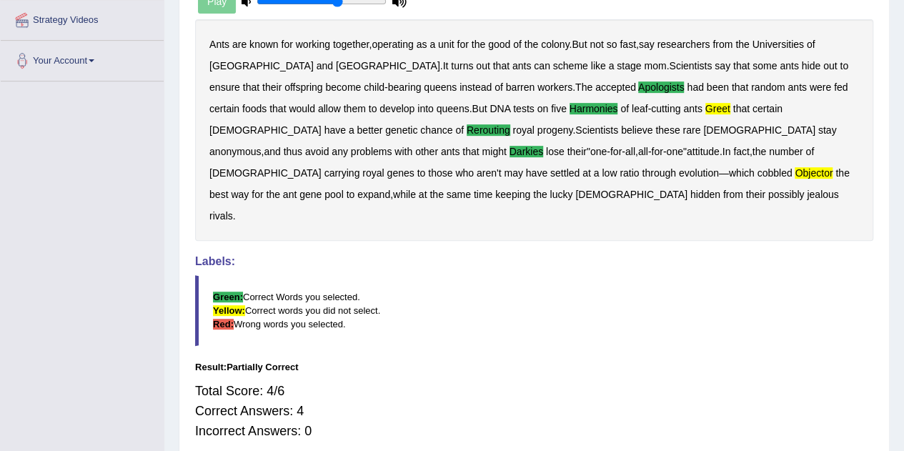
scroll to position [276, 0]
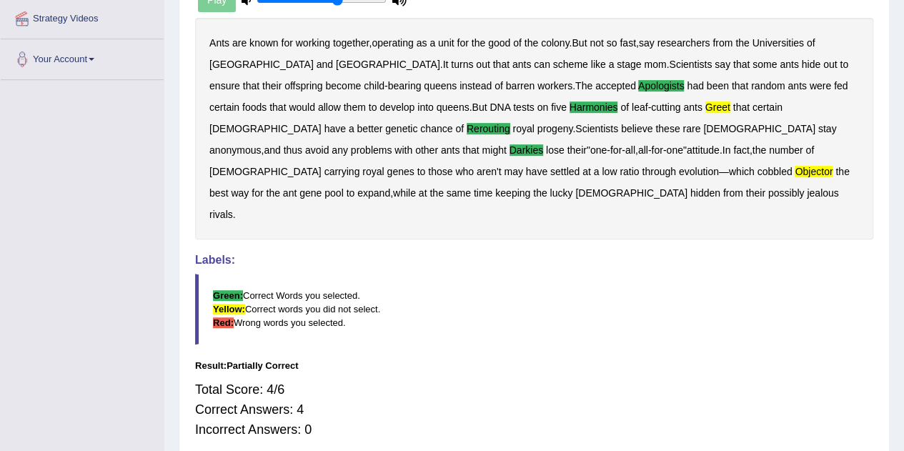
click at [754, 279] on blockquote "Green: Correct Words you selected. Yellow: Correct words you did not select. Re…" at bounding box center [534, 309] width 678 height 71
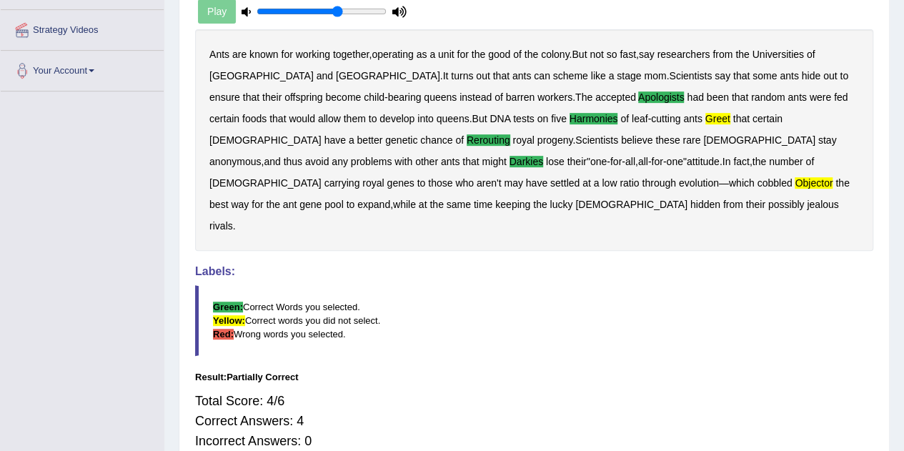
click at [725, 207] on div "Ants are known for working together , operating as a unit for the good of the c…" at bounding box center [534, 140] width 678 height 222
click at [725, 216] on div "Ants are known for working together , operating as a unit for the good of the c…" at bounding box center [534, 140] width 678 height 222
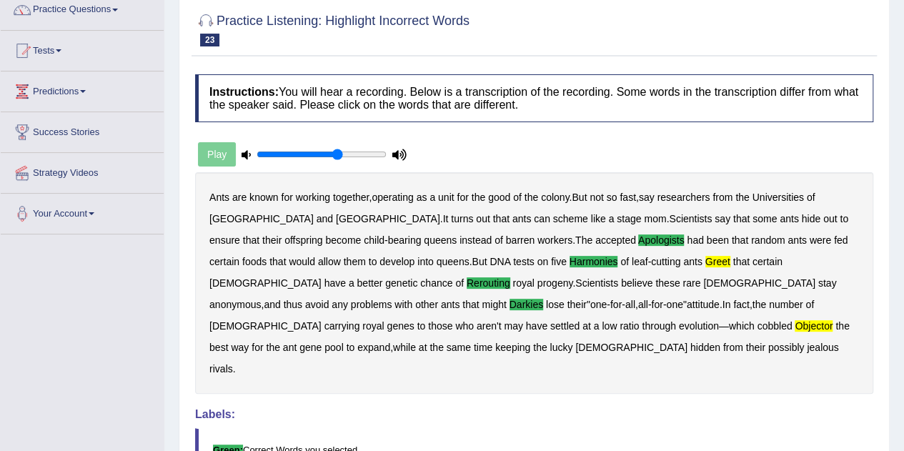
scroll to position [0, 0]
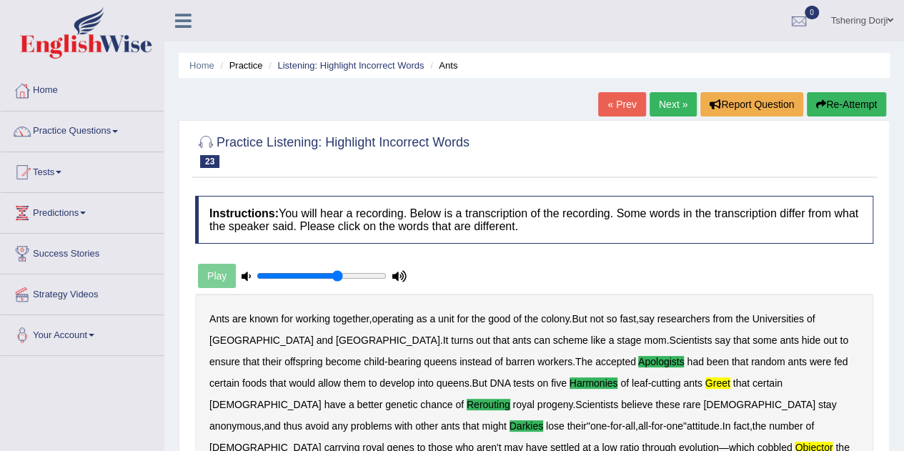
click at [682, 104] on link "Next »" at bounding box center [673, 104] width 47 height 24
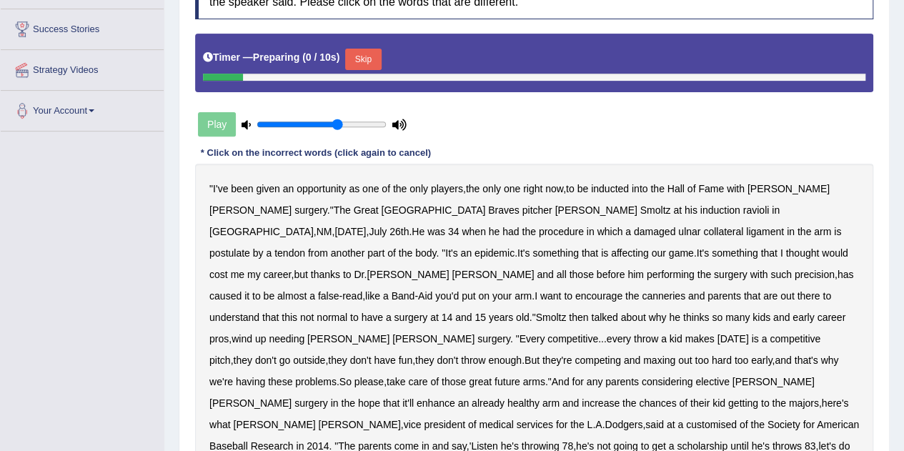
scroll to position [227, 0]
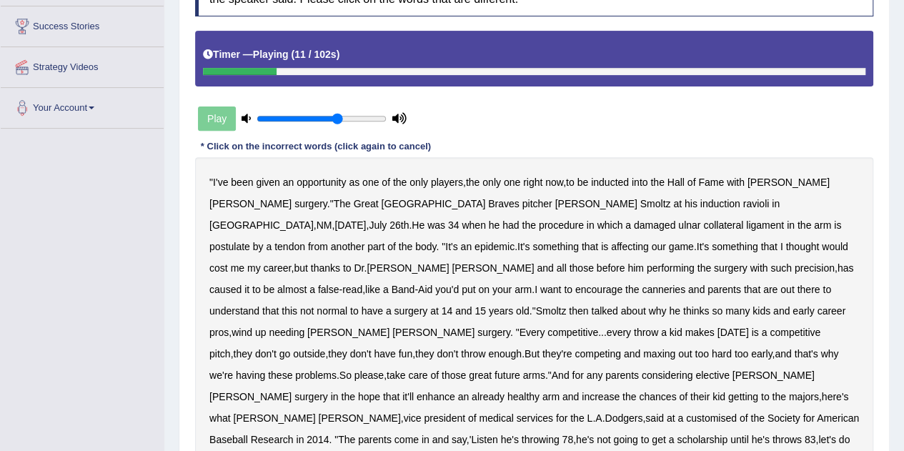
click at [743, 205] on b "ravioli" at bounding box center [756, 203] width 26 height 11
click at [250, 241] on b "postulate" at bounding box center [229, 246] width 41 height 11
click at [642, 291] on b "canneries" at bounding box center [664, 289] width 44 height 11
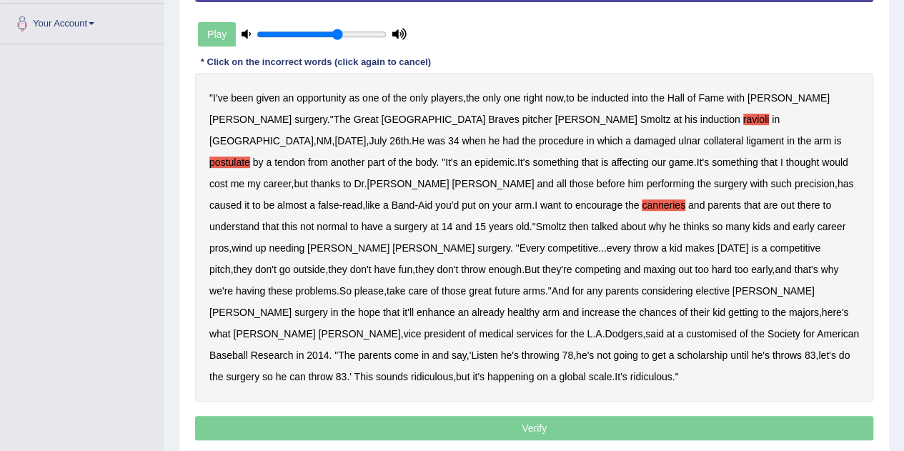
scroll to position [319, 0]
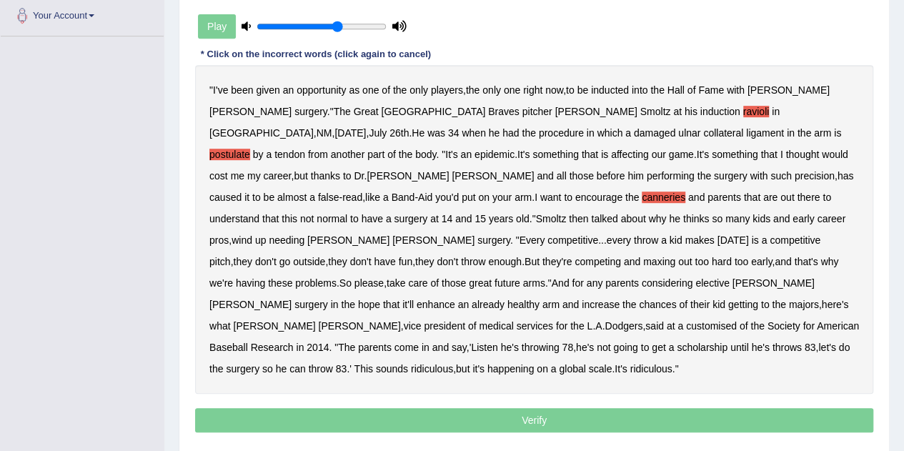
click at [686, 320] on b "customised" at bounding box center [711, 325] width 51 height 11
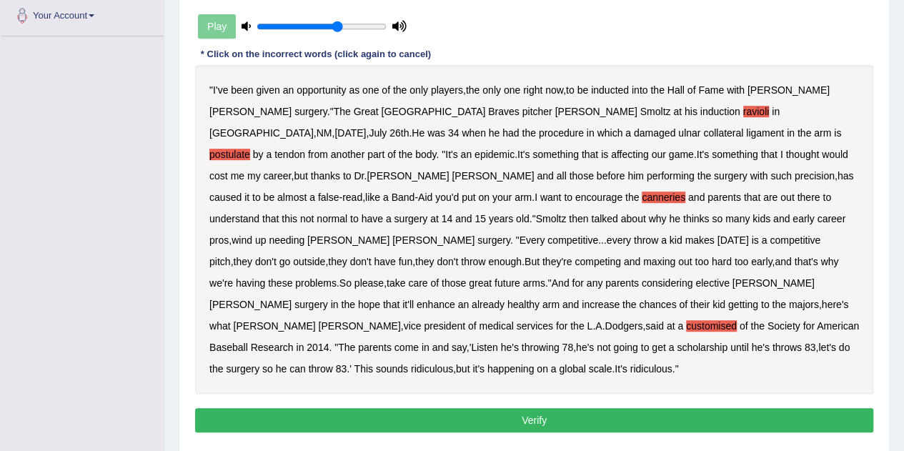
click at [537, 408] on button "Verify" at bounding box center [534, 420] width 678 height 24
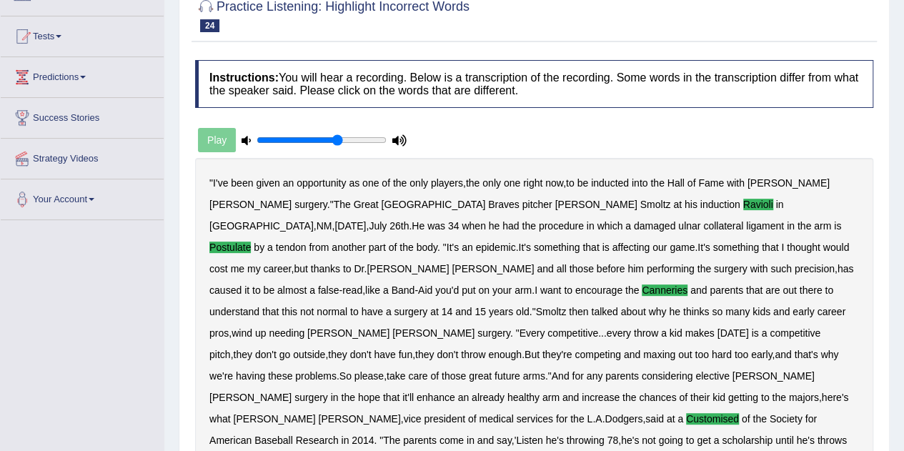
scroll to position [133, 0]
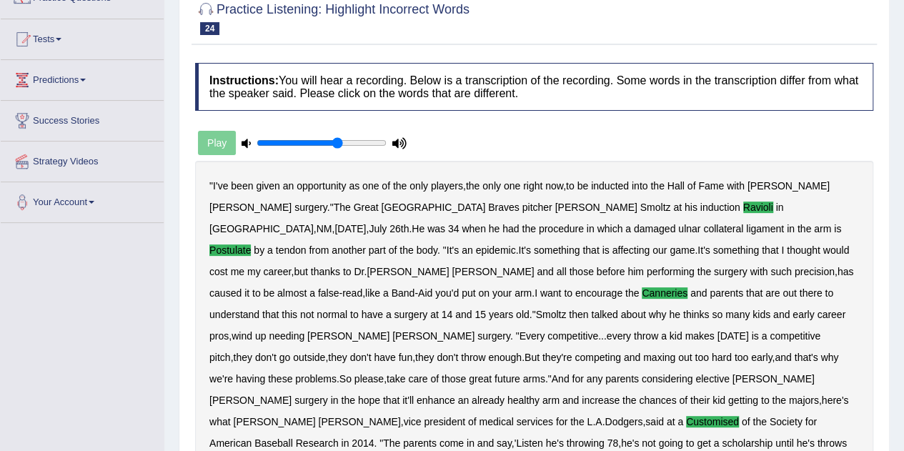
click at [0, 267] on div "Toggle navigation Home Practice Questions Speaking Practice Read Aloud Repeat S…" at bounding box center [452, 311] width 904 height 888
click at [59, 88] on link "Predictions" at bounding box center [82, 78] width 163 height 36
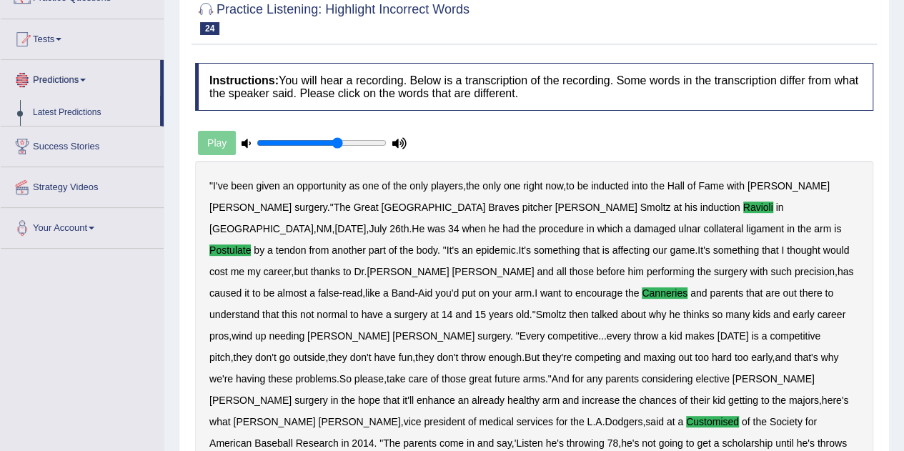
click at [49, 40] on link "Tests" at bounding box center [82, 37] width 163 height 36
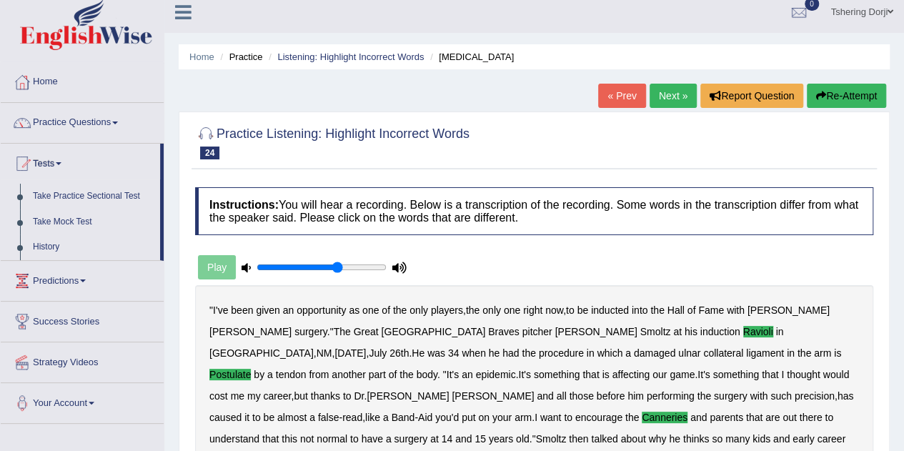
scroll to position [0, 0]
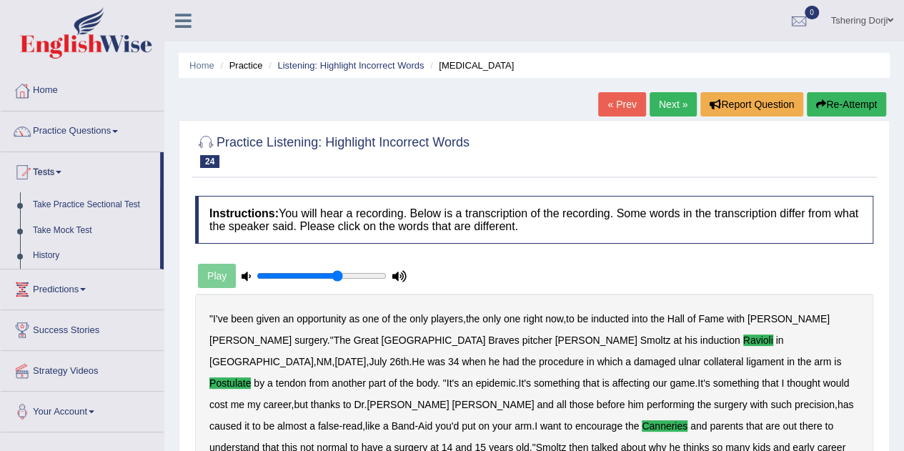
click at [59, 139] on link "Practice Questions" at bounding box center [82, 130] width 163 height 36
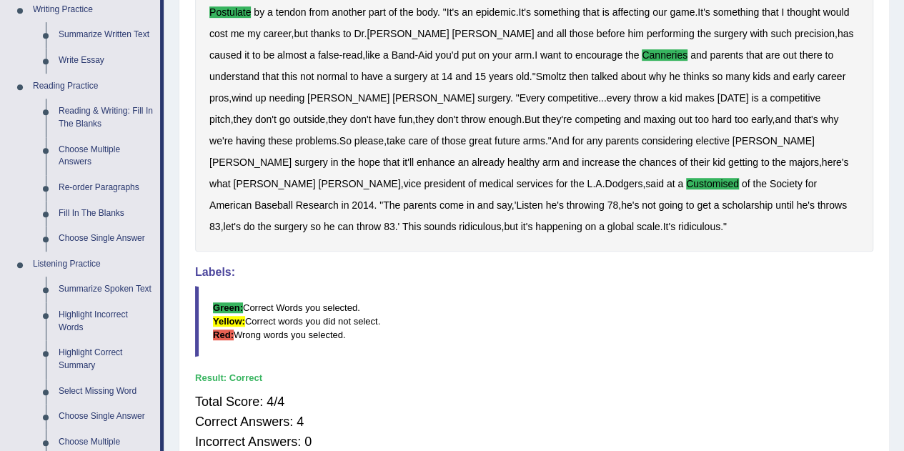
scroll to position [373, 0]
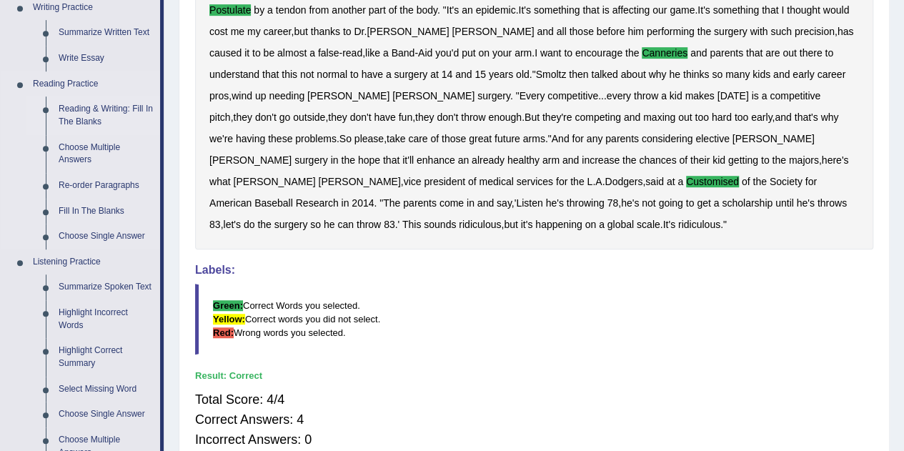
click at [93, 122] on link "Reading & Writing: Fill In The Blanks" at bounding box center [106, 115] width 108 height 38
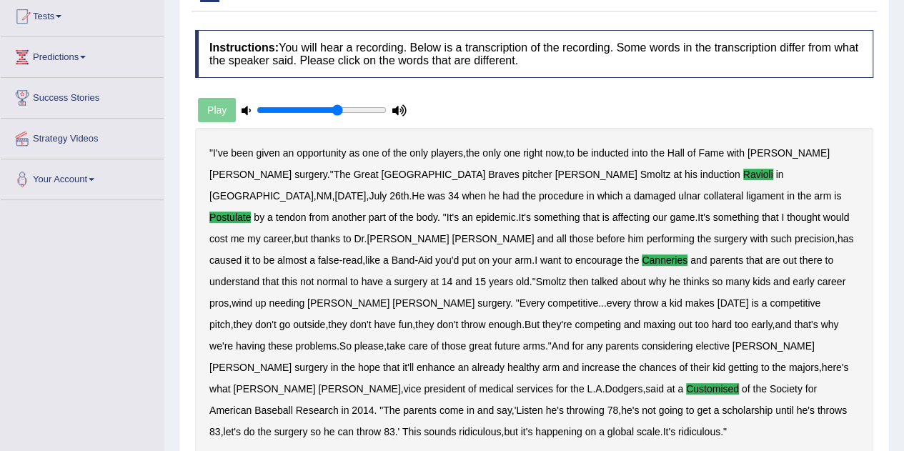
scroll to position [182, 0]
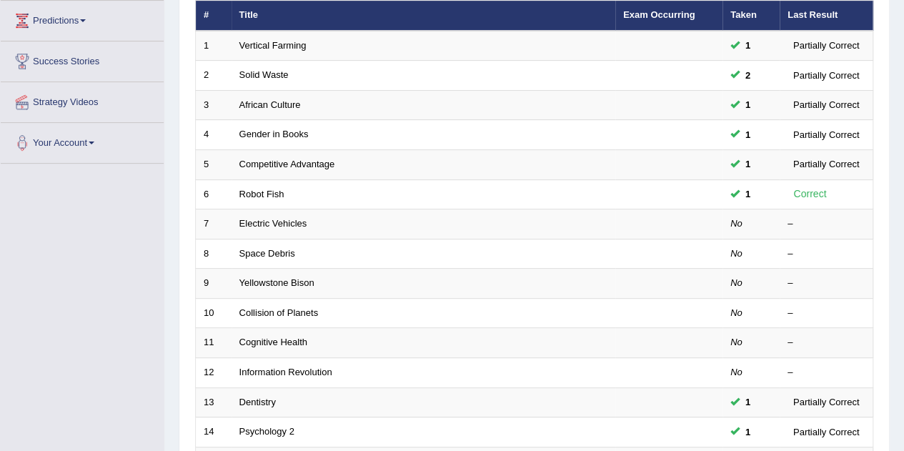
scroll to position [277, 0]
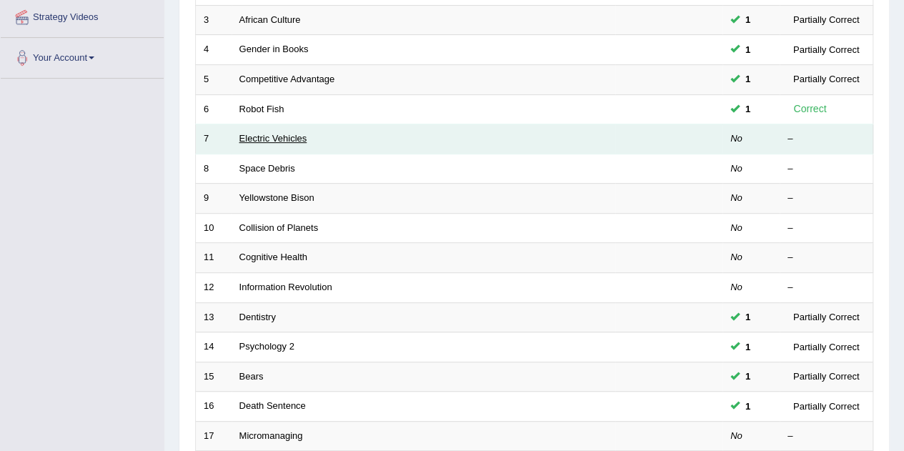
click at [243, 139] on link "Electric Vehicles" at bounding box center [273, 138] width 68 height 11
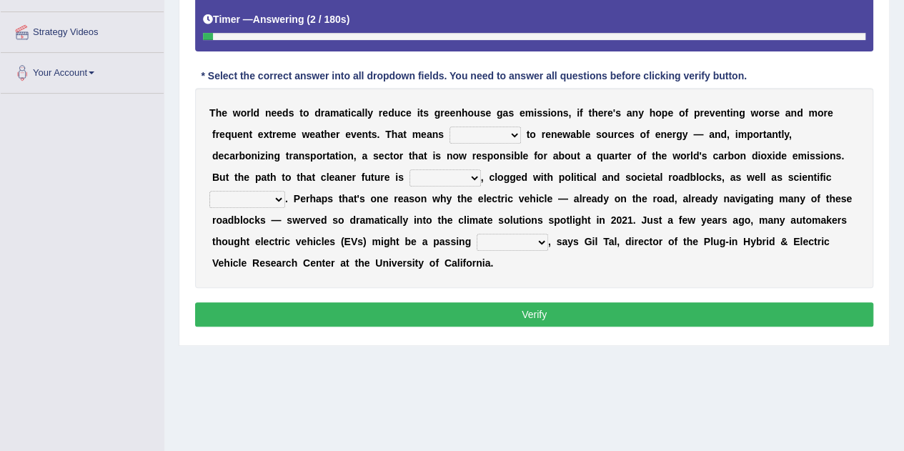
scroll to position [250, 0]
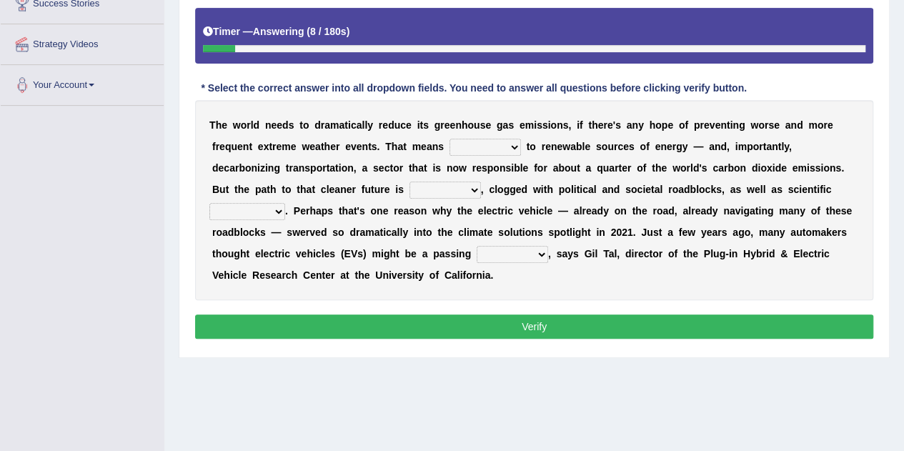
click at [502, 152] on select "grafting drafting crafting shifting" at bounding box center [485, 147] width 71 height 17
select select "shifting"
click at [450, 139] on select "grafting drafting crafting shifting" at bounding box center [485, 147] width 71 height 17
click at [472, 190] on select "daunting daunted daunt dauntless" at bounding box center [445, 190] width 71 height 17
select select "dauntless"
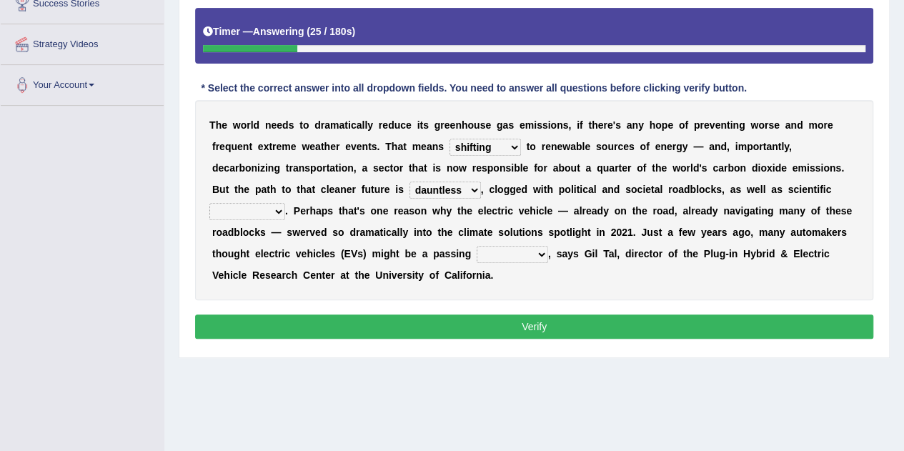
click at [410, 182] on select "daunting daunted daunt dauntless" at bounding box center [445, 190] width 71 height 17
click at [272, 210] on select "spectacles obstacles tentacles receptacles" at bounding box center [247, 211] width 76 height 17
select select "spectacles"
click at [209, 203] on select "spectacles obstacles tentacles receptacles" at bounding box center [247, 211] width 76 height 17
click at [267, 208] on select "spectacles obstacles tentacles receptacles" at bounding box center [247, 211] width 76 height 17
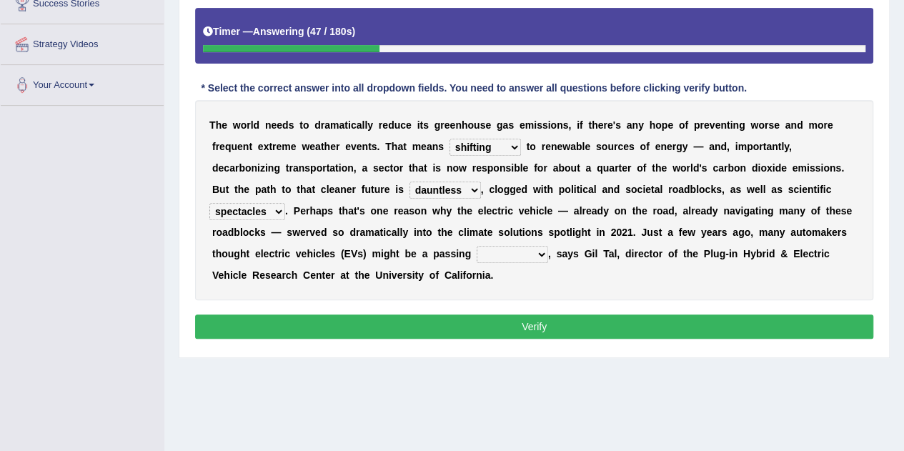
click at [679, 232] on b "f" at bounding box center [681, 232] width 4 height 11
click at [536, 259] on select "fad gad tad lad" at bounding box center [512, 254] width 71 height 17
click at [623, 314] on button "Verify" at bounding box center [534, 326] width 678 height 24
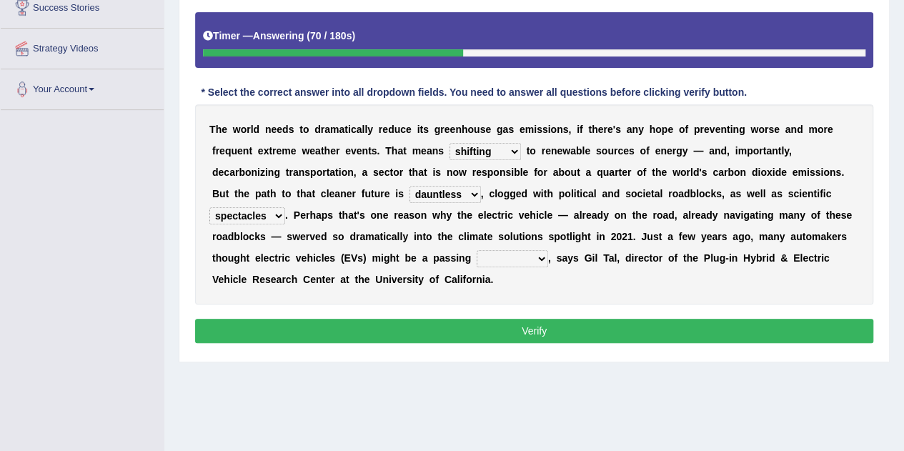
scroll to position [244, 0]
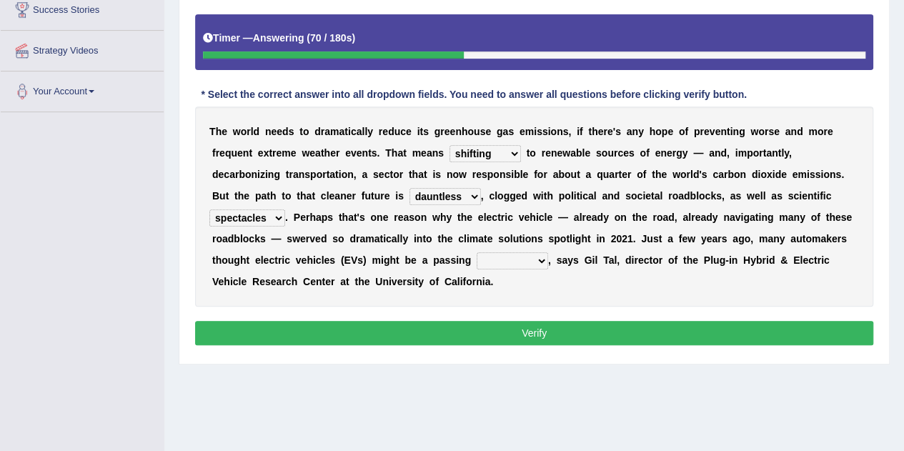
click at [592, 322] on button "Verify" at bounding box center [534, 333] width 678 height 24
click at [593, 321] on p "Verify" at bounding box center [534, 333] width 678 height 24
click at [536, 263] on select "fad gad tad lad" at bounding box center [512, 260] width 71 height 17
select select "lad"
click at [477, 252] on select "fad gad tad lad" at bounding box center [512, 260] width 71 height 17
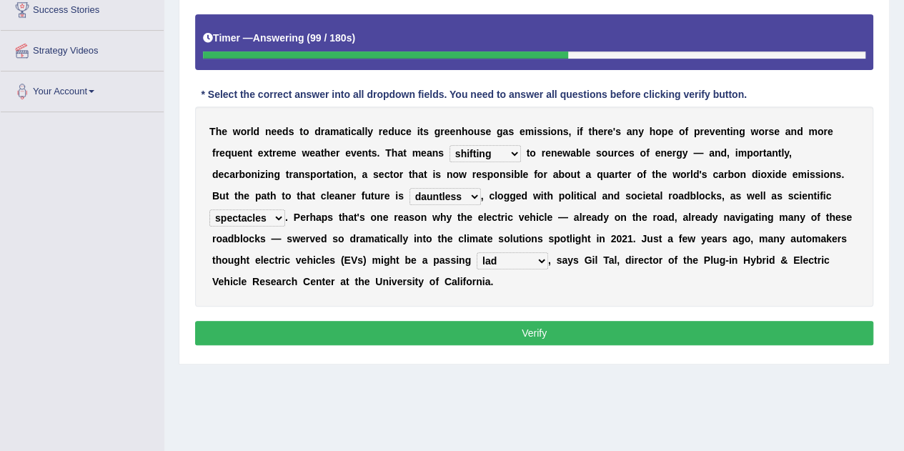
click at [548, 258] on b "," at bounding box center [549, 259] width 3 height 11
click at [538, 259] on select "fad gad tad lad" at bounding box center [512, 260] width 71 height 17
click at [608, 287] on div "T h e w o r l d n e e d s t o d r a m a t i c a l l y r e d u c e i t s g r e e…" at bounding box center [534, 206] width 678 height 200
click at [531, 257] on select "fad gad tad lad" at bounding box center [512, 260] width 71 height 17
click at [618, 283] on div "T h e w o r l d n e e d s t o d r a m a t i c a l l y r e d u c e i t s g r e e…" at bounding box center [534, 206] width 678 height 200
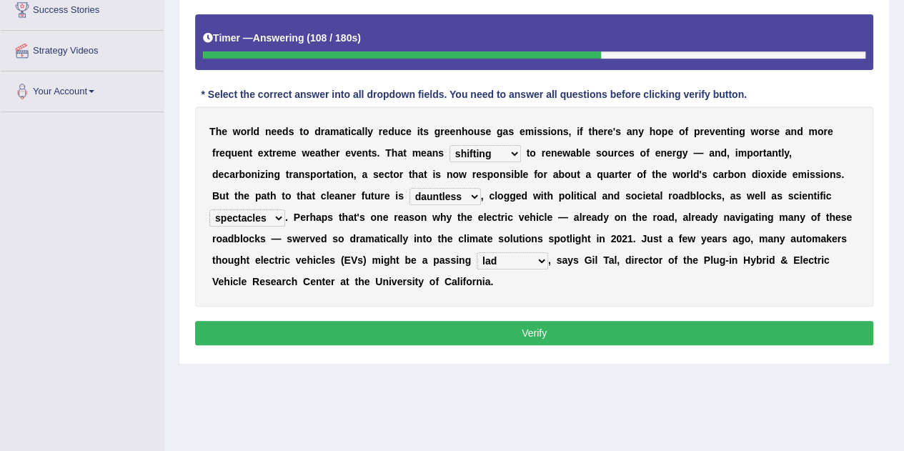
click at [563, 342] on button "Verify" at bounding box center [534, 333] width 678 height 24
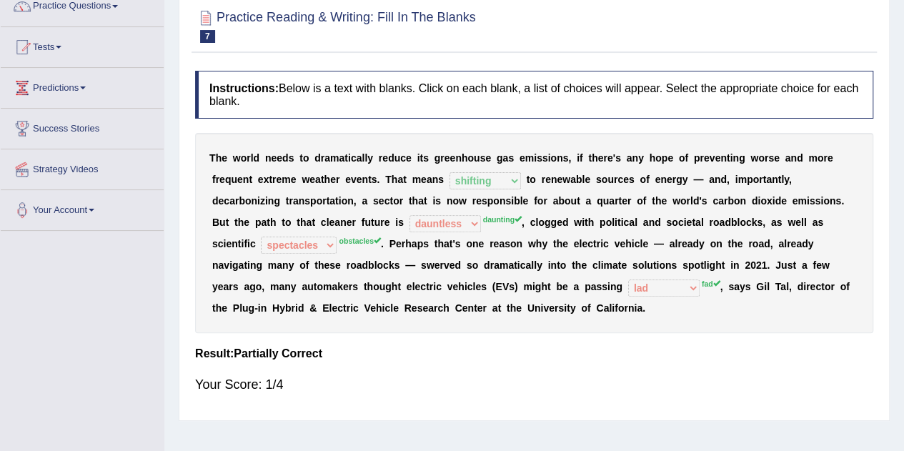
click at [546, 347] on h4 "Result:" at bounding box center [534, 353] width 678 height 13
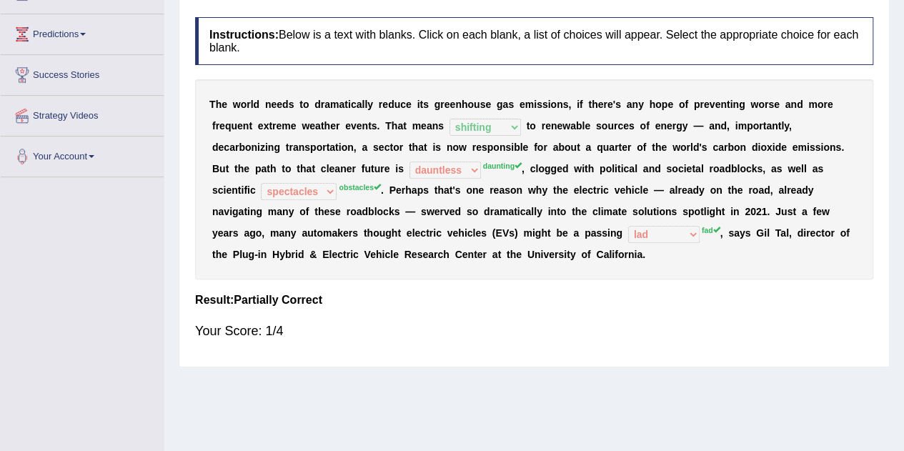
scroll to position [184, 0]
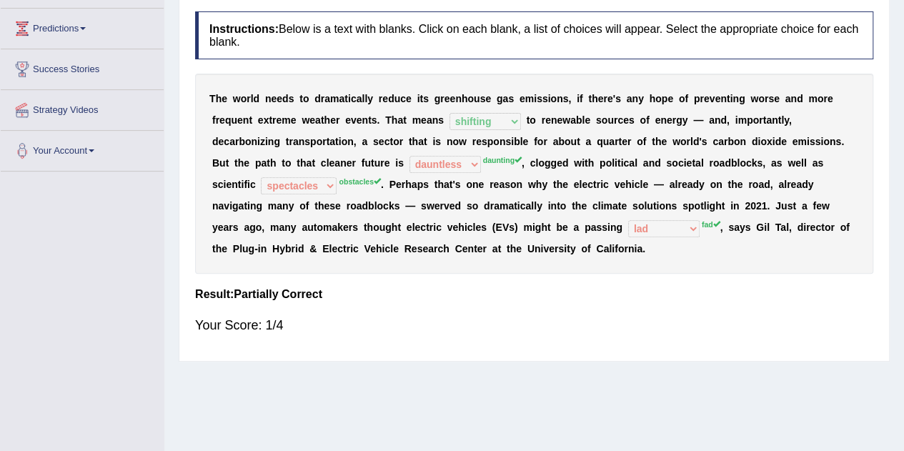
click at [589, 337] on div "Your Score: 1/4" at bounding box center [534, 325] width 678 height 34
click at [594, 299] on h4 "Result:" at bounding box center [534, 294] width 678 height 13
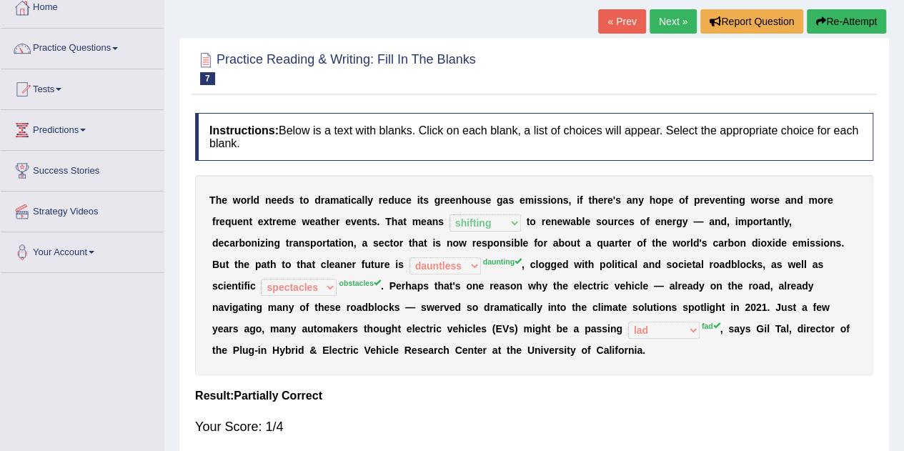
scroll to position [0, 0]
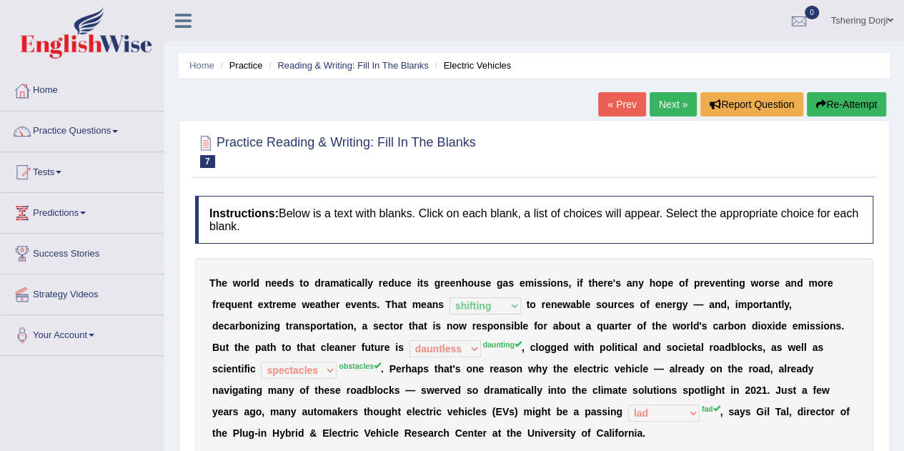
click at [682, 96] on link "Next »" at bounding box center [673, 104] width 47 height 24
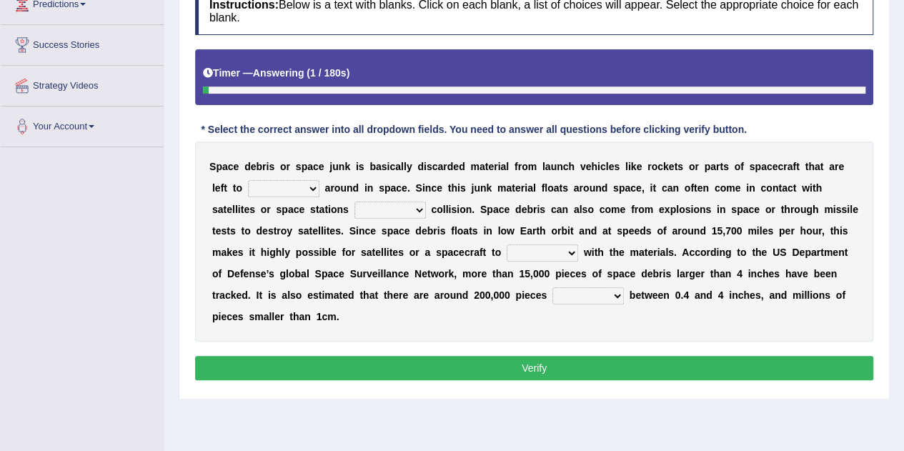
scroll to position [205, 0]
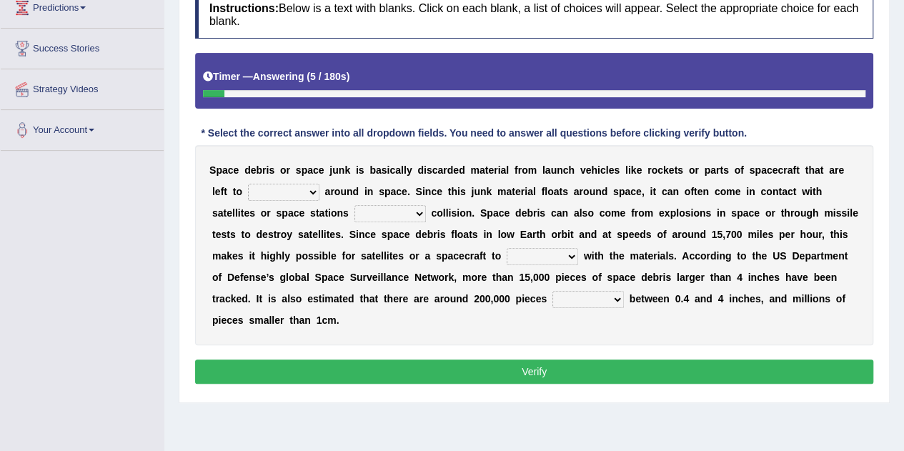
click at [307, 184] on select "twist center roam loll" at bounding box center [283, 192] width 71 height 17
select select "roam"
click at [248, 184] on select "twist center roam loll" at bounding box center [283, 192] width 71 height 17
click at [397, 214] on select "risks risk risked risking" at bounding box center [390, 213] width 71 height 17
select select "risks"
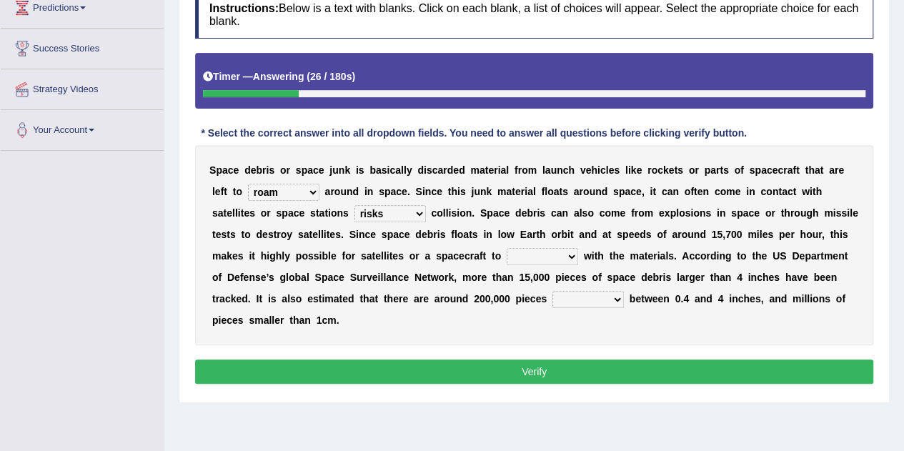
click at [355, 205] on select "risks risk risked risking" at bounding box center [390, 213] width 71 height 17
click at [309, 193] on select "twist center roam loll" at bounding box center [283, 192] width 71 height 17
click at [277, 342] on div "S p a c e d e b r i s o r s p a c e j u n k i s b a s i c a l l y d i s c a r d…" at bounding box center [534, 245] width 678 height 200
click at [567, 259] on select "collect collate collide collocate" at bounding box center [542, 256] width 71 height 17
click at [507, 248] on select "collect collate collide collocate" at bounding box center [542, 256] width 71 height 17
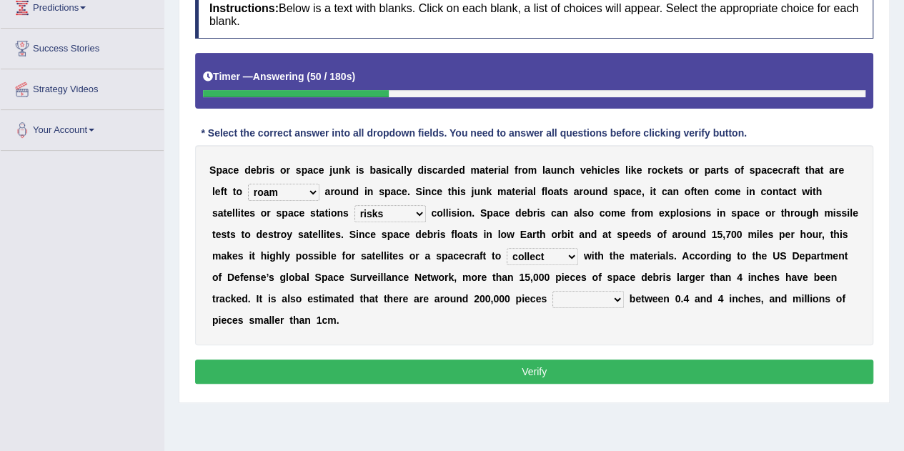
click at [540, 256] on select "collect collate collide collocate" at bounding box center [542, 256] width 71 height 17
select select "collide"
click at [507, 248] on select "collect collate collide collocate" at bounding box center [542, 256] width 71 height 17
click at [593, 300] on select "sized sizing size sizes" at bounding box center [587, 299] width 71 height 17
select select "sizes"
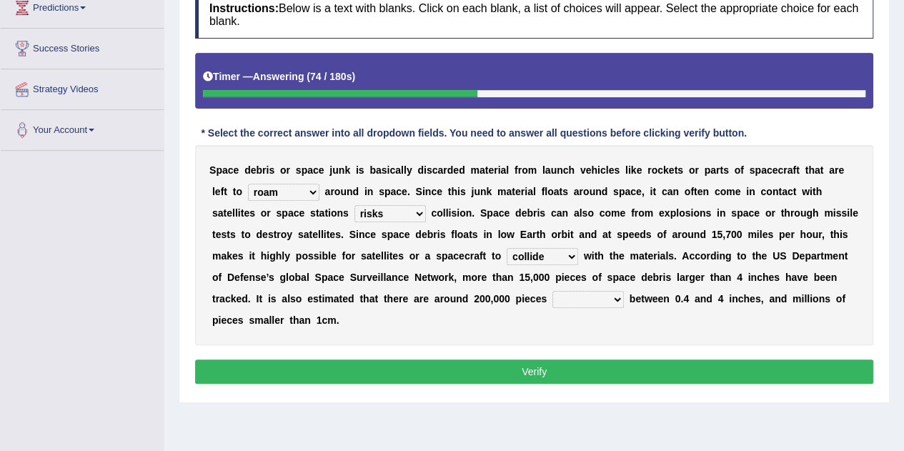
click at [552, 291] on select "sized sizing size sizes" at bounding box center [587, 299] width 71 height 17
click at [618, 301] on select "sized sizing size sizes" at bounding box center [587, 299] width 71 height 17
click at [542, 425] on div "Home Practice Reading & Writing: Fill In The Blanks Space Debris « Prev Next » …" at bounding box center [534, 152] width 740 height 715
click at [575, 369] on button "Verify" at bounding box center [534, 372] width 678 height 24
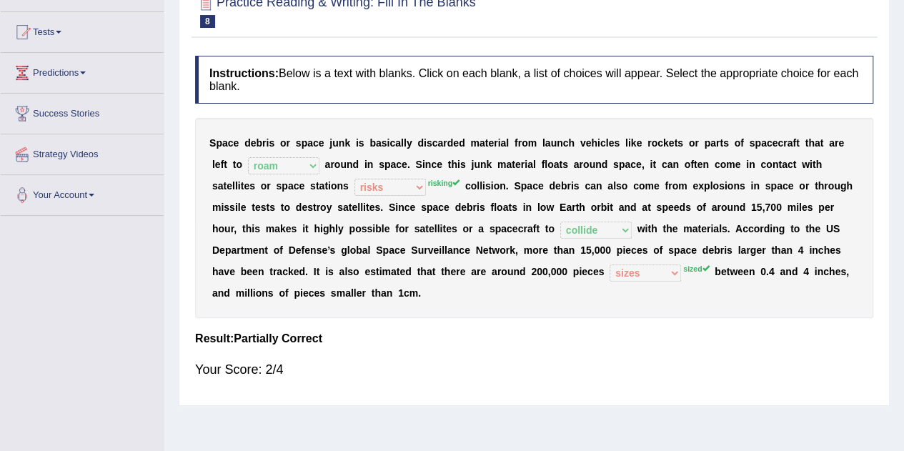
scroll to position [0, 0]
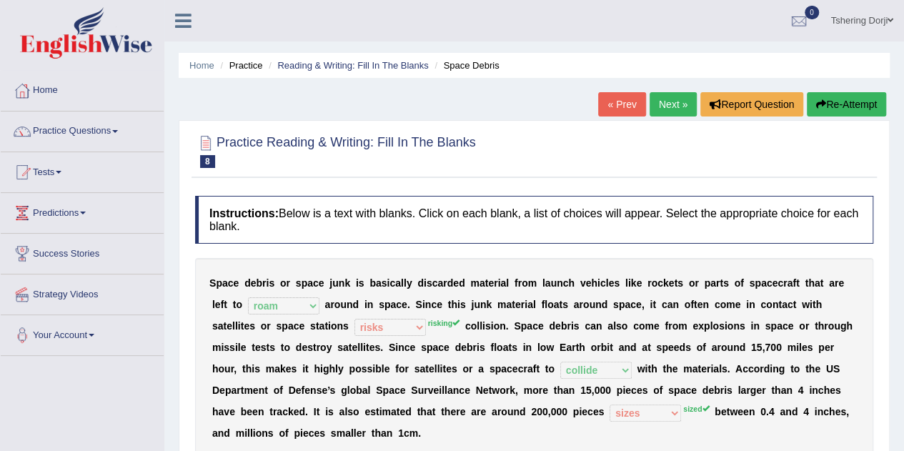
click at [75, 132] on link "Practice Questions" at bounding box center [82, 130] width 163 height 36
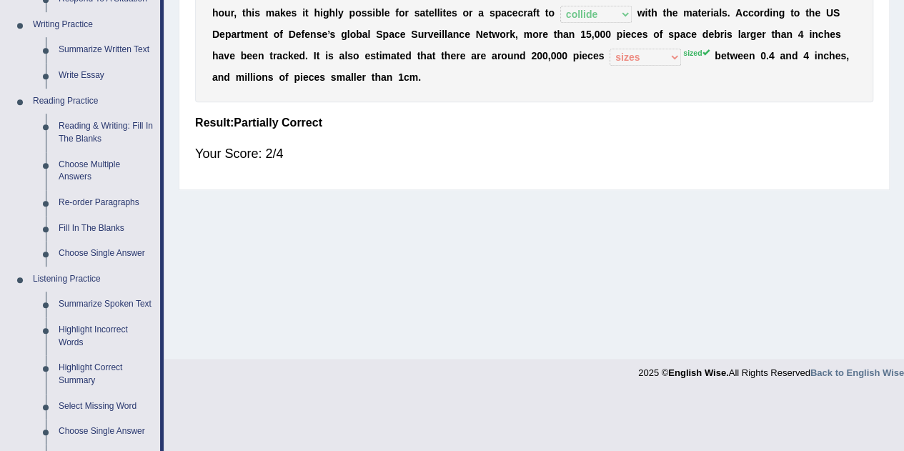
scroll to position [356, 0]
click at [81, 200] on link "Re-order Paragraphs" at bounding box center [106, 203] width 108 height 26
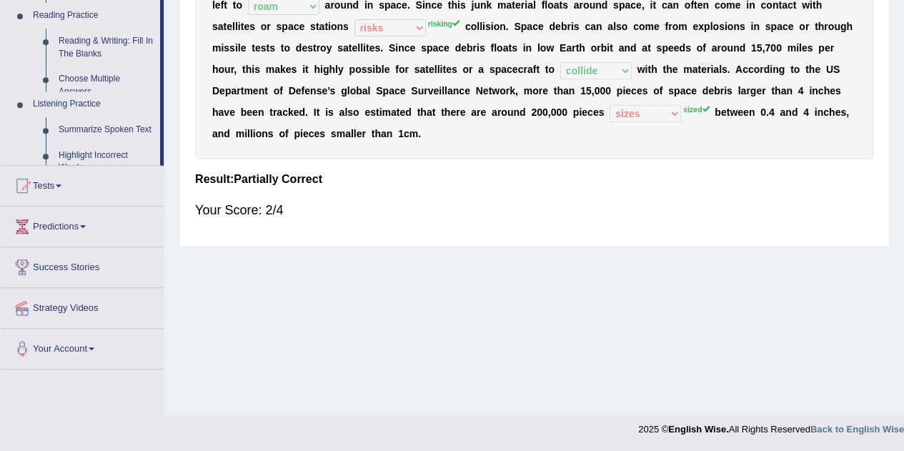
scroll to position [187, 0]
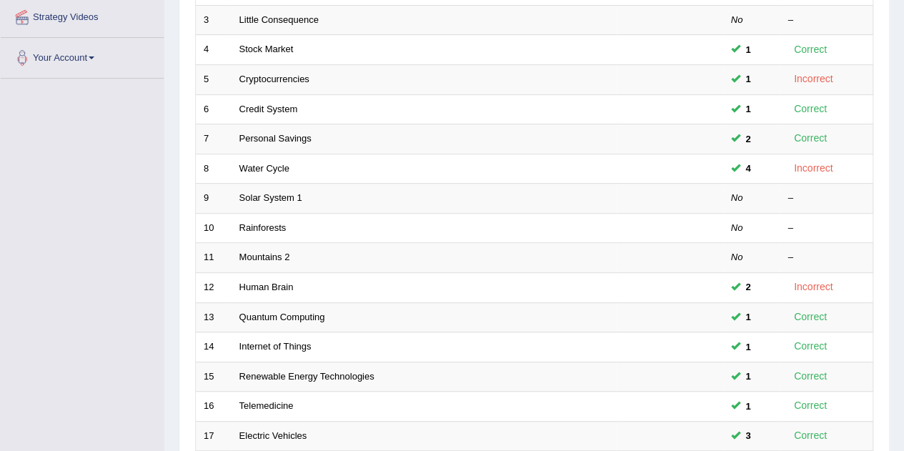
scroll to position [309, 0]
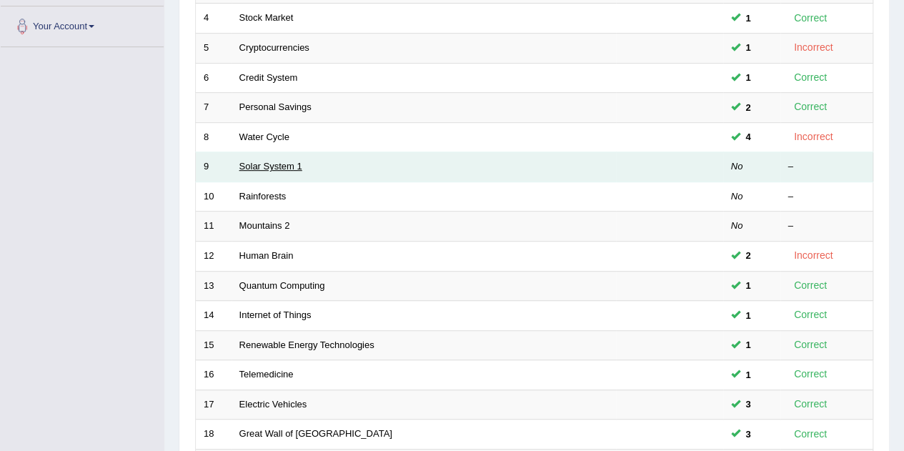
click at [255, 166] on link "Solar System 1" at bounding box center [270, 166] width 63 height 11
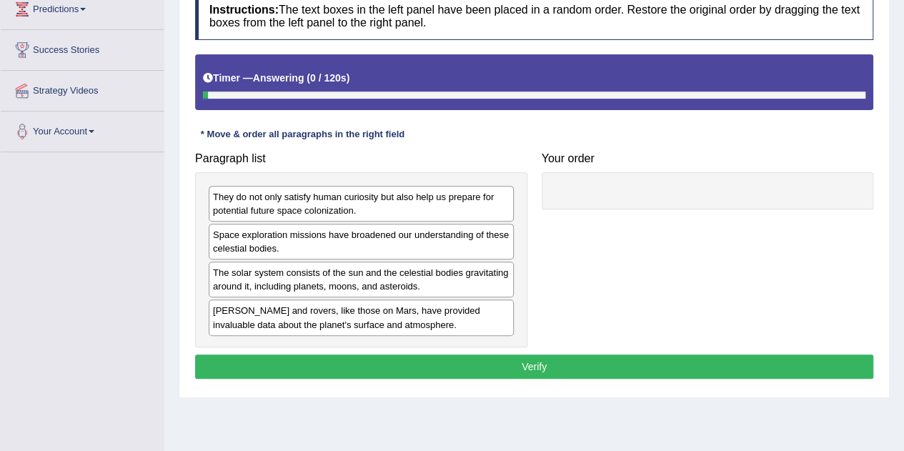
scroll to position [205, 0]
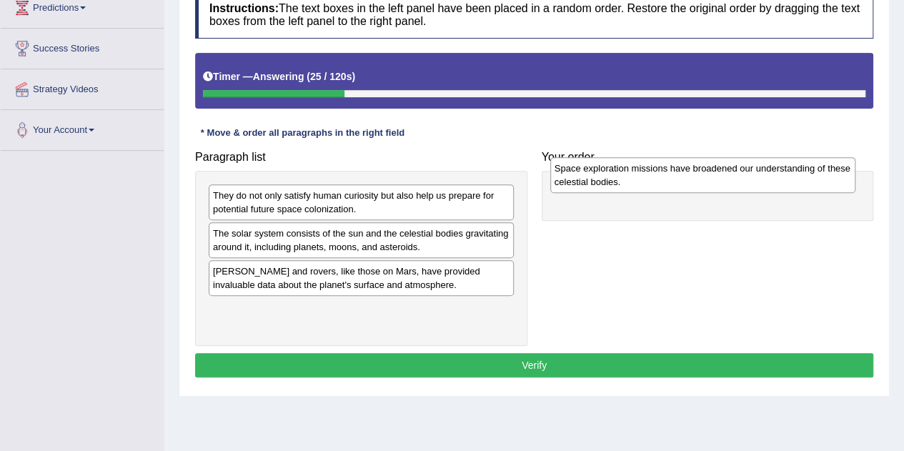
drag, startPoint x: 284, startPoint y: 243, endPoint x: 626, endPoint y: 178, distance: 347.8
click at [626, 178] on div "Space exploration missions have broadened our understanding of these celestial …" at bounding box center [702, 175] width 305 height 36
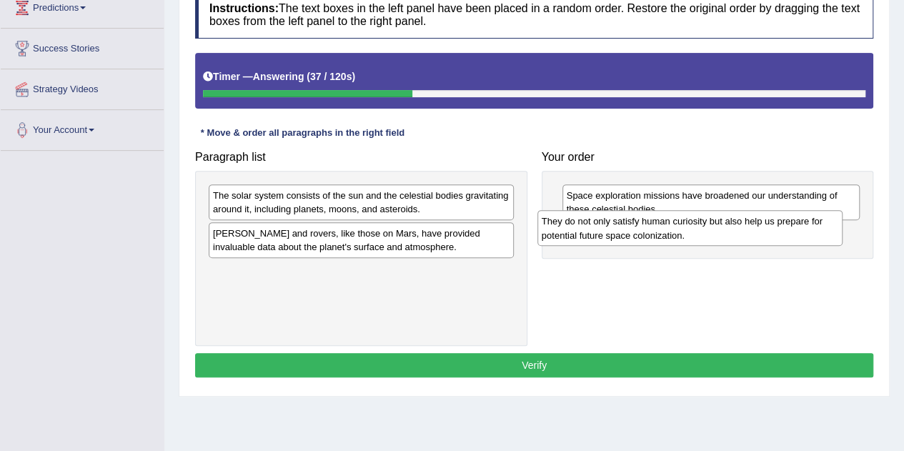
drag, startPoint x: 373, startPoint y: 211, endPoint x: 702, endPoint y: 231, distance: 329.4
click at [702, 231] on div "They do not only satisfy human curiosity but also help us prepare for potential…" at bounding box center [689, 228] width 305 height 36
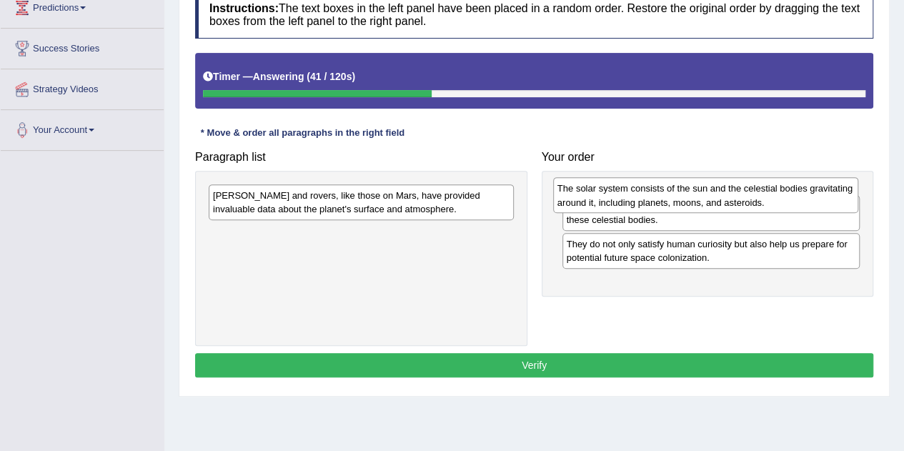
drag, startPoint x: 443, startPoint y: 202, endPoint x: 791, endPoint y: 196, distance: 347.4
click at [791, 196] on div "The solar system consists of the sun and the celestial bodies gravitating aroun…" at bounding box center [705, 195] width 305 height 36
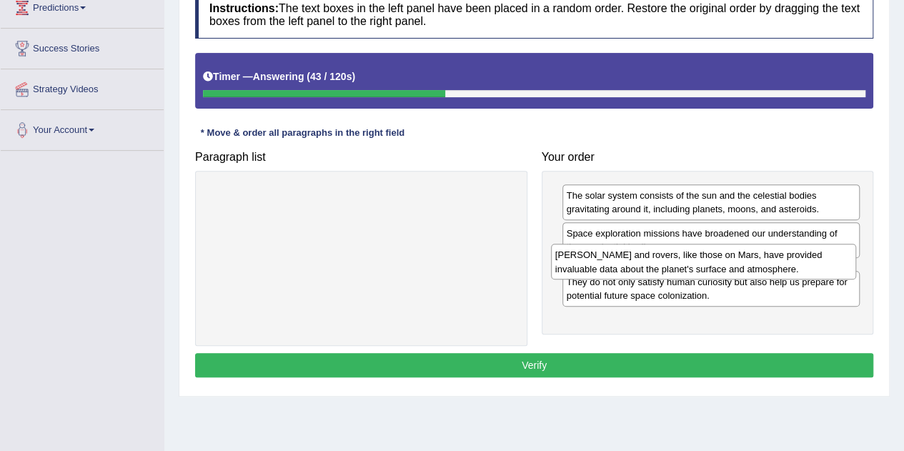
drag, startPoint x: 442, startPoint y: 204, endPoint x: 785, endPoint y: 264, distance: 348.2
click at [785, 264] on div "Landers and rovers, like those on Mars, have provided invaluable data about the…" at bounding box center [703, 262] width 305 height 36
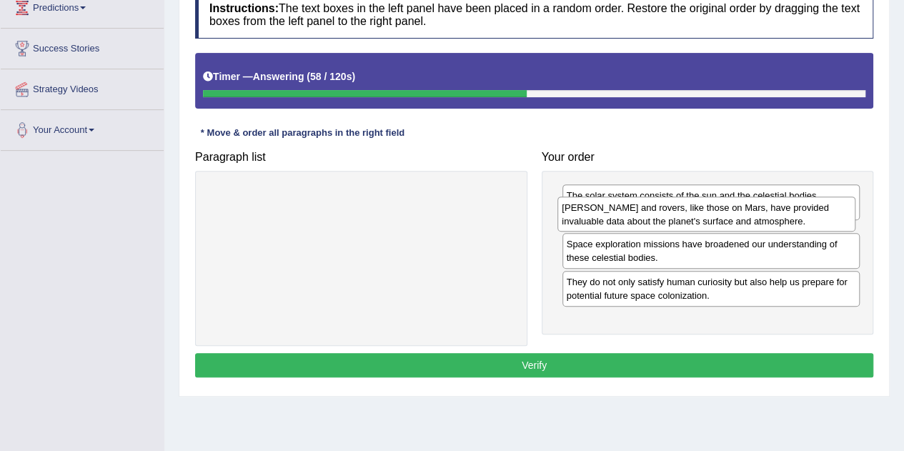
drag, startPoint x: 693, startPoint y: 284, endPoint x: 689, endPoint y: 224, distance: 60.9
click at [689, 224] on div "Landers and rovers, like those on Mars, have provided invaluable data about the…" at bounding box center [707, 215] width 298 height 36
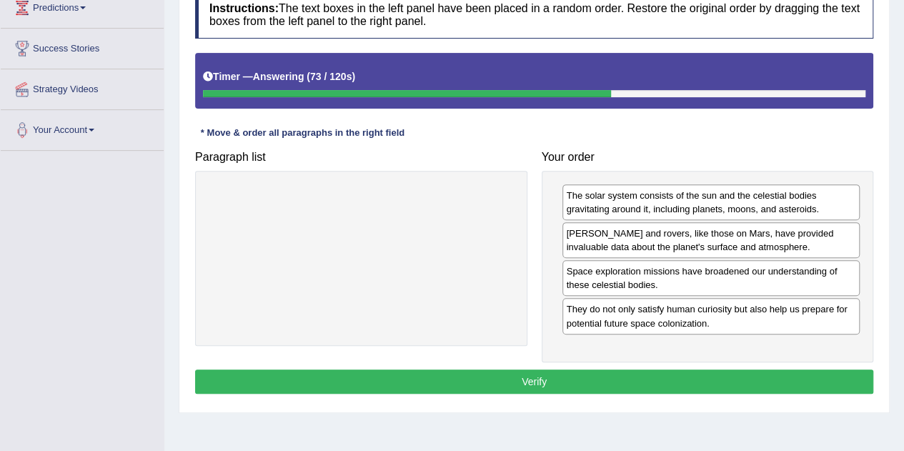
click at [631, 387] on button "Verify" at bounding box center [534, 382] width 678 height 24
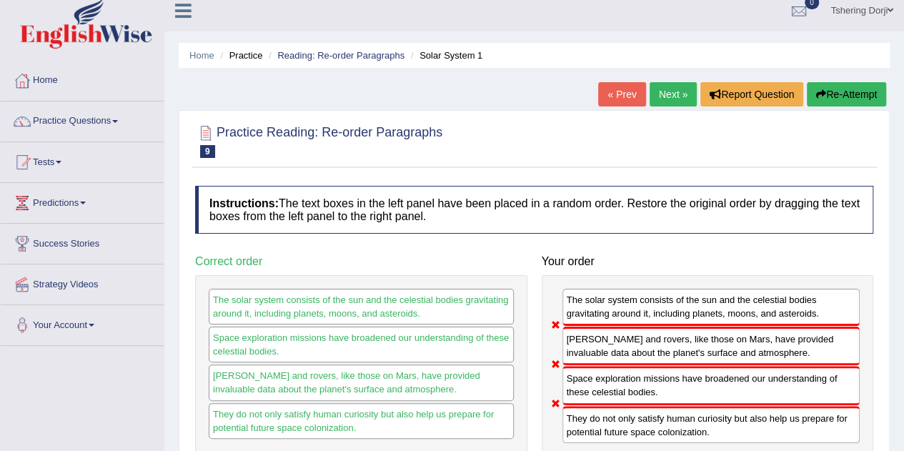
scroll to position [6, 0]
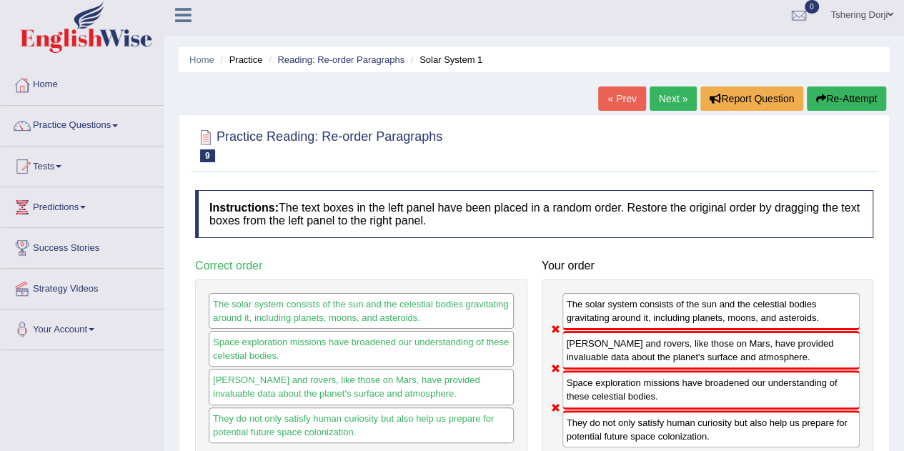
click at [865, 101] on button "Re-Attempt" at bounding box center [846, 98] width 79 height 24
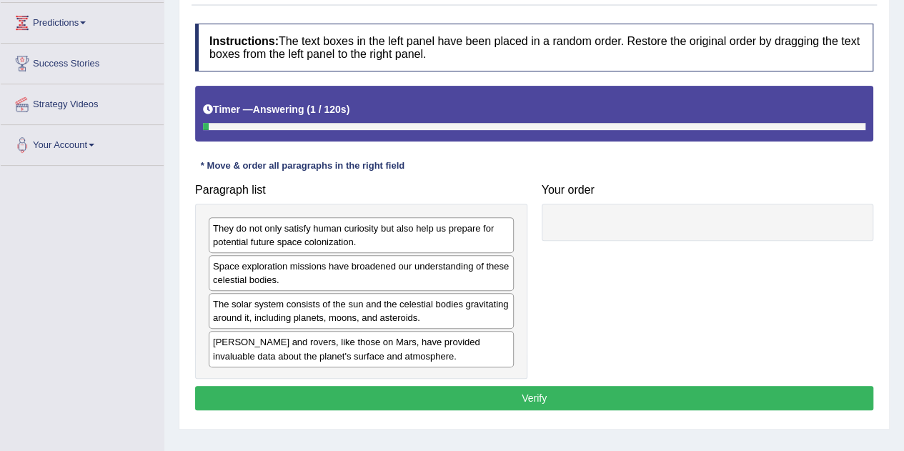
scroll to position [192, 0]
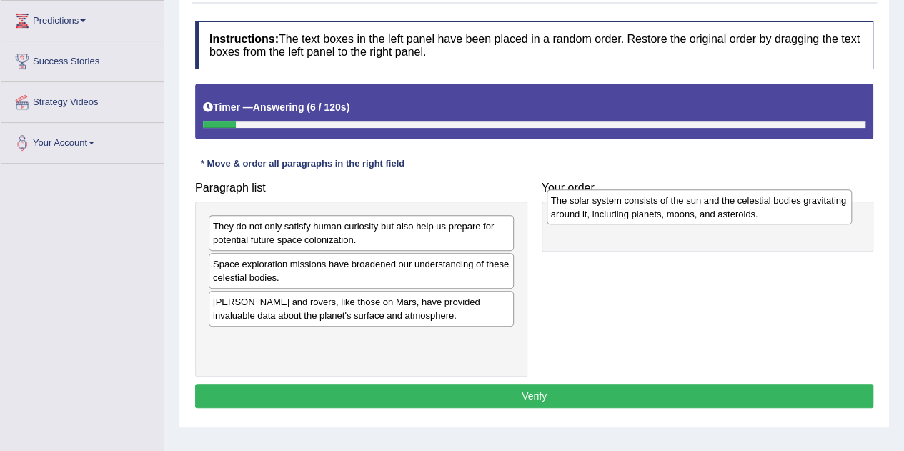
drag, startPoint x: 360, startPoint y: 299, endPoint x: 698, endPoint y: 198, distance: 353.0
click at [698, 198] on div "The solar system consists of the sun and the celestial bodies gravitating aroun…" at bounding box center [699, 207] width 305 height 36
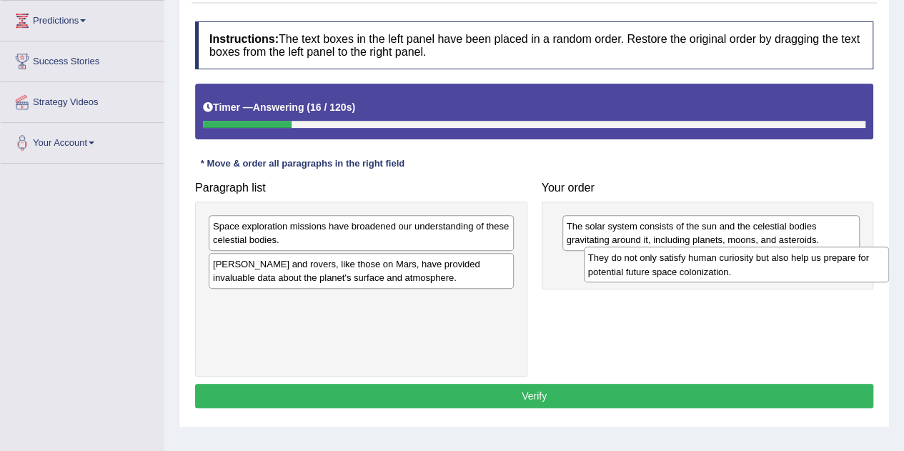
drag, startPoint x: 267, startPoint y: 234, endPoint x: 630, endPoint y: 262, distance: 364.9
click at [630, 262] on div "They do not only satisfy human curiosity but also help us prepare for potential…" at bounding box center [736, 265] width 305 height 36
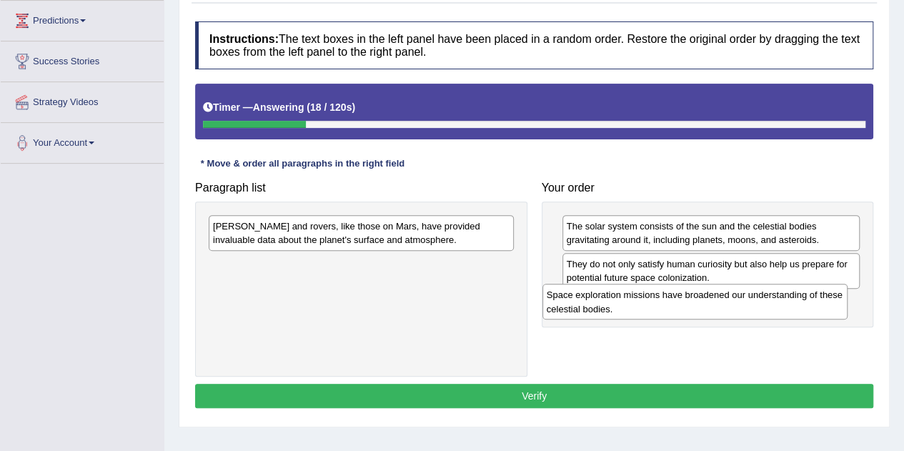
drag, startPoint x: 383, startPoint y: 237, endPoint x: 718, endPoint y: 305, distance: 341.5
click at [718, 305] on div "Space exploration missions have broadened our understanding of these celestial …" at bounding box center [694, 302] width 305 height 36
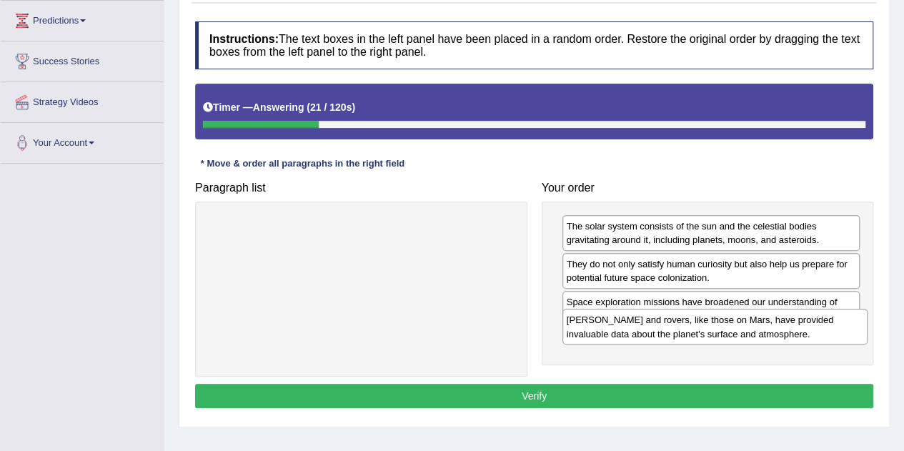
drag, startPoint x: 435, startPoint y: 232, endPoint x: 789, endPoint y: 326, distance: 366.9
click at [789, 326] on div "[PERSON_NAME] and rovers, like those on Mars, have provided invaluable data abo…" at bounding box center [715, 327] width 305 height 36
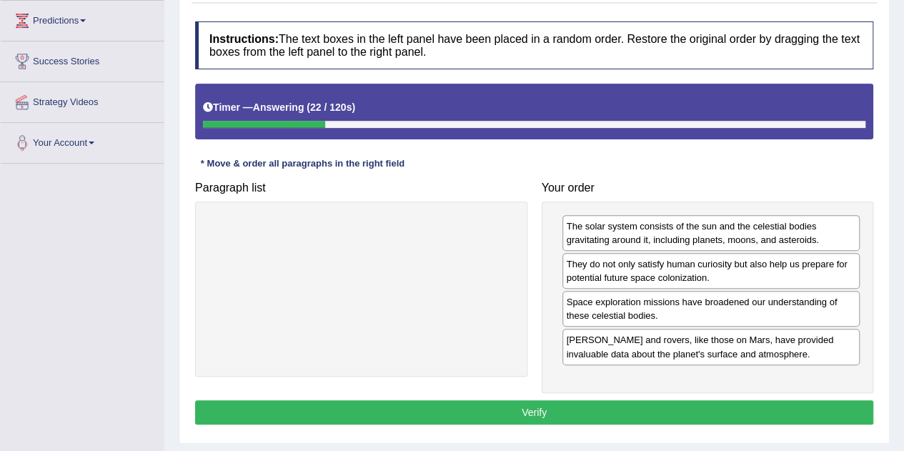
click at [583, 407] on button "Verify" at bounding box center [534, 412] width 678 height 24
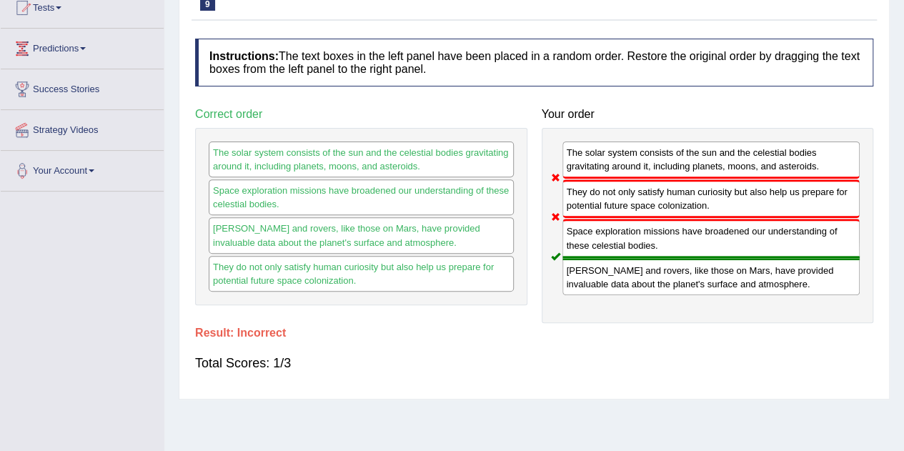
scroll to position [0, 0]
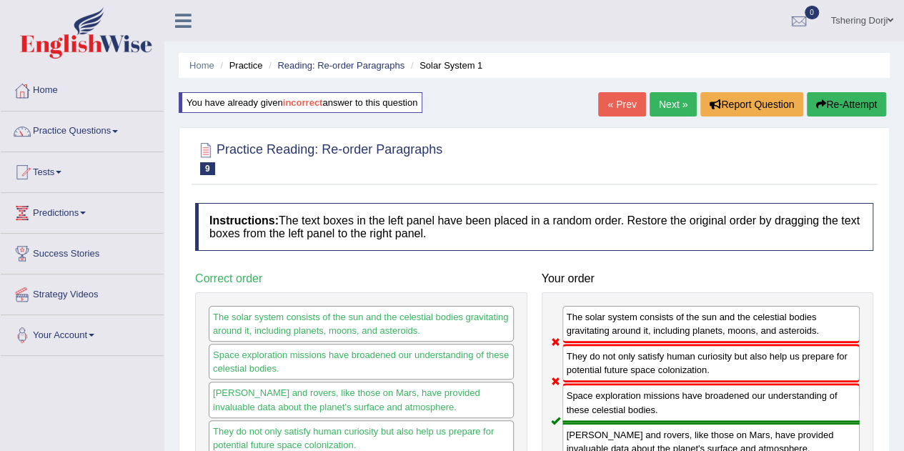
click at [682, 104] on link "Next »" at bounding box center [673, 104] width 47 height 24
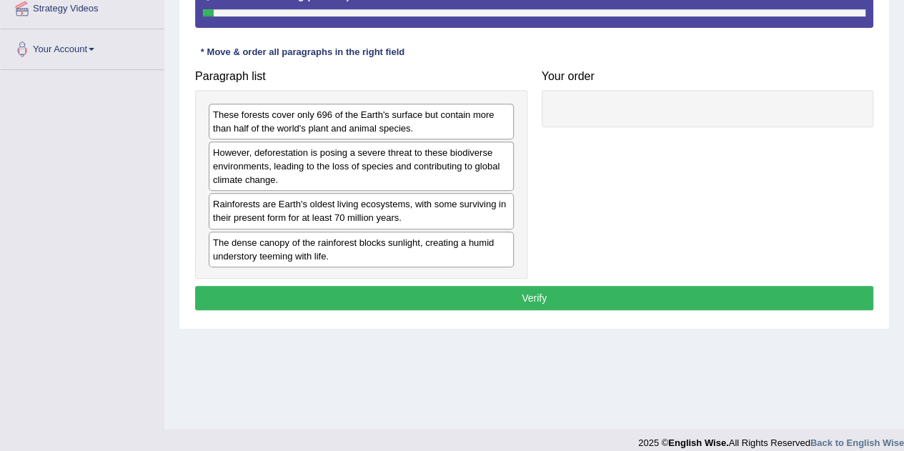
scroll to position [280, 0]
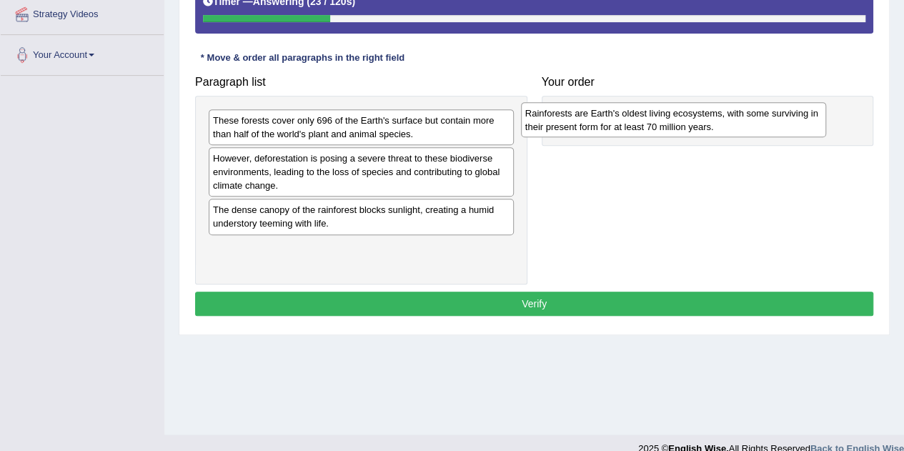
drag, startPoint x: 457, startPoint y: 216, endPoint x: 772, endPoint y: 120, distance: 328.7
click at [772, 120] on div "Rainforests are Earth's oldest living ecosystems, with some surviving in their …" at bounding box center [673, 120] width 305 height 36
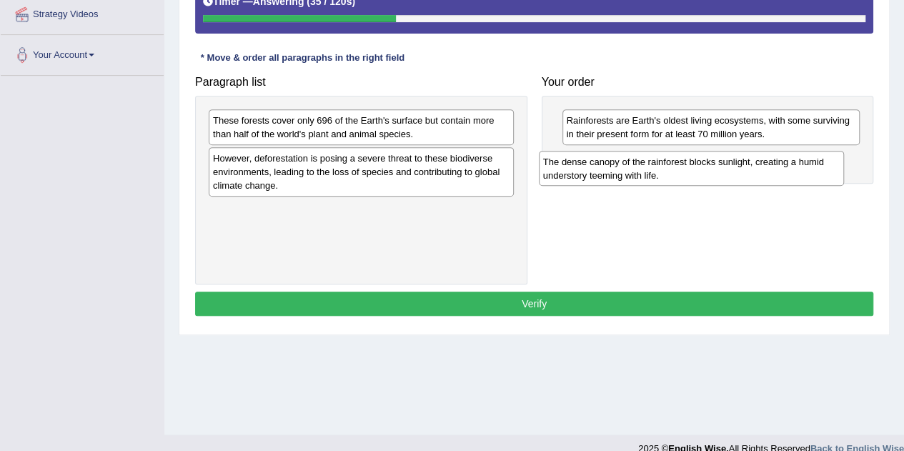
drag, startPoint x: 342, startPoint y: 229, endPoint x: 672, endPoint y: 182, distance: 333.7
click at [672, 182] on div "The dense canopy of the rainforest blocks sunlight, creating a humid understory…" at bounding box center [691, 169] width 305 height 36
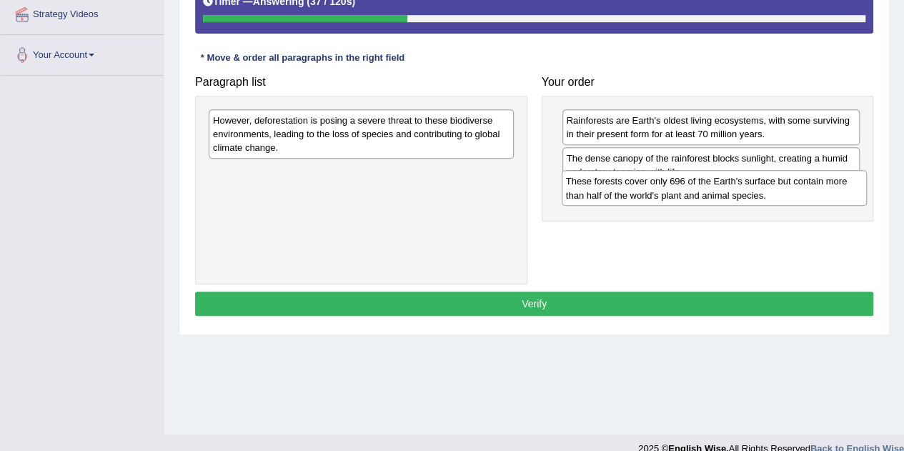
drag, startPoint x: 406, startPoint y: 134, endPoint x: 758, endPoint y: 195, distance: 357.7
click at [758, 195] on div "These forests cover only 696 of the Earth's surface but contain more than half …" at bounding box center [714, 188] width 305 height 36
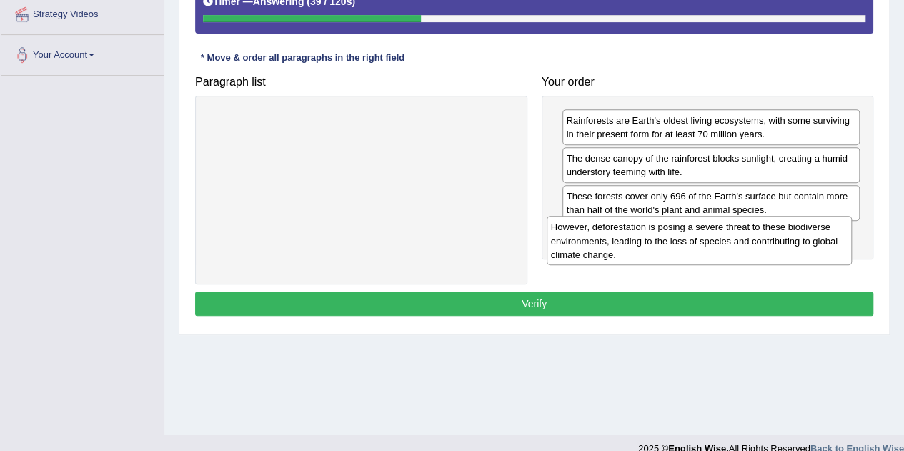
drag, startPoint x: 459, startPoint y: 134, endPoint x: 797, endPoint y: 241, distance: 354.7
click at [797, 241] on div "However, deforestation is posing a severe threat to these biodiverse environmen…" at bounding box center [699, 240] width 305 height 49
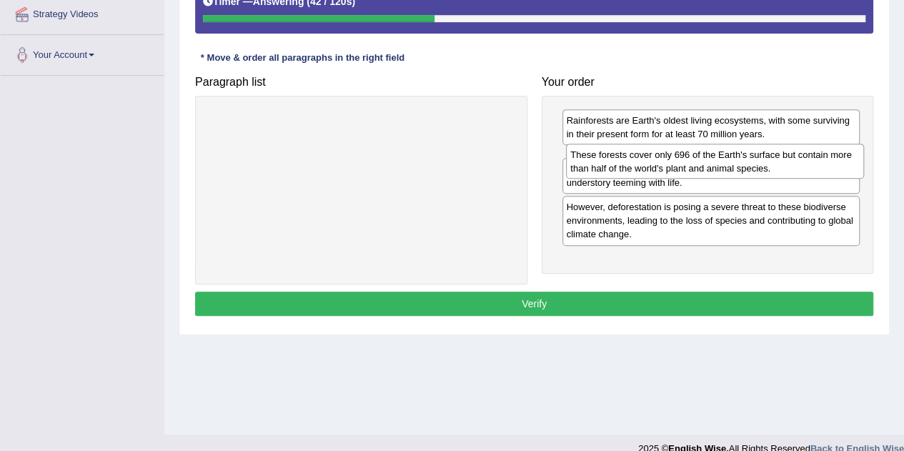
drag, startPoint x: 735, startPoint y: 207, endPoint x: 739, endPoint y: 167, distance: 41.0
click at [739, 167] on div "These forests cover only 696 of the Earth's surface but contain more than half …" at bounding box center [715, 162] width 298 height 36
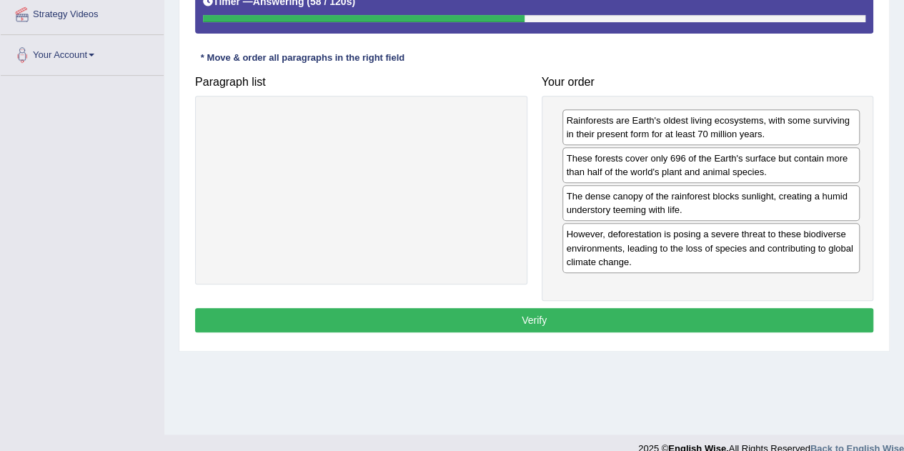
click at [402, 312] on button "Verify" at bounding box center [534, 320] width 678 height 24
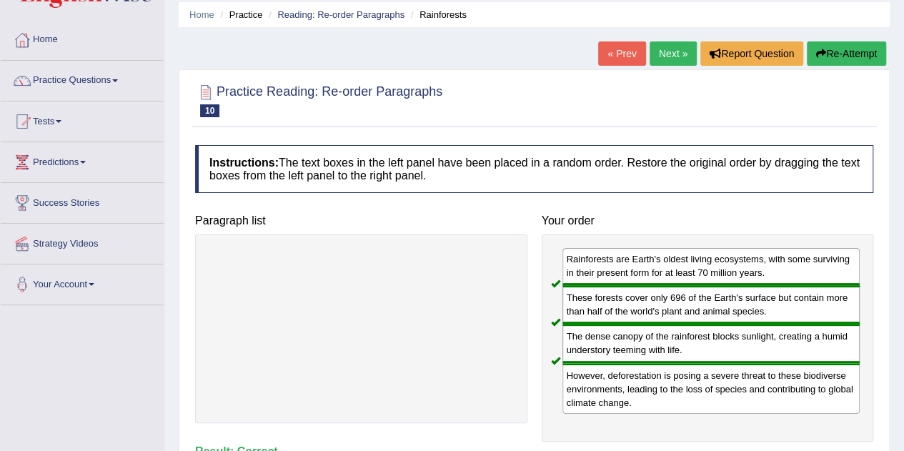
scroll to position [0, 0]
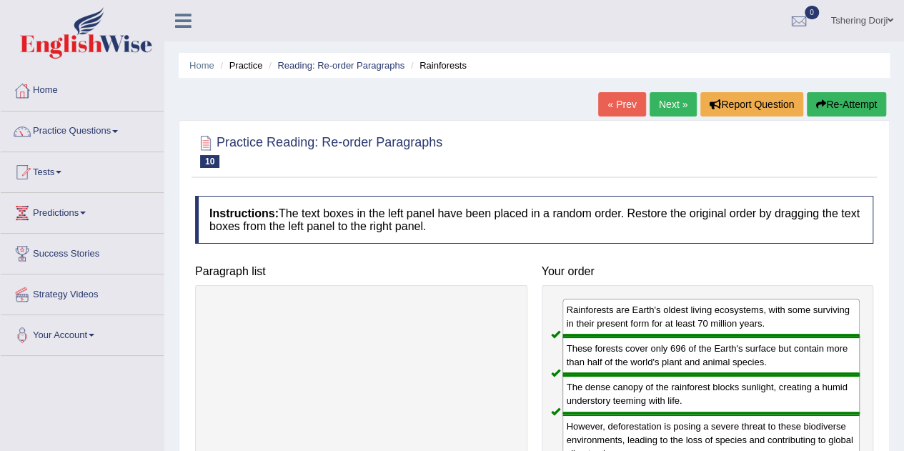
click at [59, 133] on link "Practice Questions" at bounding box center [82, 130] width 163 height 36
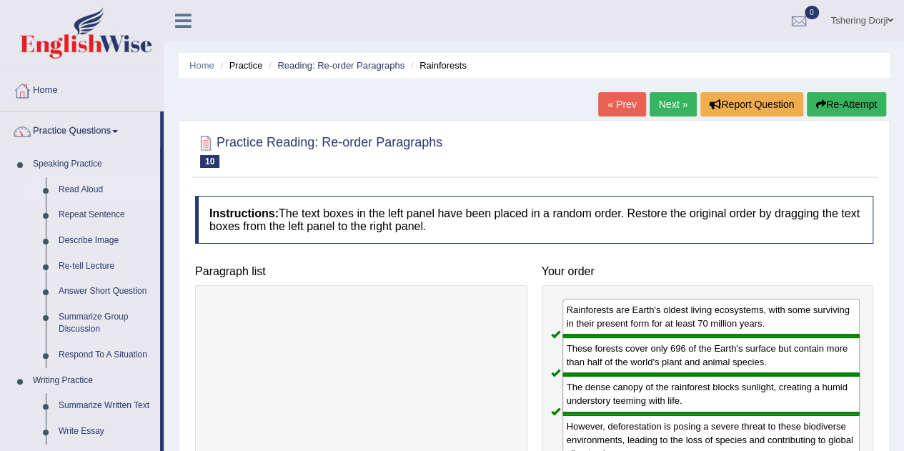
click at [70, 191] on link "Read Aloud" at bounding box center [106, 190] width 108 height 26
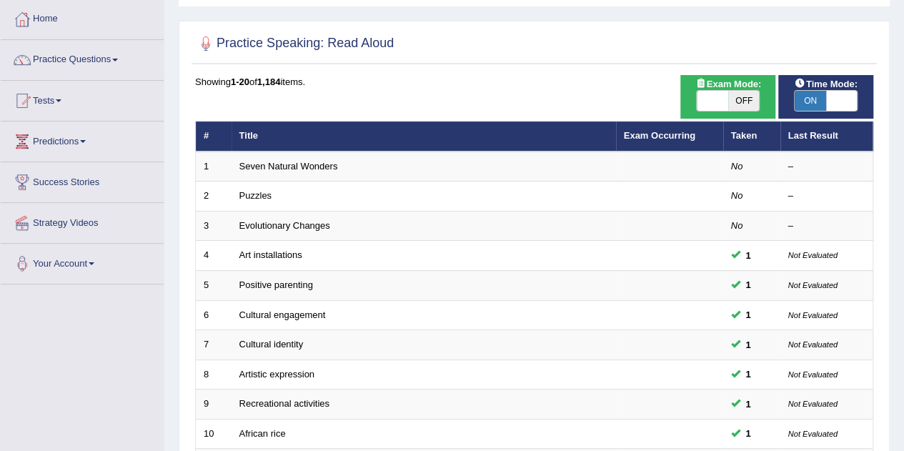
scroll to position [71, 0]
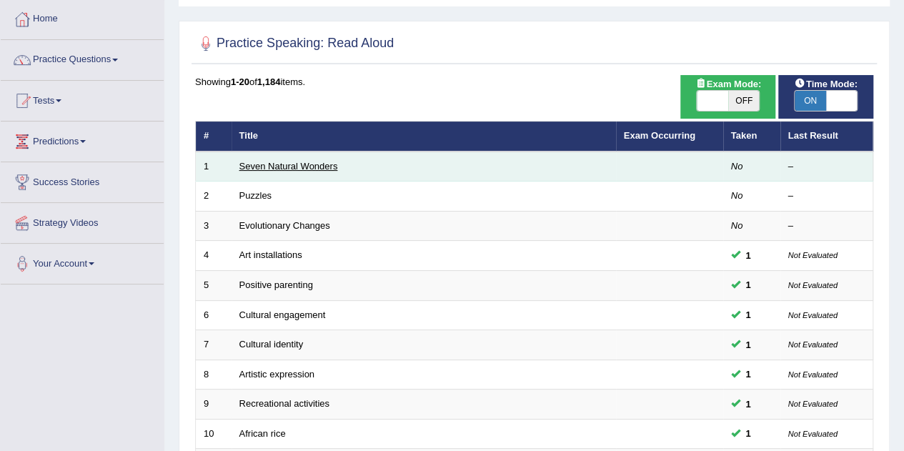
click at [256, 166] on link "Seven Natural Wonders" at bounding box center [288, 166] width 99 height 11
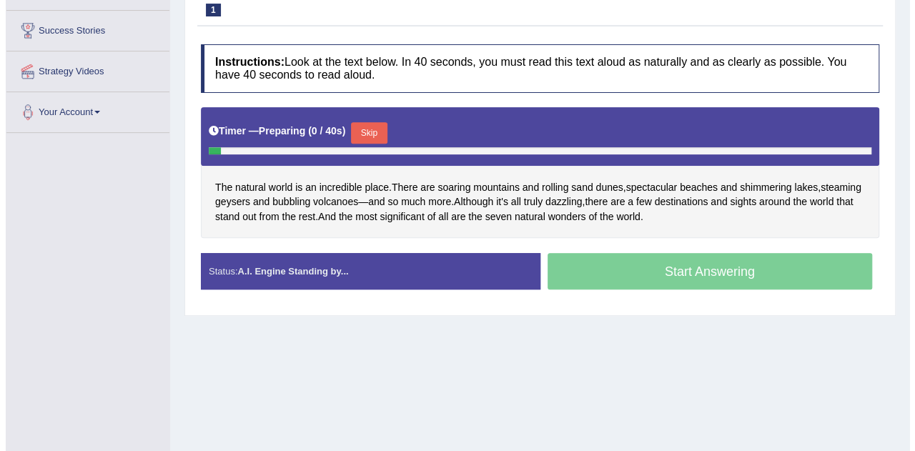
scroll to position [224, 0]
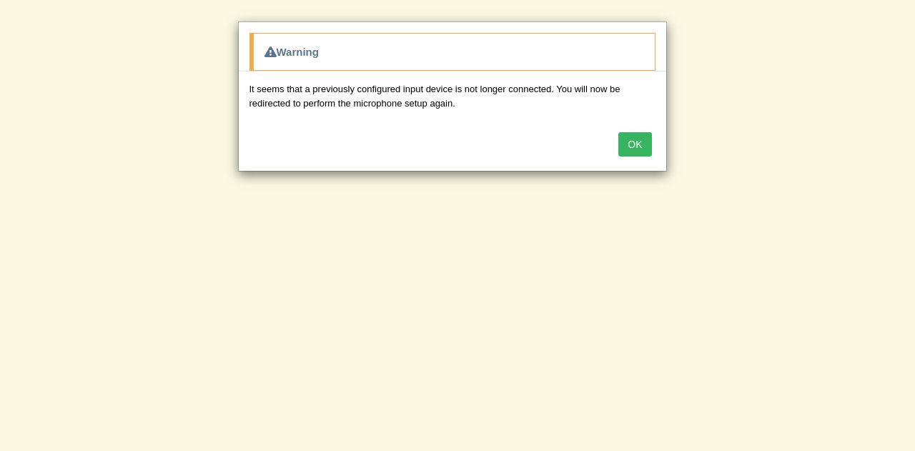
click at [644, 139] on button "OK" at bounding box center [634, 144] width 33 height 24
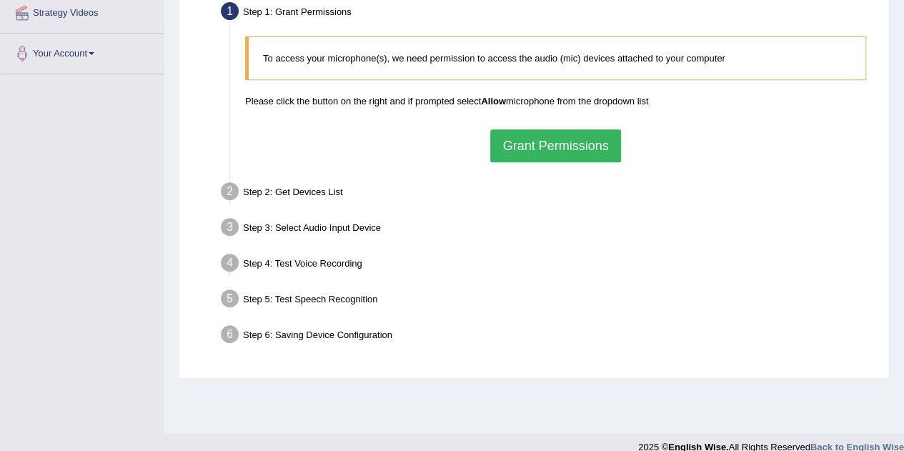
scroll to position [282, 0]
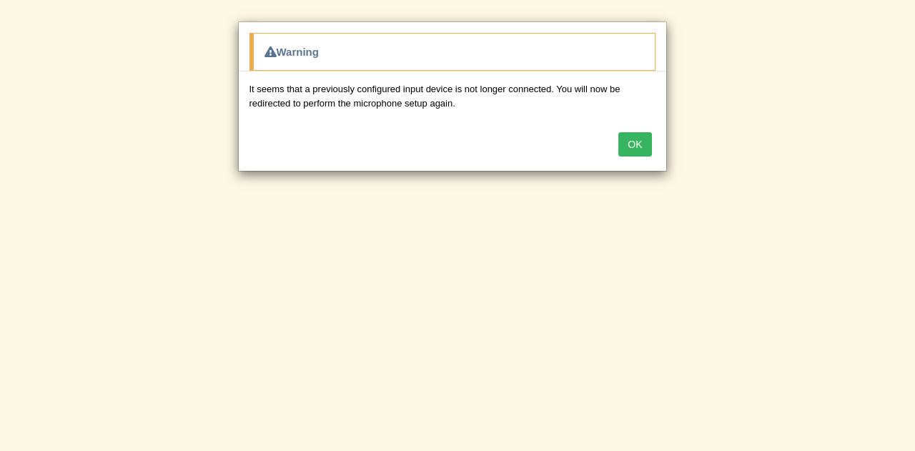
click at [639, 154] on button "OK" at bounding box center [634, 144] width 33 height 24
click at [636, 154] on button "OK" at bounding box center [634, 144] width 33 height 24
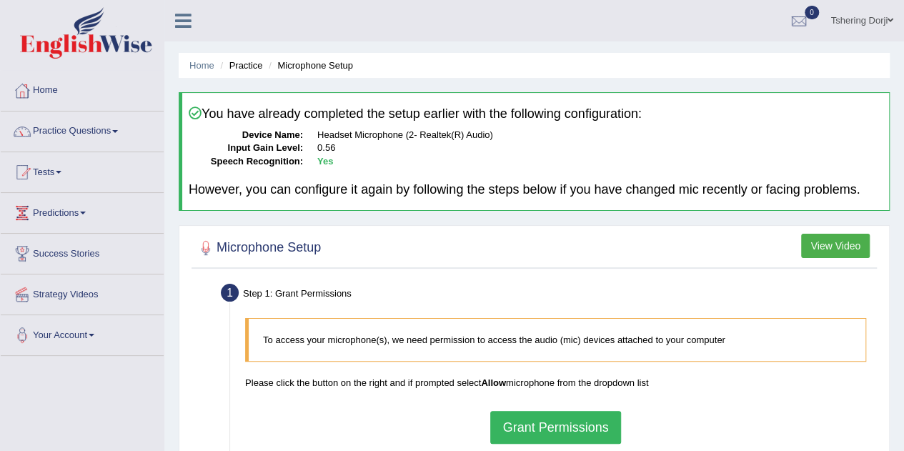
click at [54, 130] on link "Practice Questions" at bounding box center [82, 130] width 163 height 36
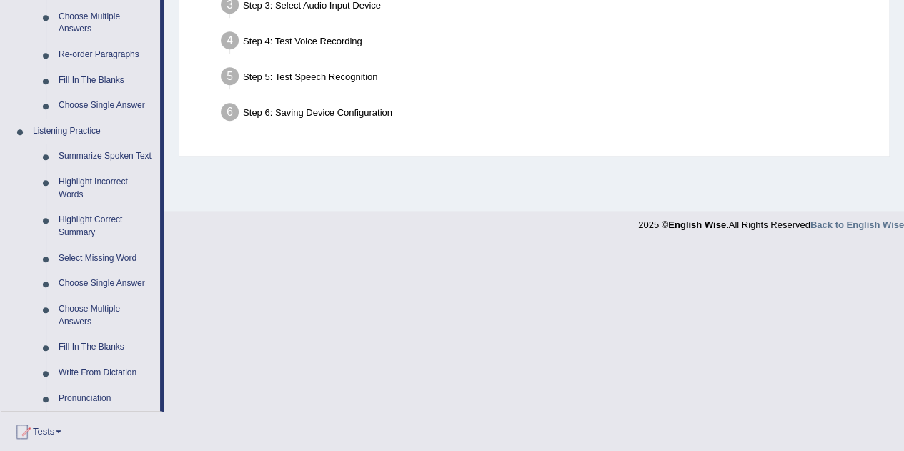
scroll to position [506, 0]
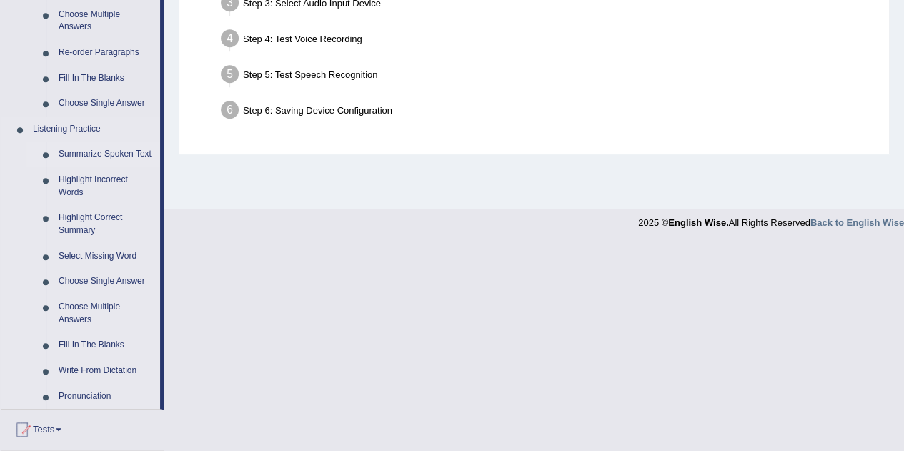
click at [71, 151] on link "Summarize Spoken Text" at bounding box center [106, 155] width 108 height 26
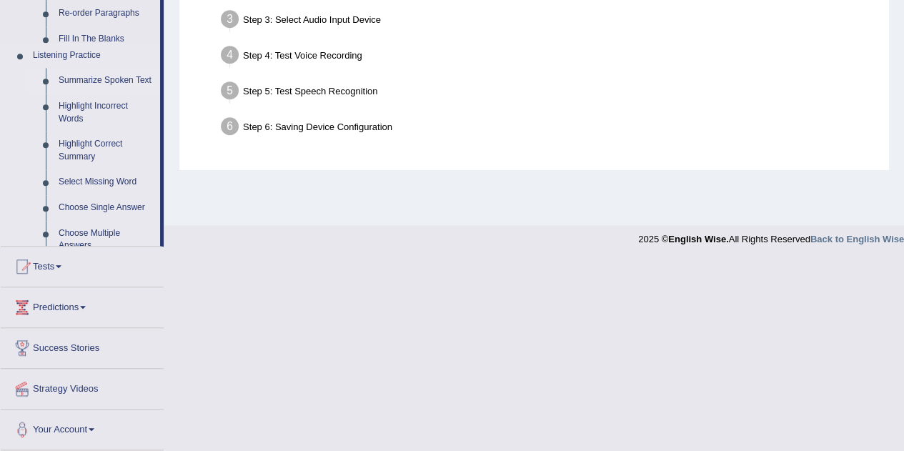
scroll to position [324, 0]
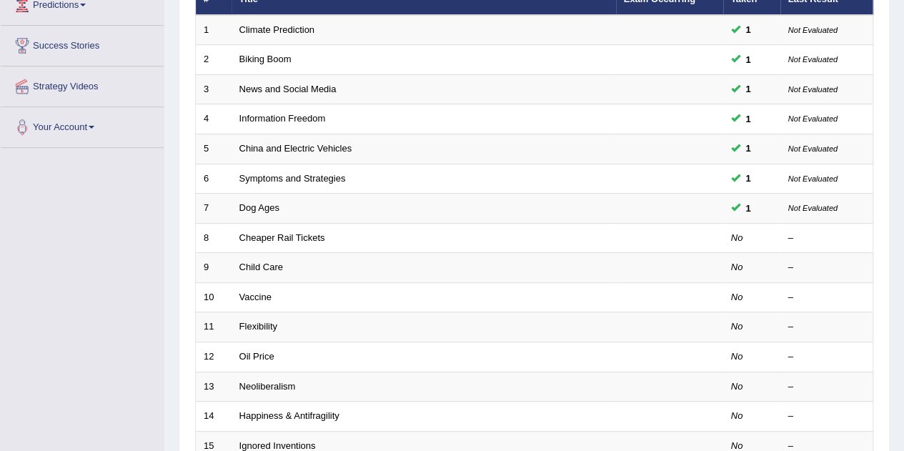
scroll to position [209, 0]
